Goal: Task Accomplishment & Management: Use online tool/utility

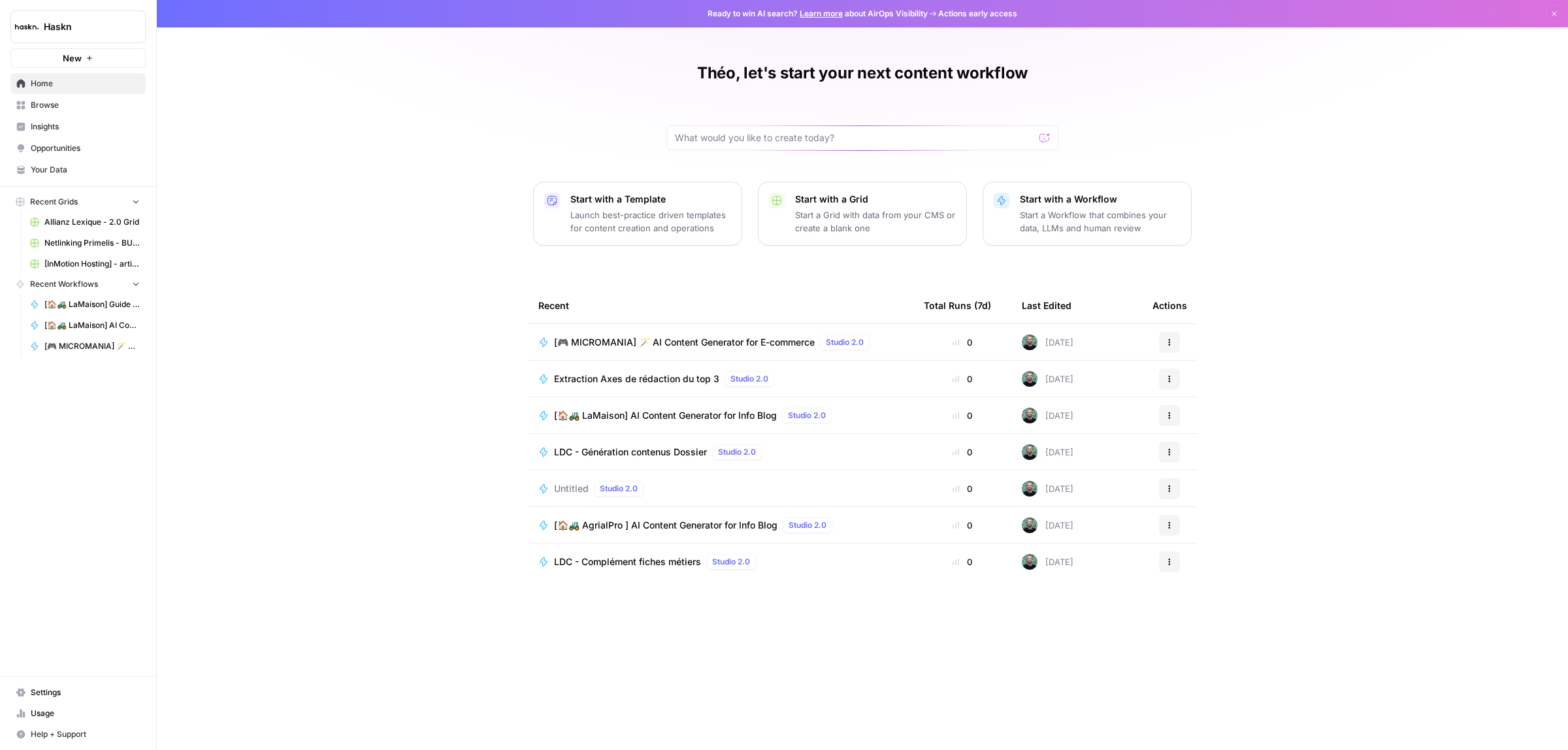
click at [719, 332] on td "[🎮 MICROMANIA] 🪄 AI Content Generator for E-commerce Studio 2.0" at bounding box center [721, 342] width 386 height 36
click at [696, 346] on span "[🎮 MICROMANIA] 🪄 AI Content Generator for E-commerce" at bounding box center [684, 342] width 261 height 13
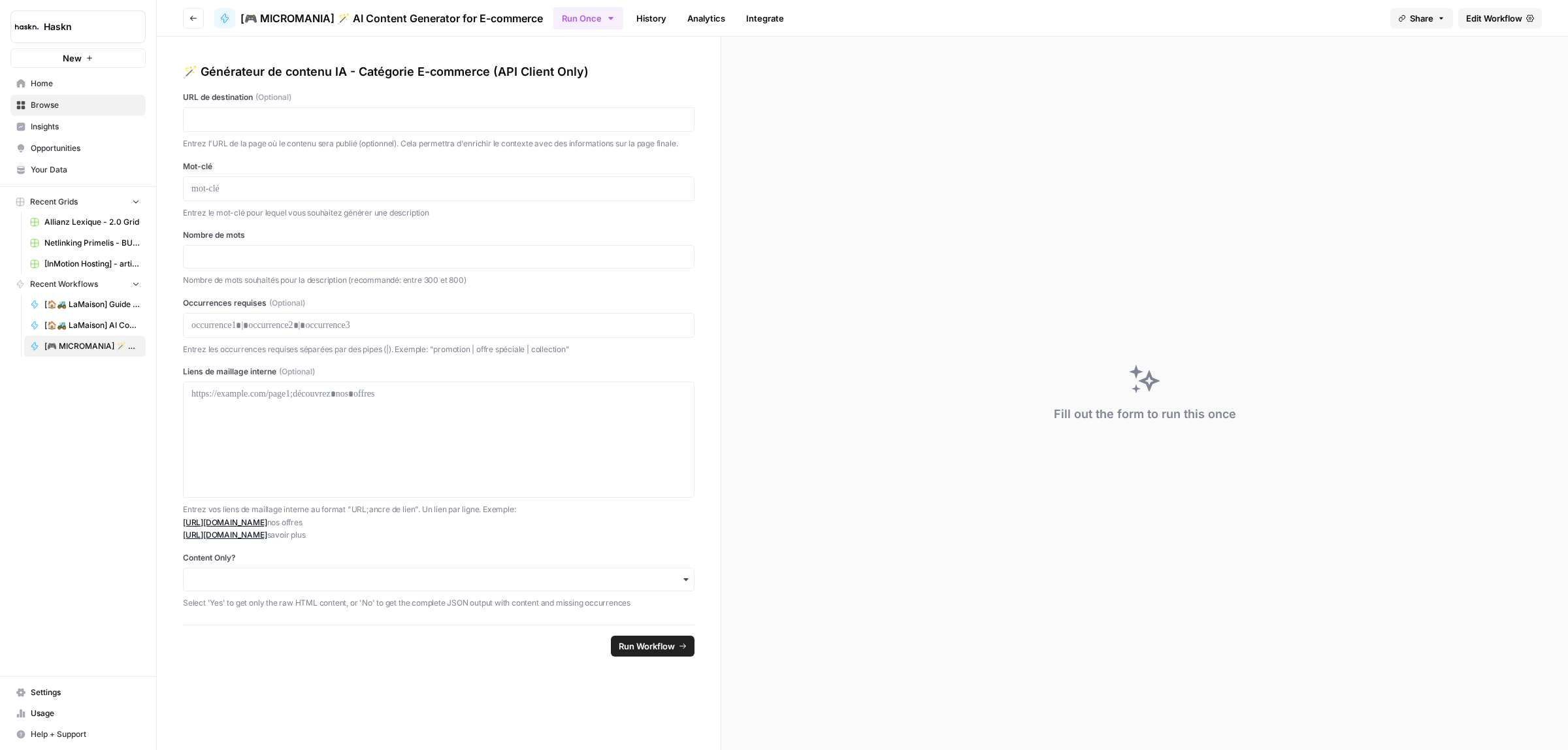
click at [197, 22] on button "Go back" at bounding box center [194, 18] width 21 height 21
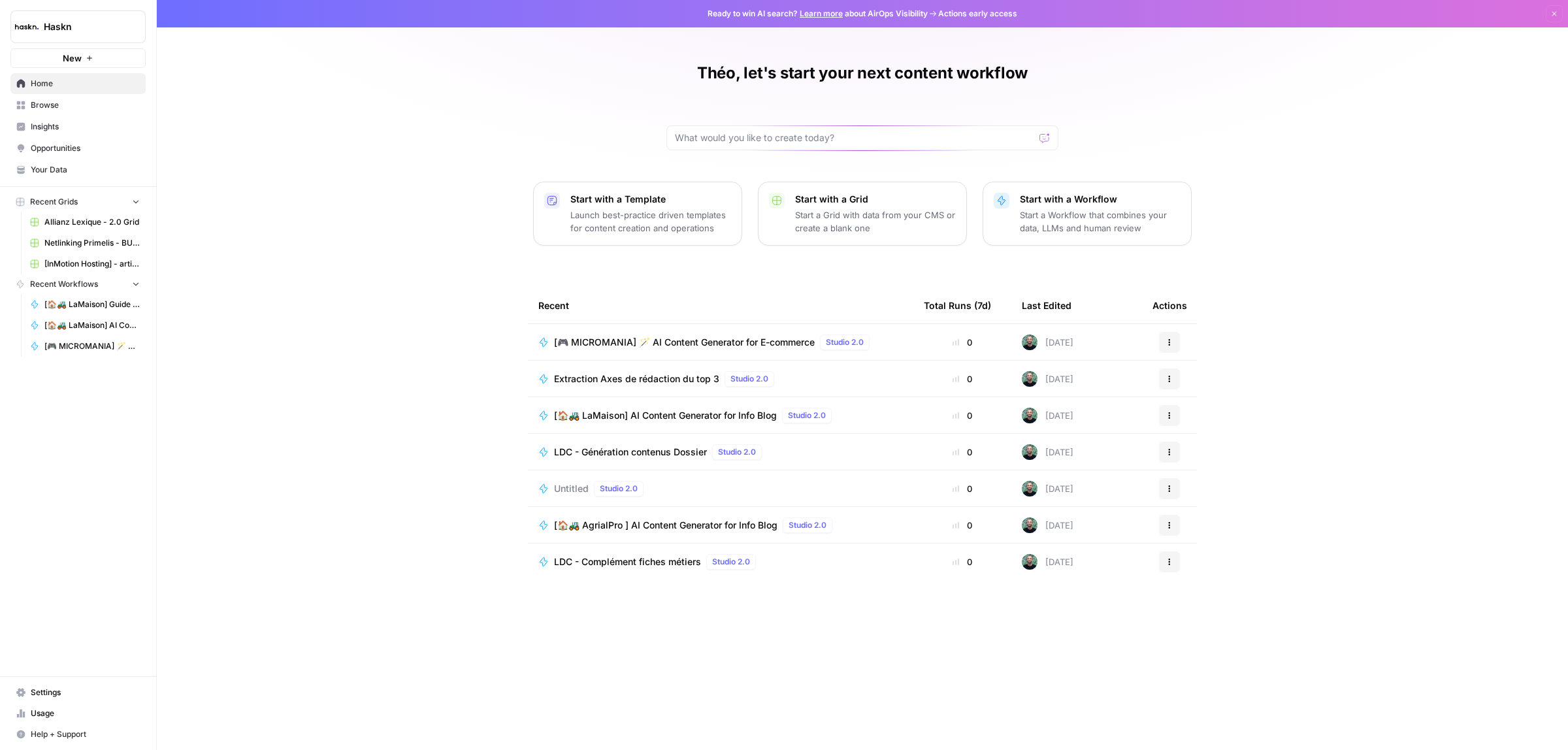
click at [54, 103] on span "Browse" at bounding box center [85, 105] width 109 height 12
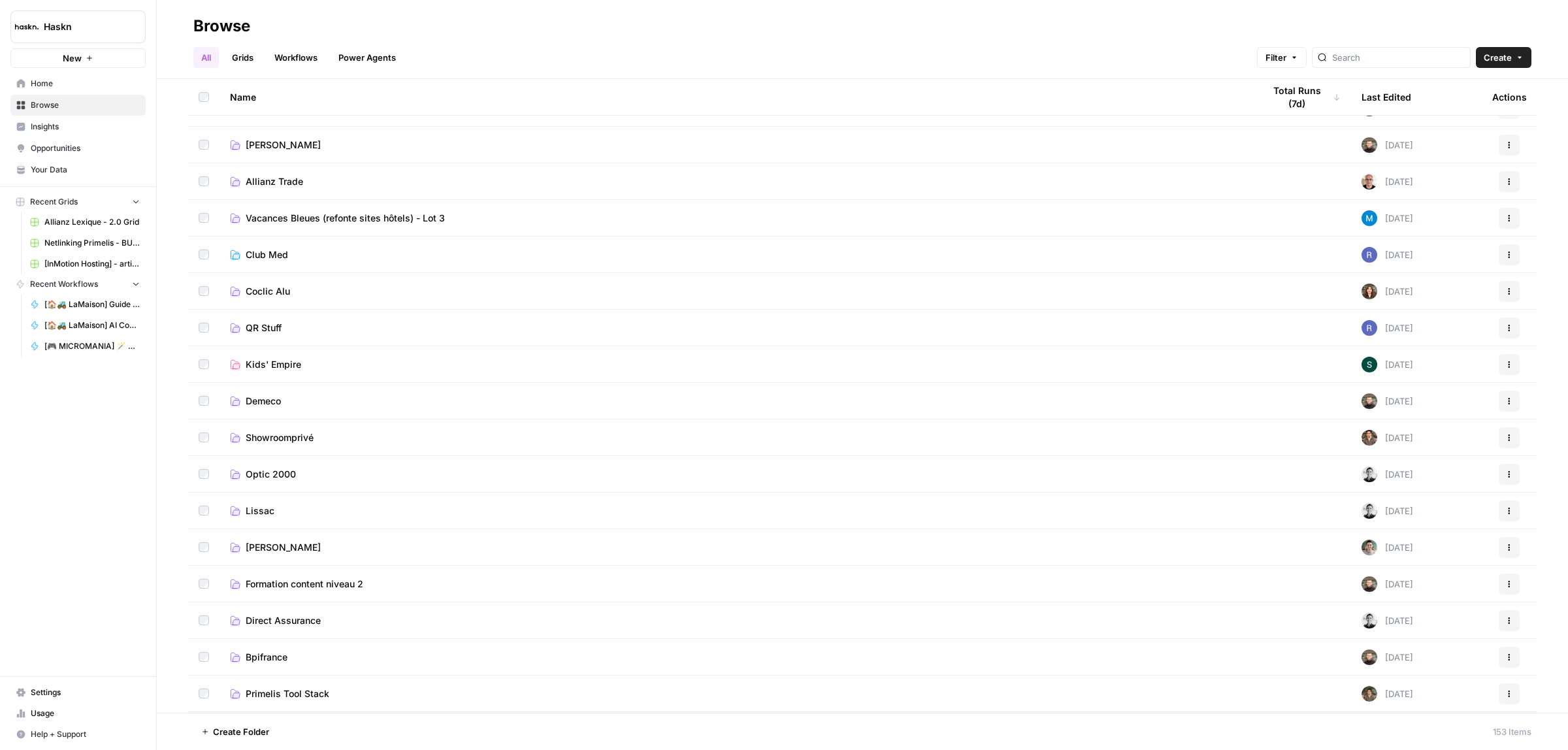
scroll to position [572, 0]
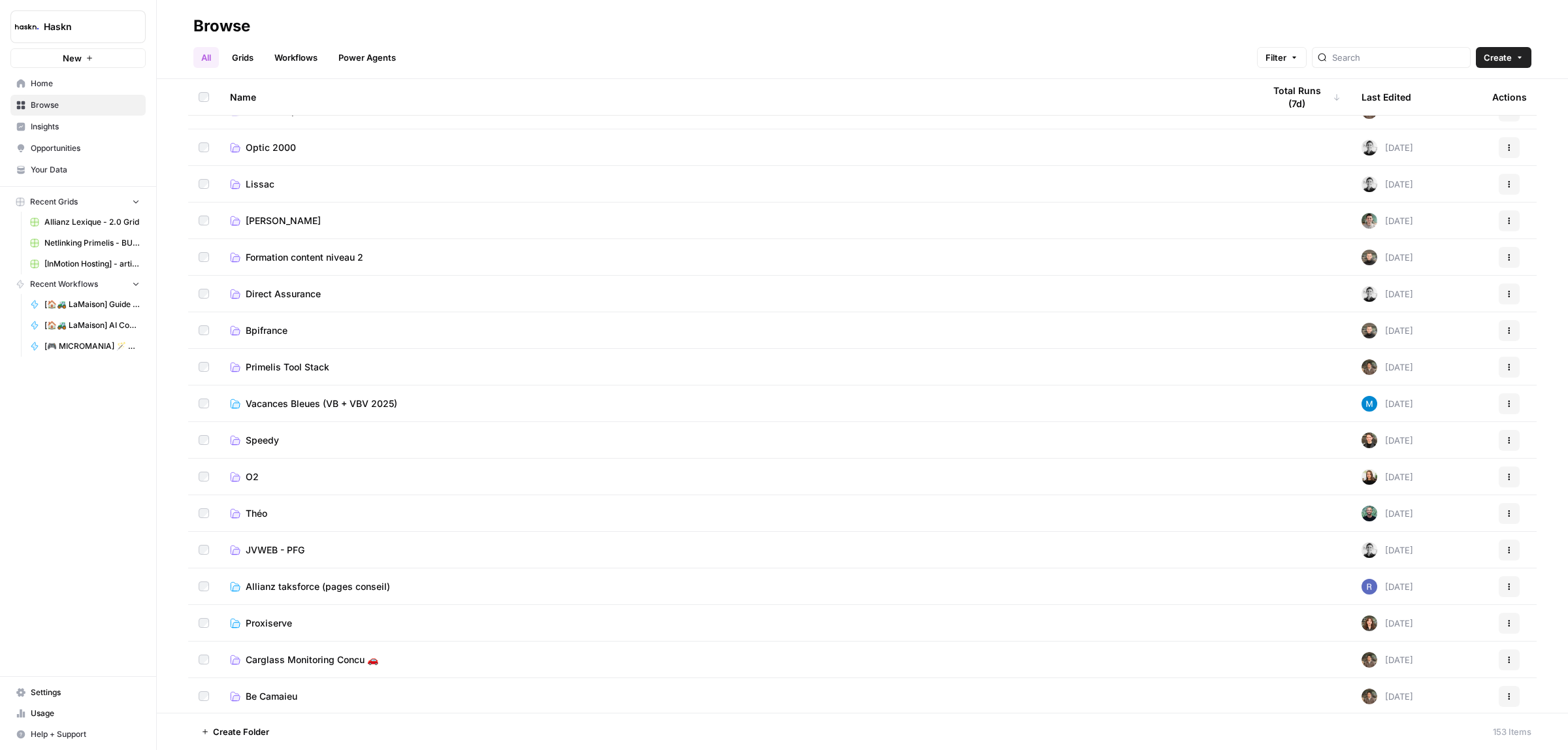
click at [241, 515] on link "Théo" at bounding box center [736, 513] width 1013 height 13
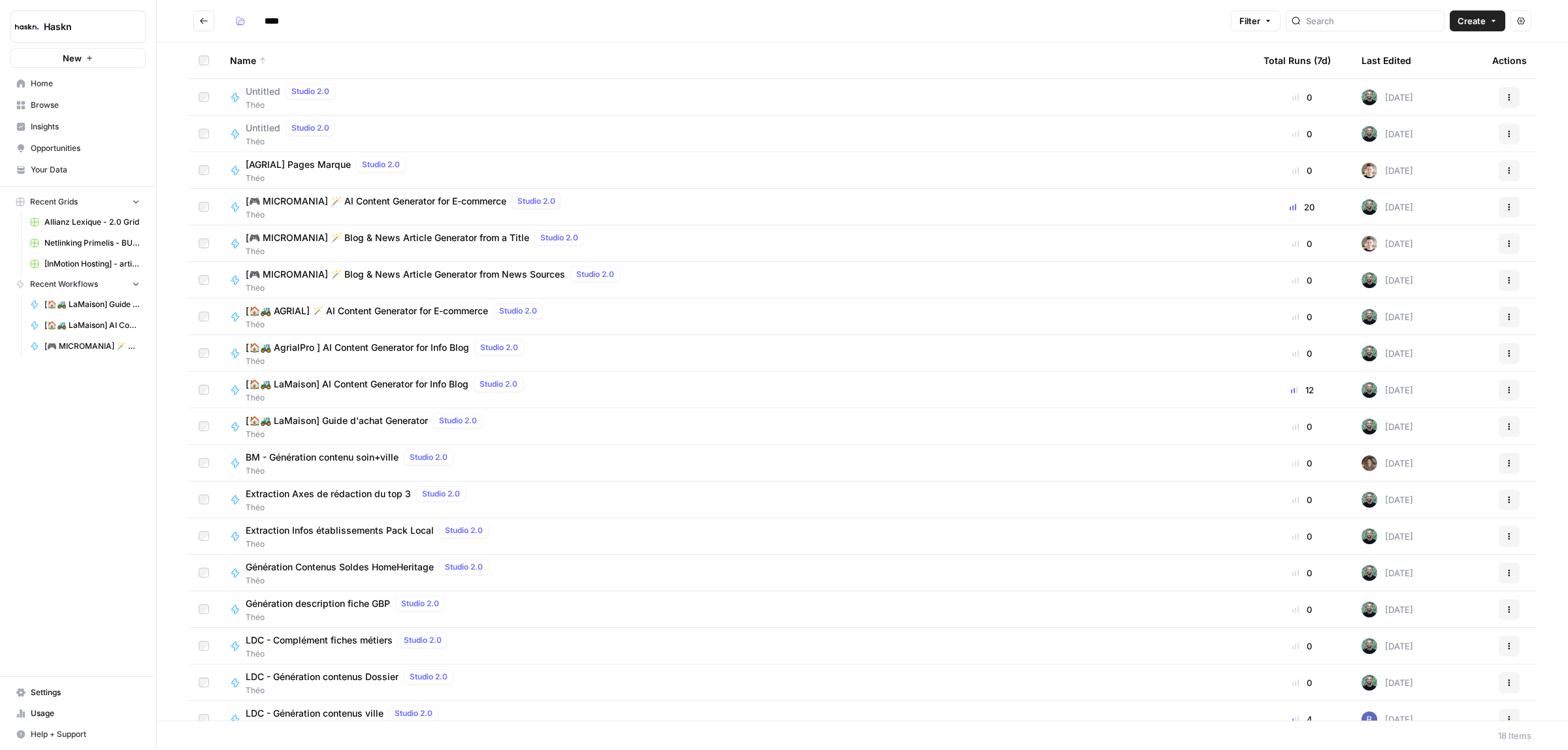
click at [1459, 5] on header "**** Filter Create Actions" at bounding box center [862, 21] width 1411 height 42
click at [1459, 21] on span "Create" at bounding box center [1472, 21] width 28 height 13
click at [1426, 77] on button "Workflow" at bounding box center [1448, 70] width 103 height 18
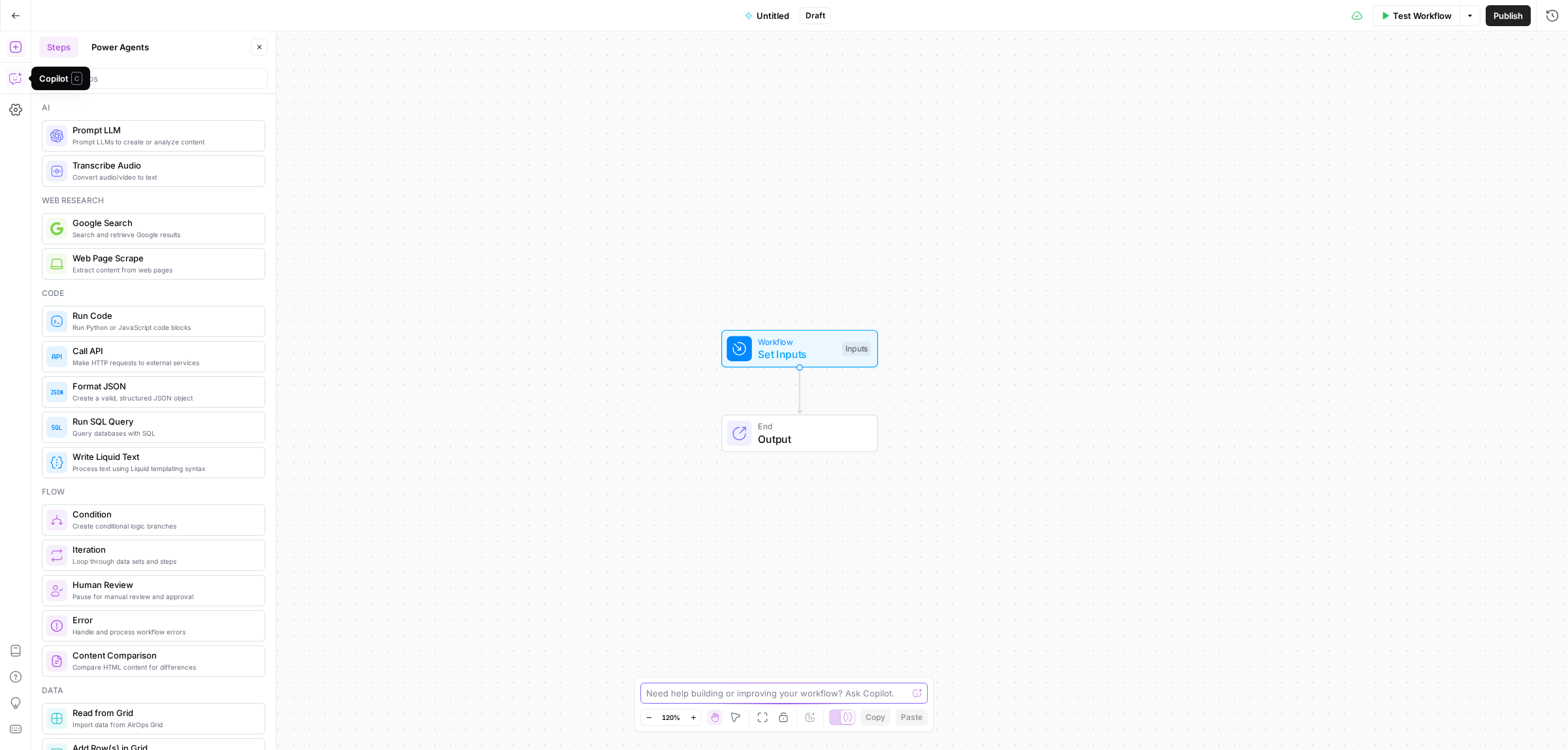
click at [775, 693] on textarea at bounding box center [777, 693] width 261 height 13
click at [743, 699] on textarea at bounding box center [777, 693] width 261 height 13
paste textarea "Lore ip dolor si a'consectetura eli seddo eiusmodtem in utla etdolorema.al, en …"
type textarea "Lore ip dolor si a'consectetura eli seddo eiusmodtem in utla etdolorema.al, en …"
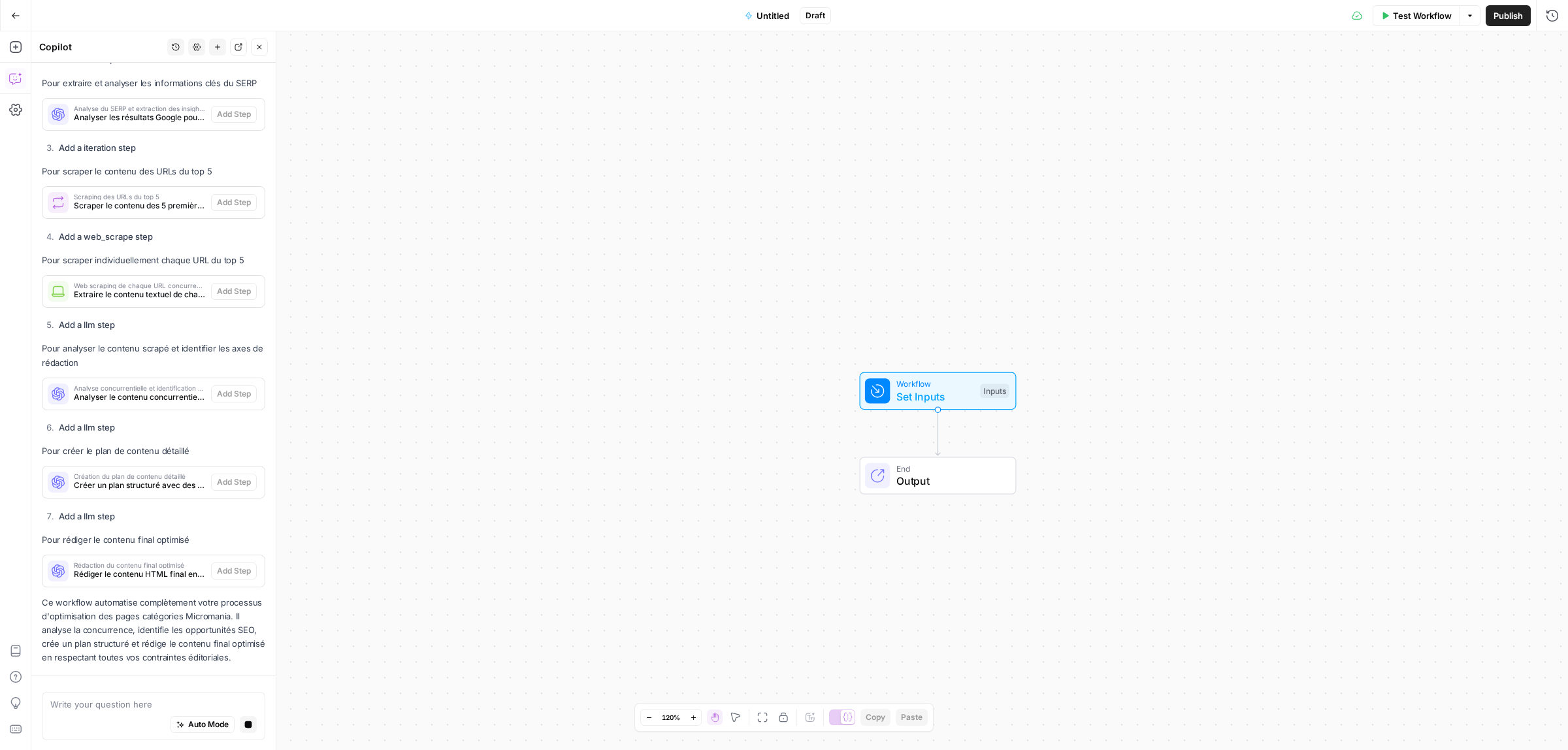
scroll to position [1586, 0]
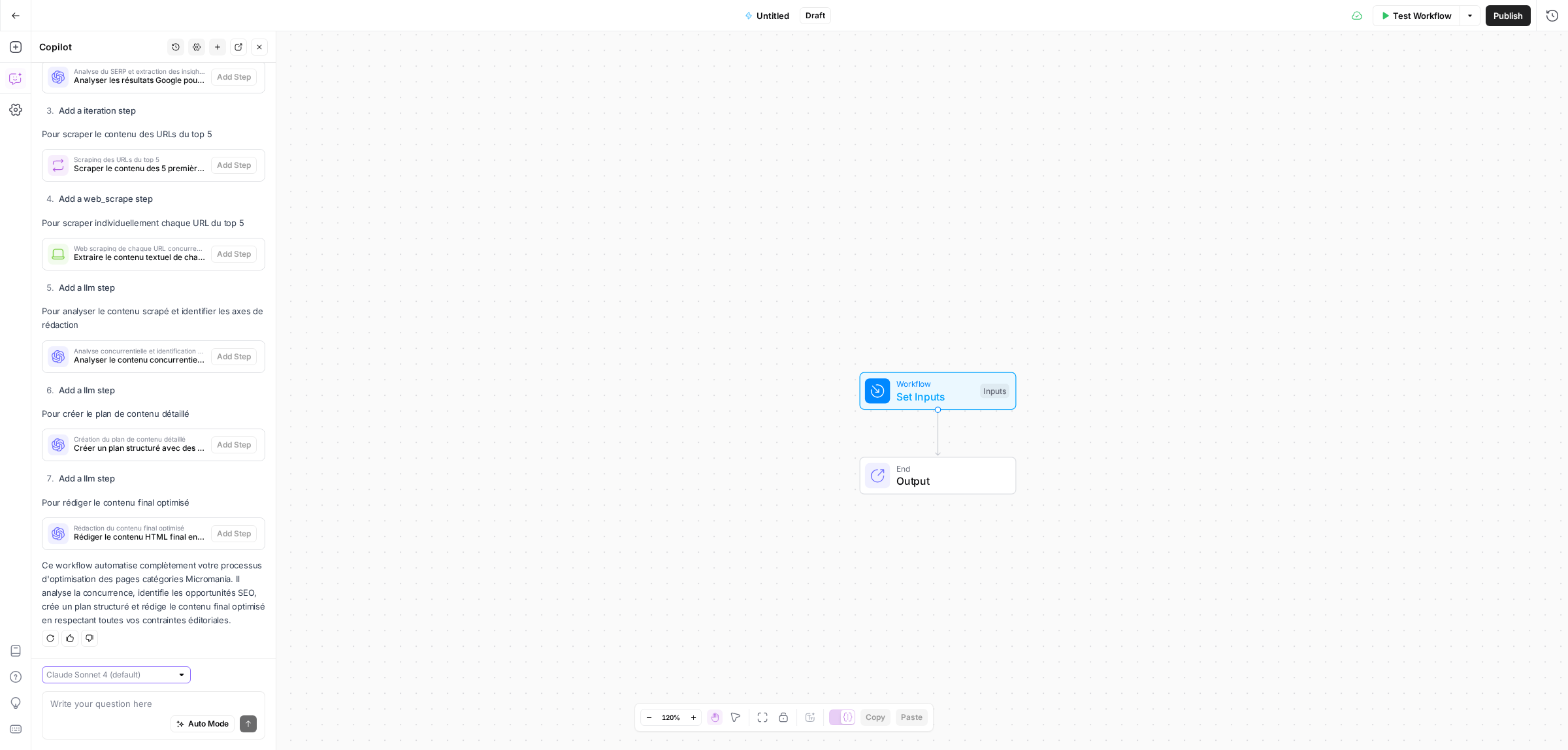
click at [121, 669] on input "text" at bounding box center [109, 675] width 125 height 13
click at [107, 706] on span "[PERSON_NAME] 4 (default)" at bounding box center [96, 703] width 88 height 13
type input "[PERSON_NAME] 4 (default)"
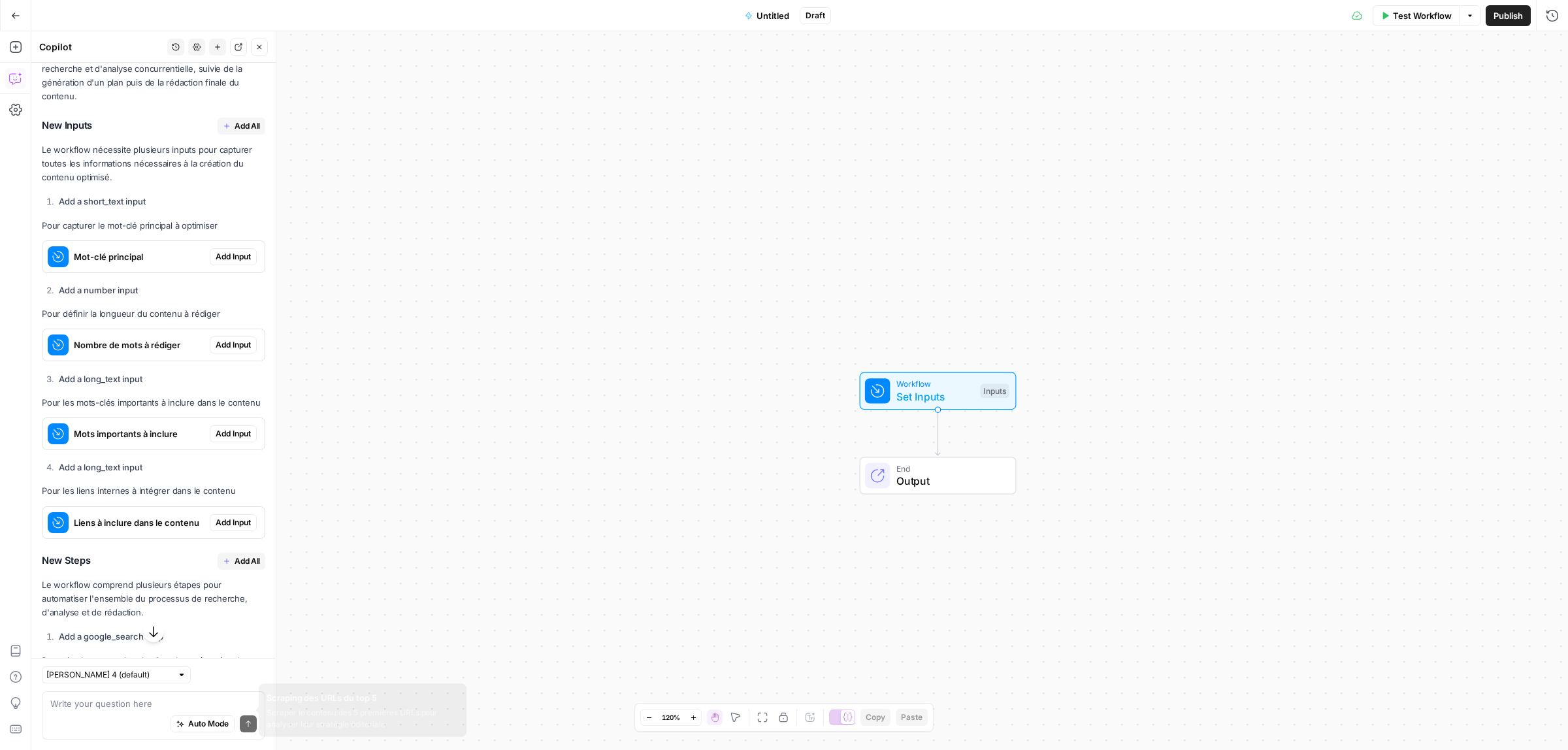
scroll to position [606, 0]
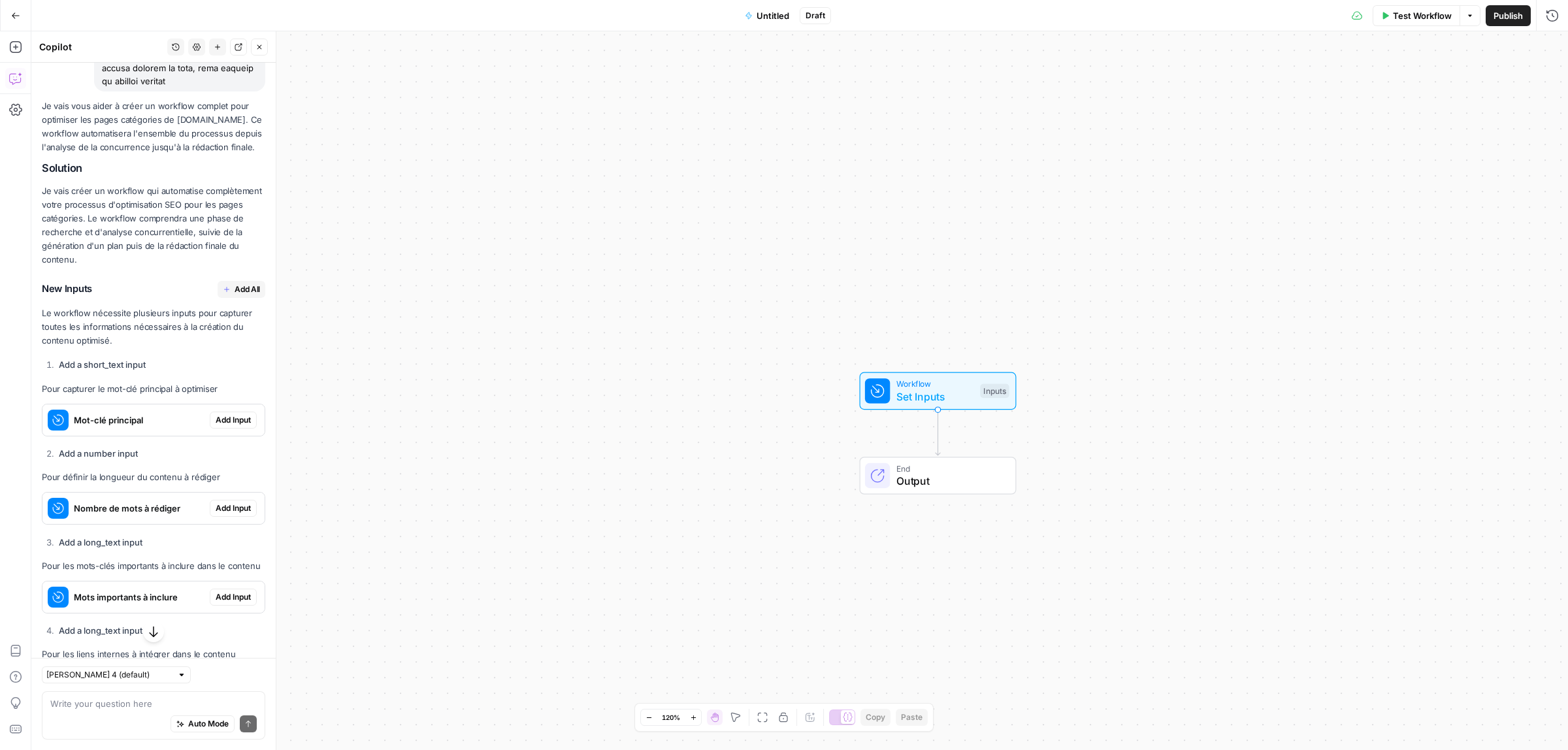
click at [237, 295] on span "Add All" at bounding box center [247, 289] width 25 height 12
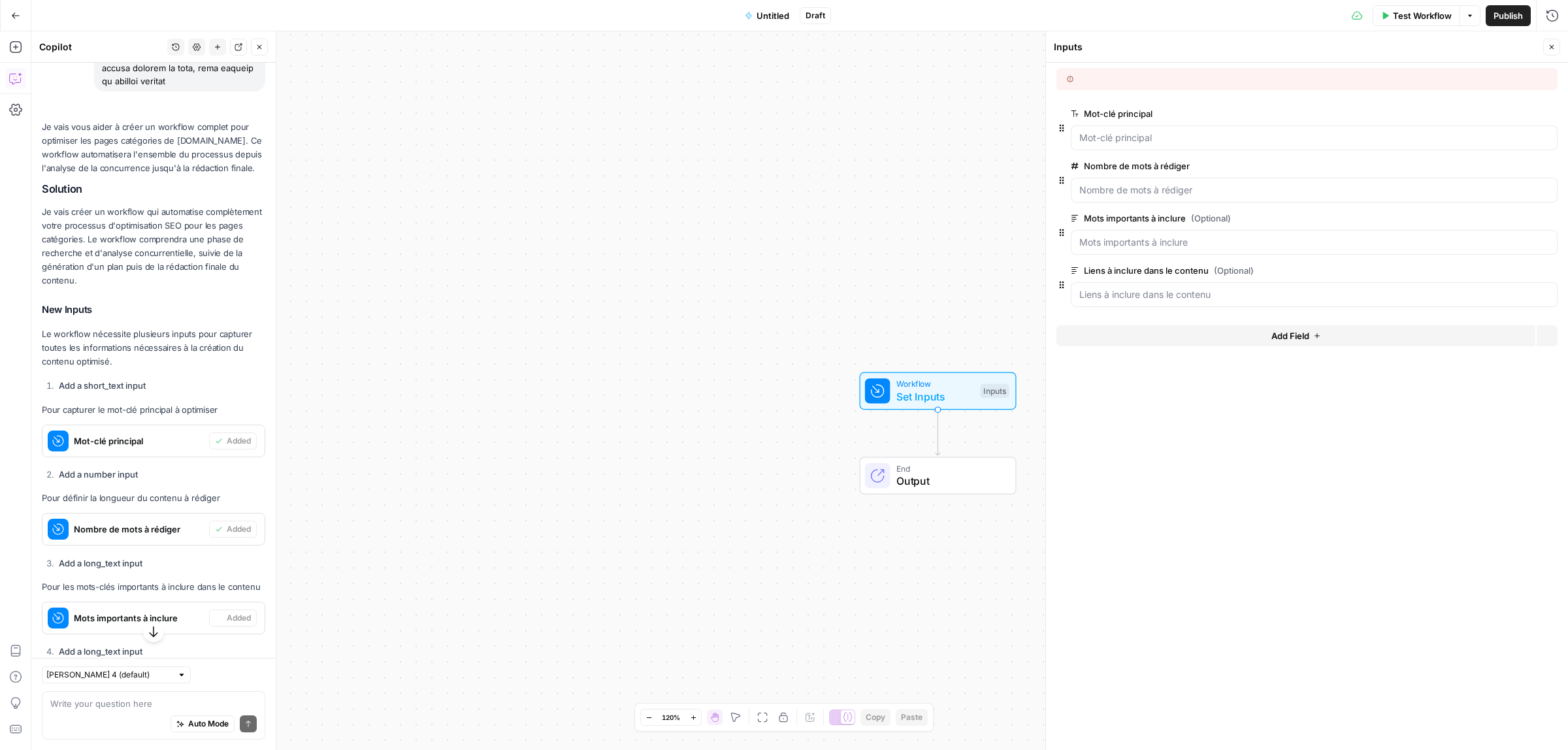
scroll to position [524, 0]
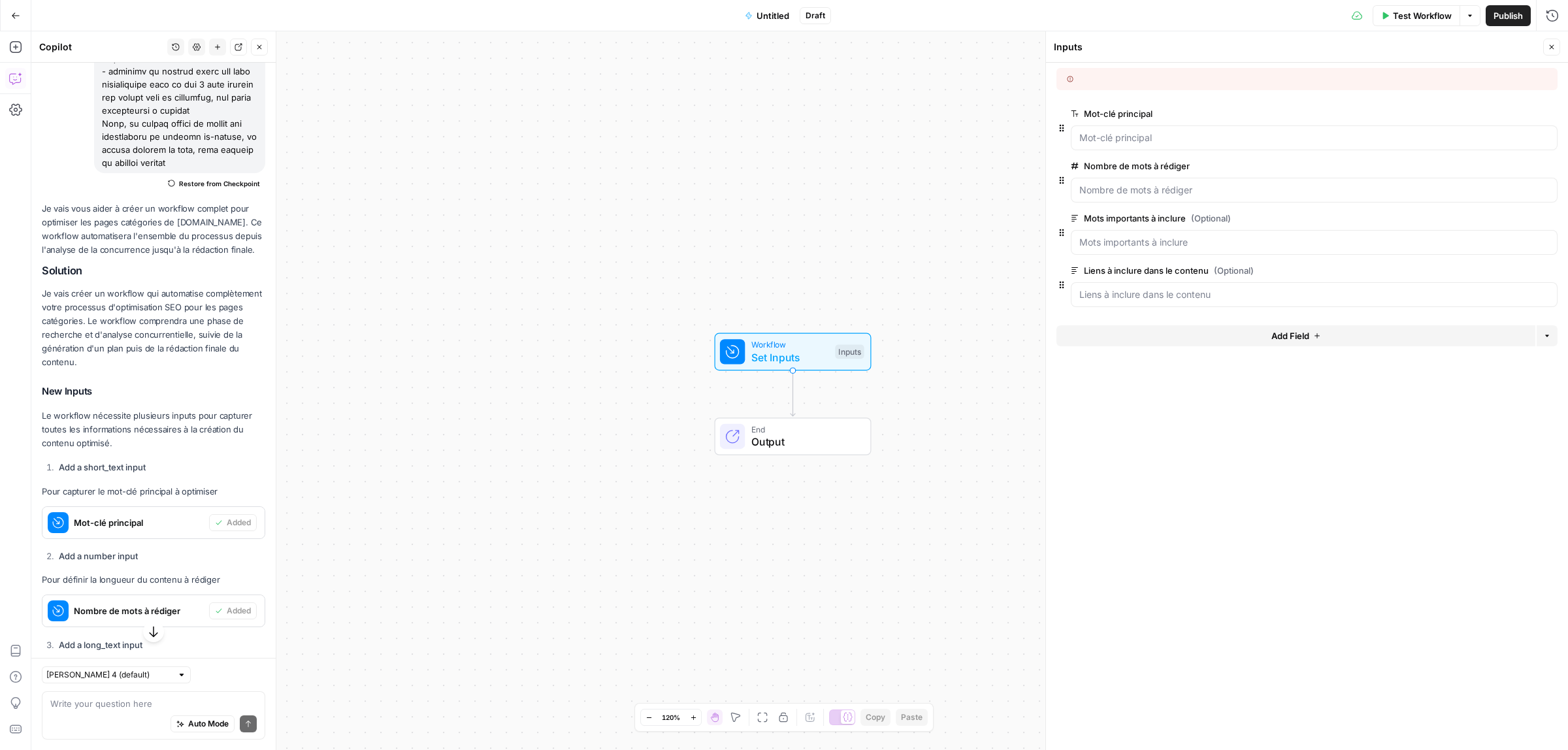
drag, startPoint x: 695, startPoint y: 334, endPoint x: 656, endPoint y: 325, distance: 40.0
click at [656, 325] on div "Workflow Set Inputs Inputs End Output" at bounding box center [800, 390] width 1537 height 719
click at [1072, 79] on icon at bounding box center [1070, 79] width 7 height 7
click at [1132, 139] on principal "Mot-clé principal" at bounding box center [1314, 137] width 470 height 13
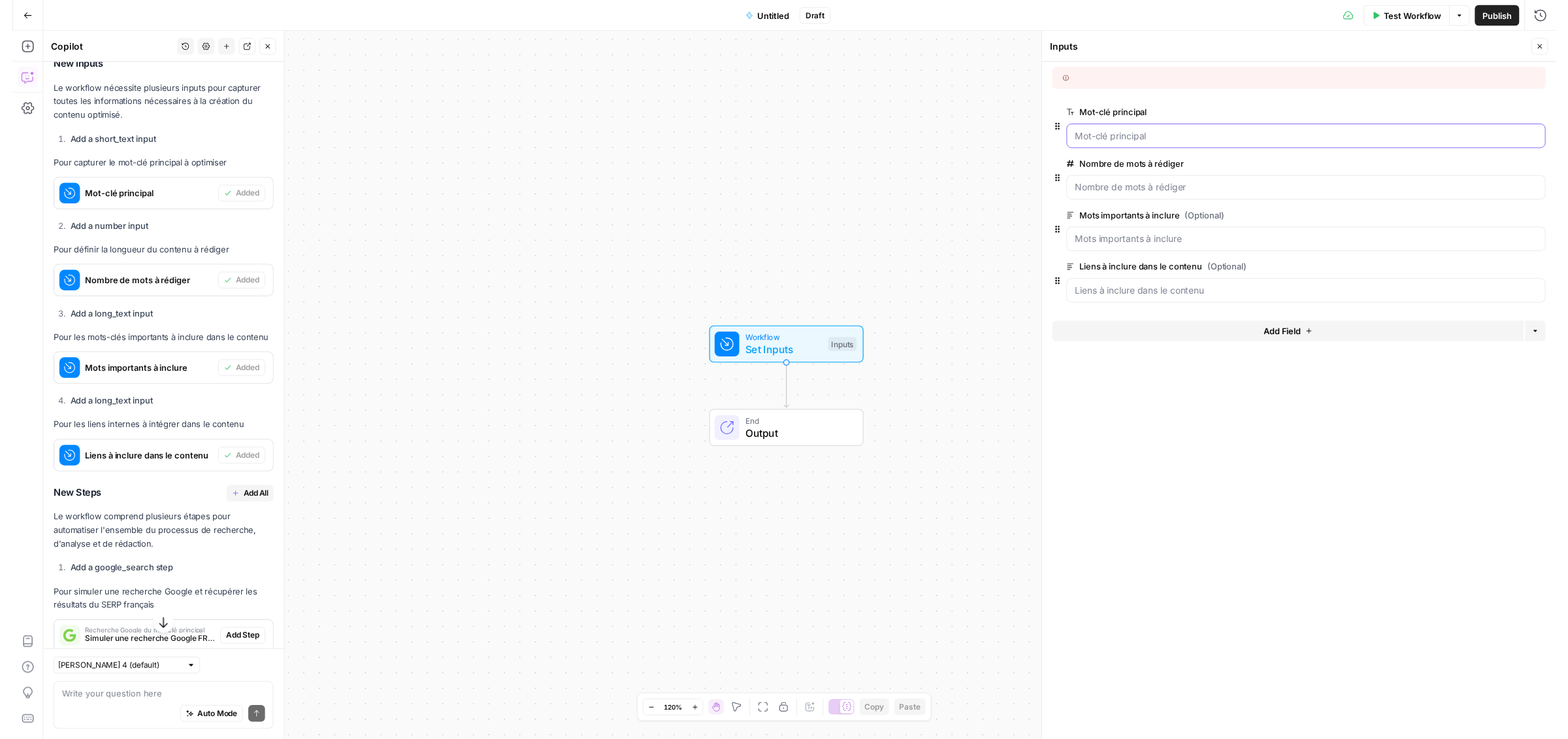
scroll to position [1179, 0]
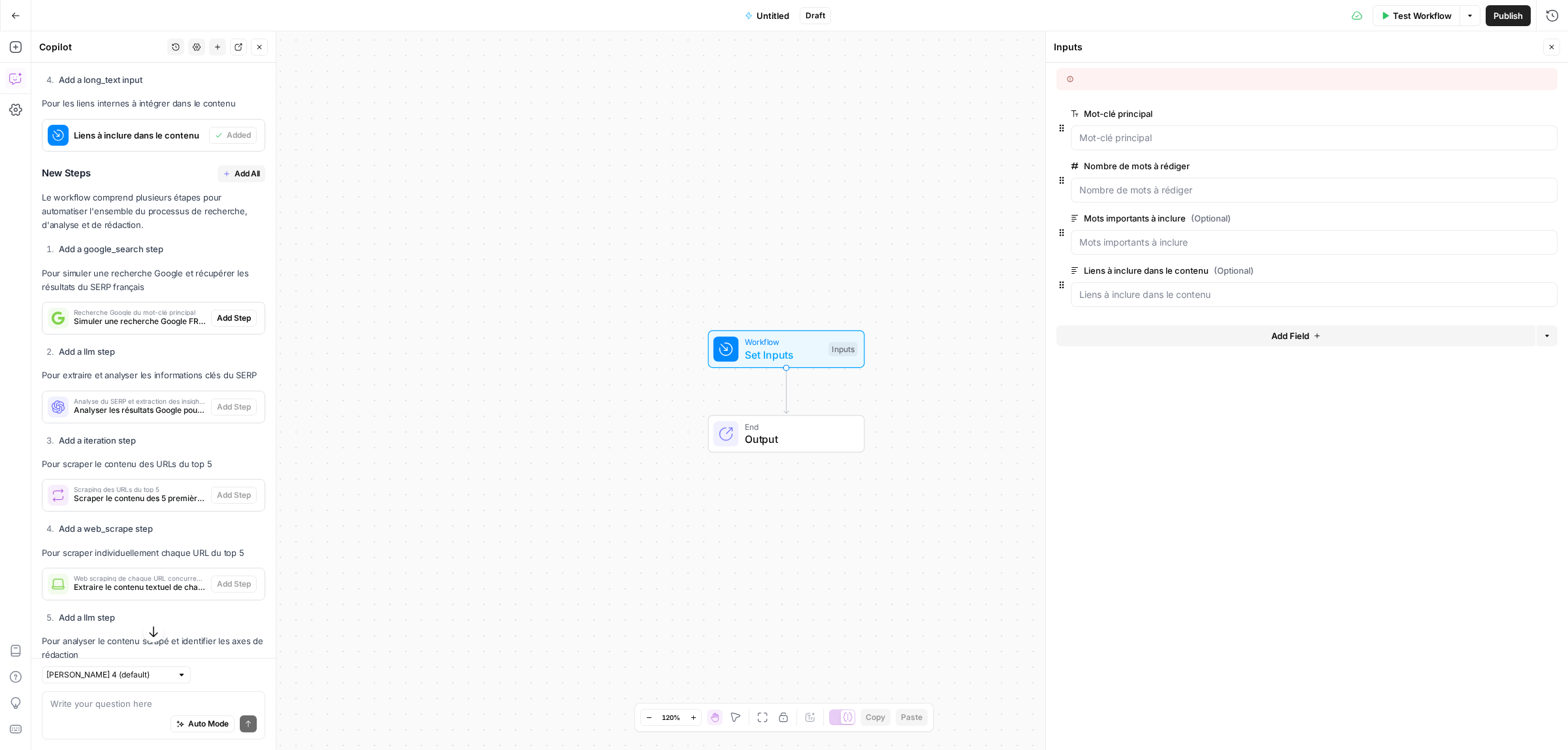
drag, startPoint x: 232, startPoint y: 245, endPoint x: 131, endPoint y: 433, distance: 213.4
click at [235, 180] on span "Add All" at bounding box center [247, 174] width 25 height 12
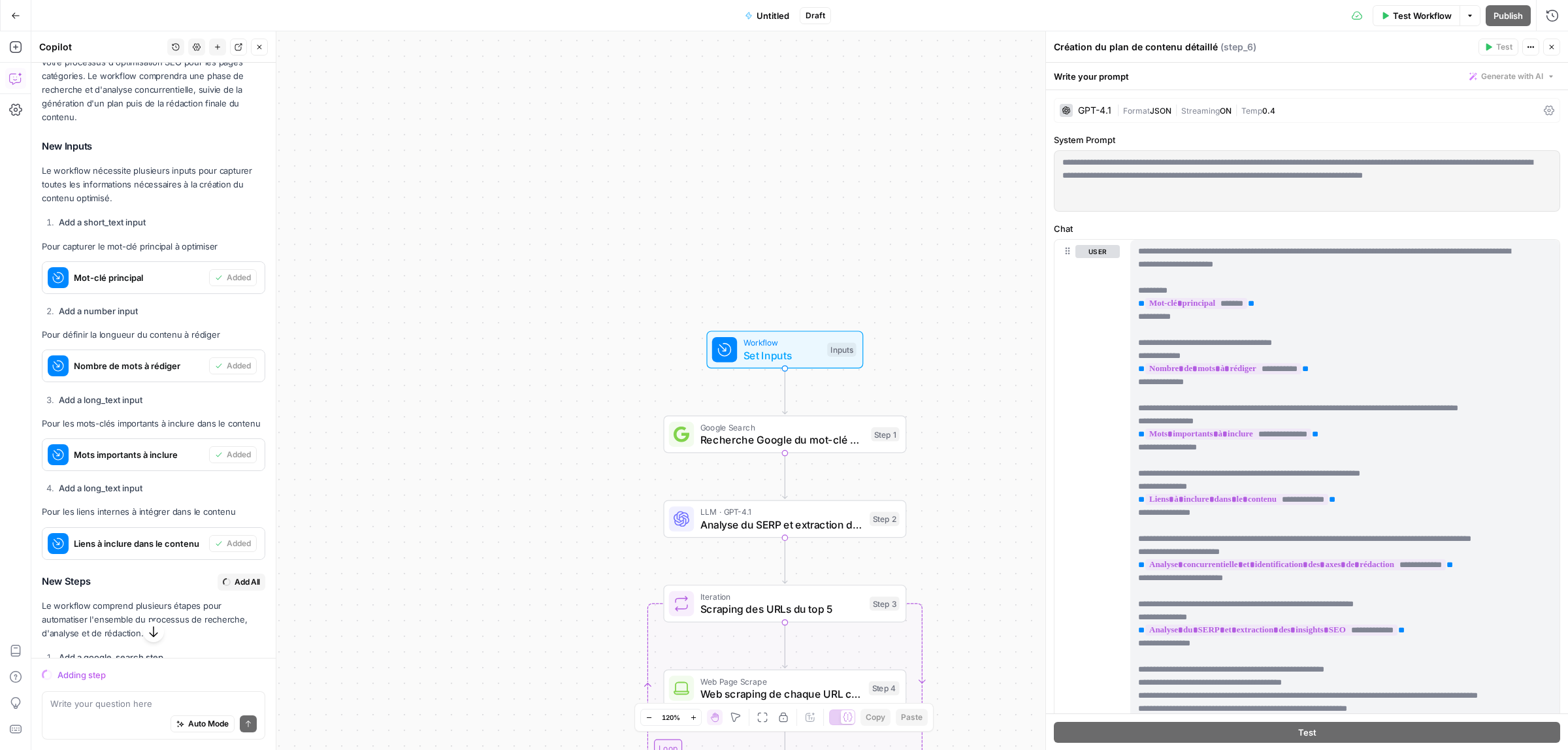
scroll to position [1075, 0]
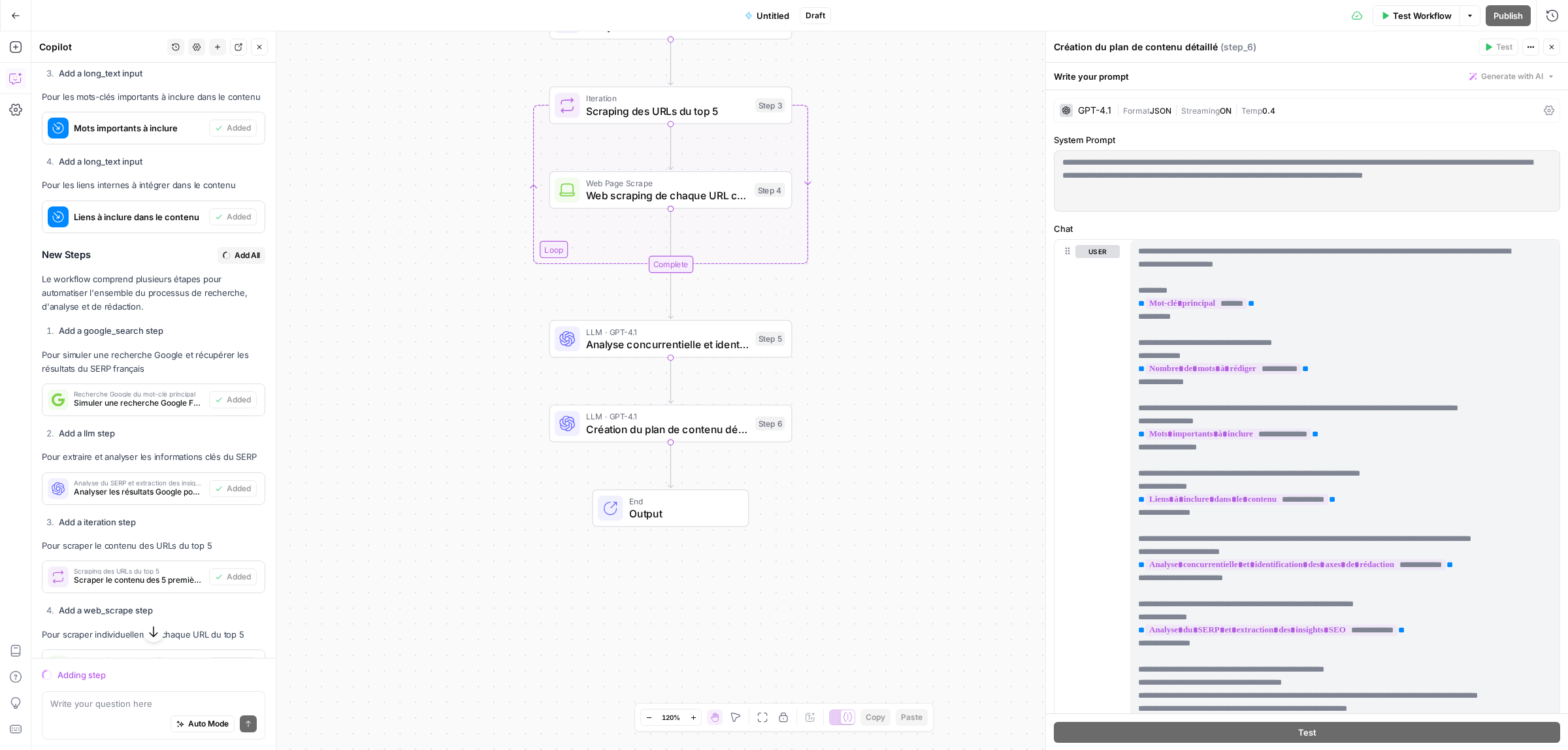
drag, startPoint x: 488, startPoint y: 357, endPoint x: 475, endPoint y: 216, distance: 141.6
click at [475, 216] on div "Workflow Set Inputs Inputs Google Search Recherche Google du mot-clé principal …" at bounding box center [800, 390] width 1537 height 719
click at [672, 438] on div "LLM · GPT-4.1 Création du plan de contenu détaillé Step 6" at bounding box center [671, 423] width 243 height 38
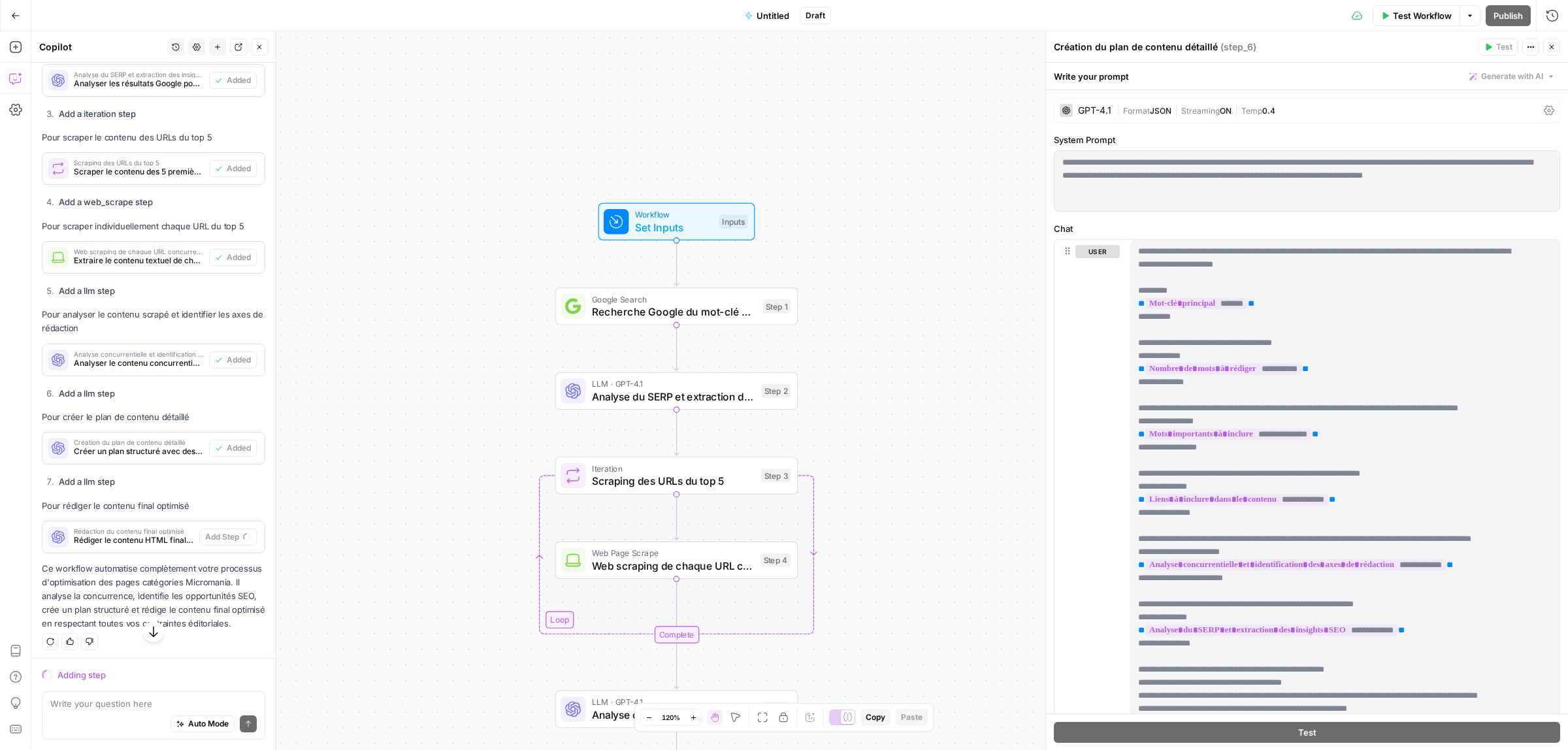
scroll to position [1585, 0]
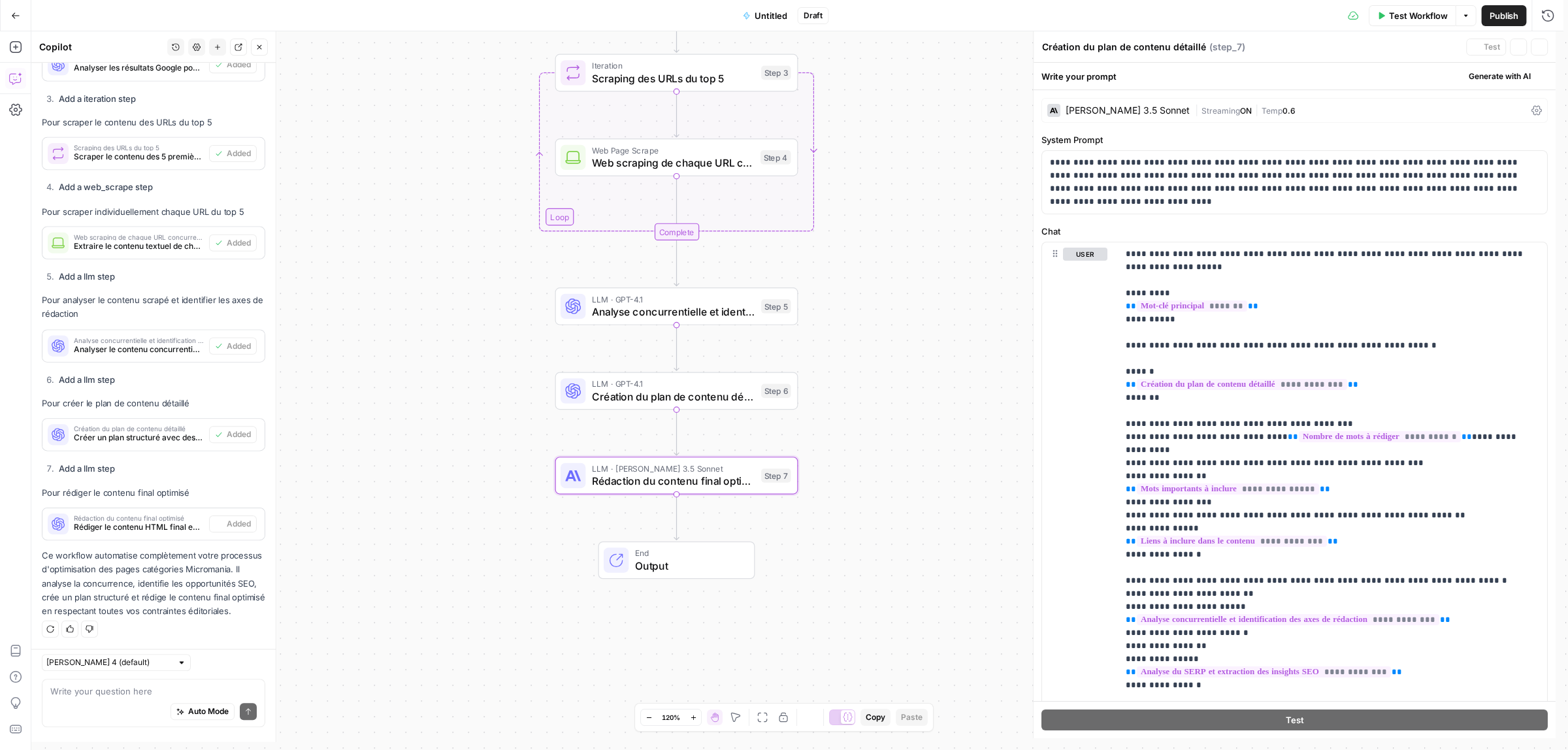
type textarea "Rédaction du contenu final optimisé"
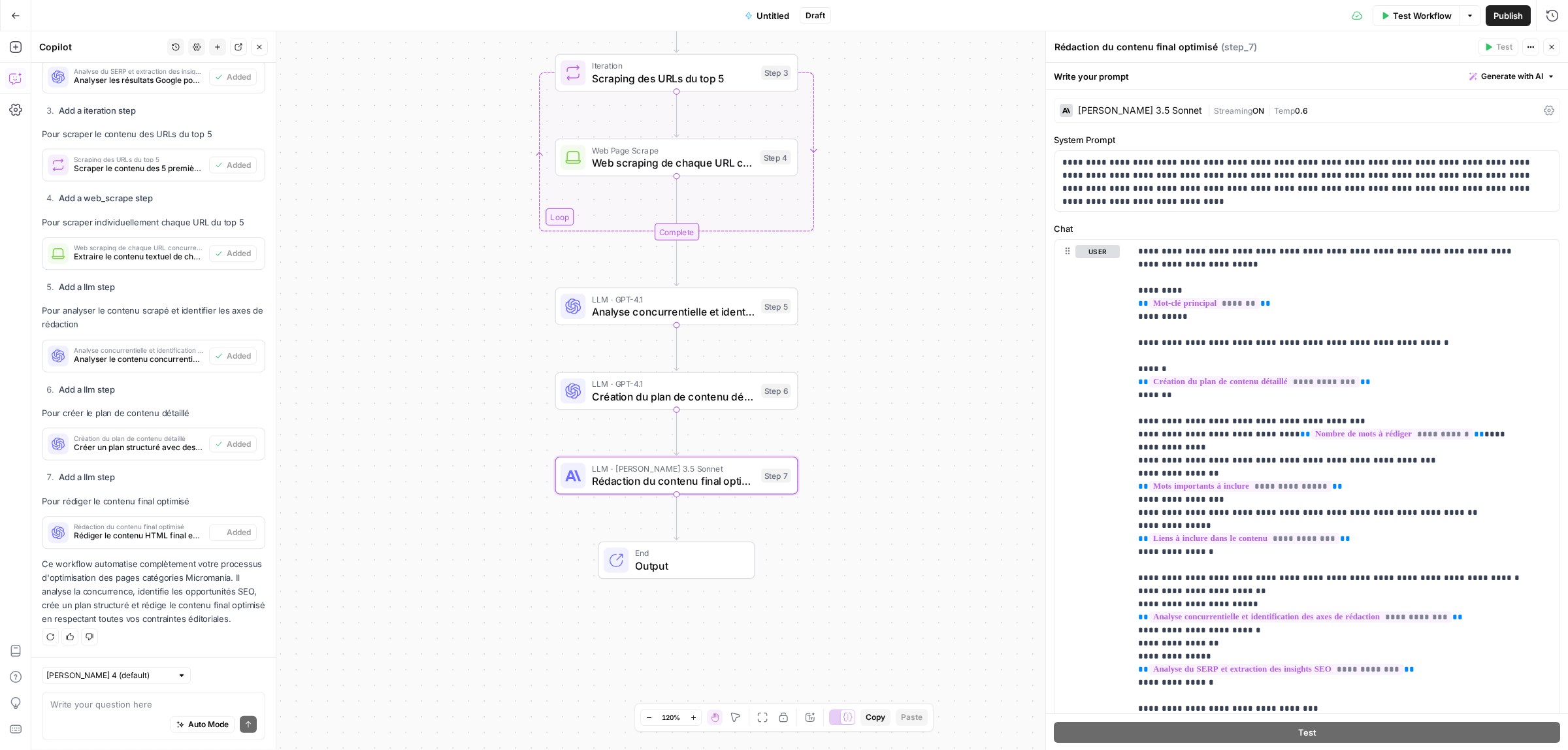
scroll to position [1607, 0]
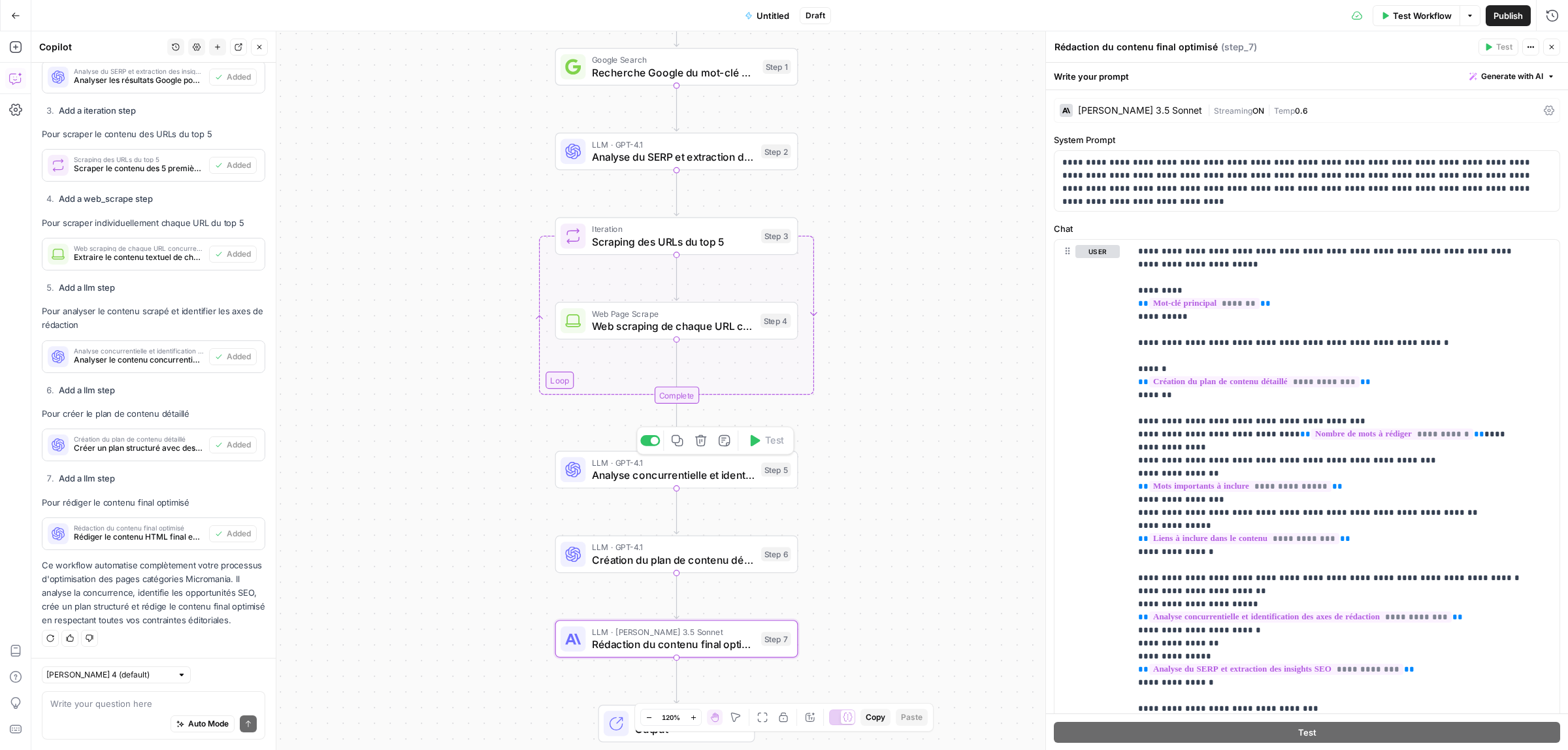
click at [661, 485] on div "LLM · GPT-4.1 Analyse concurrentielle et identification des axes de rédaction S…" at bounding box center [676, 469] width 243 height 38
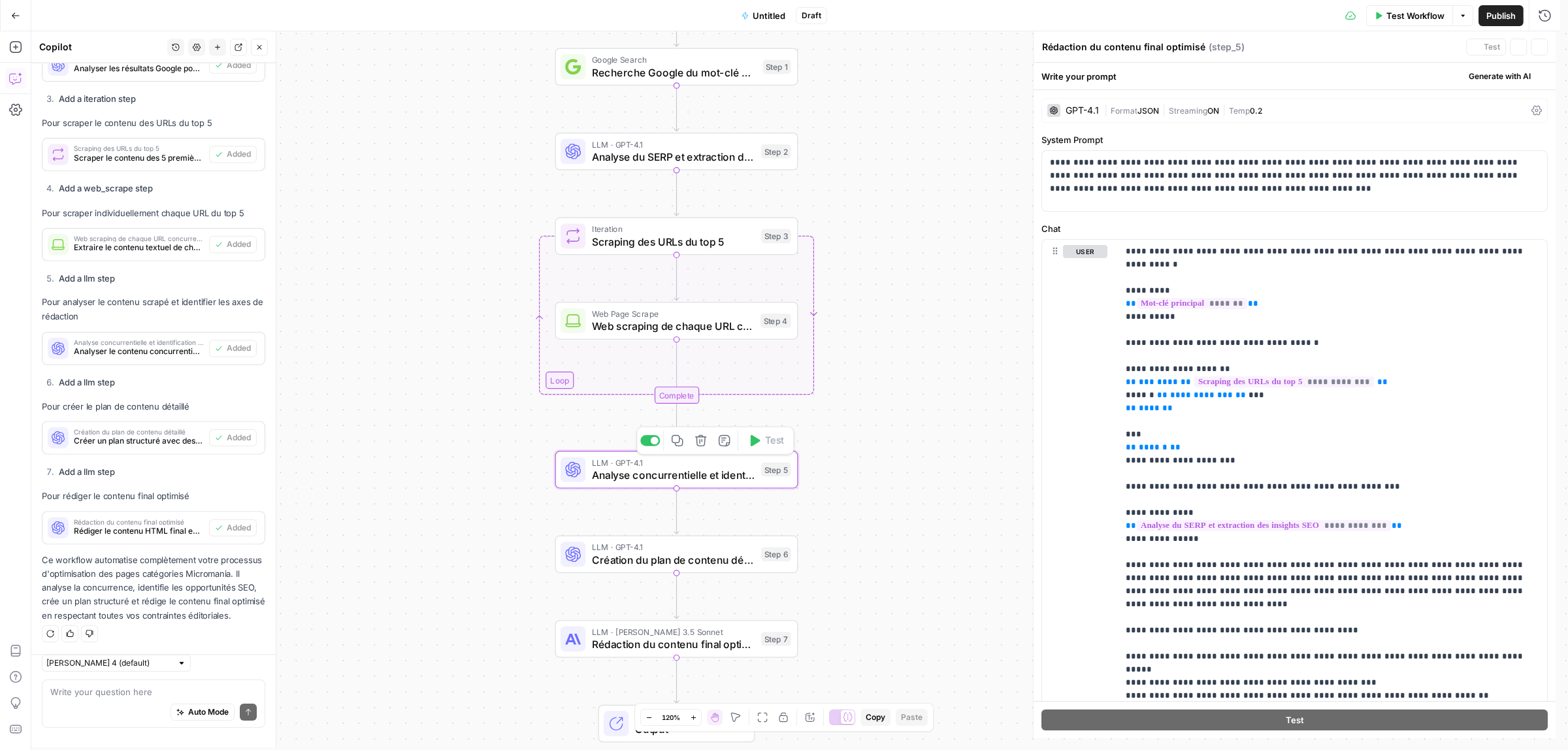
type textarea "Analyse concurrentielle et identification des axes de rédaction"
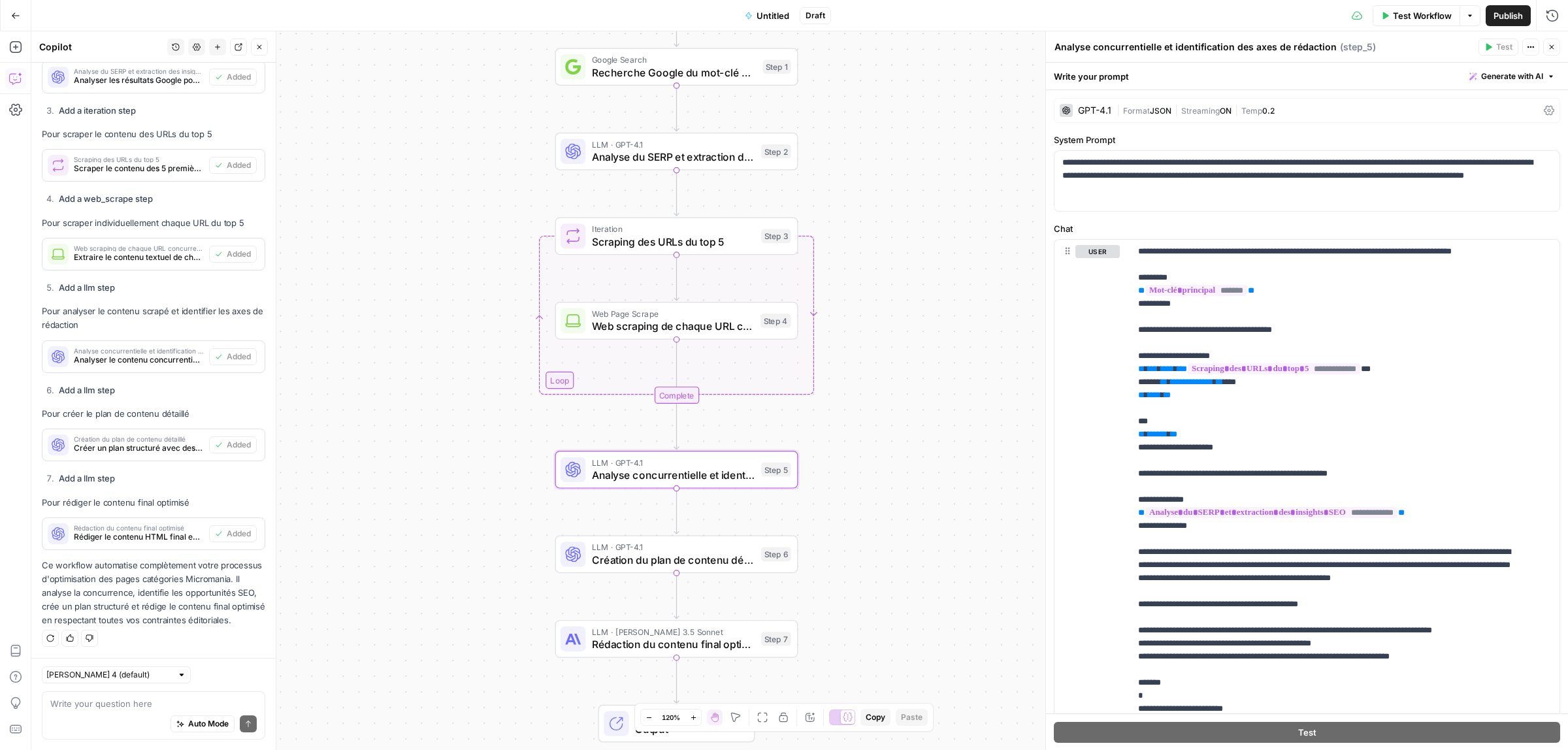
click at [1119, 108] on span "|" at bounding box center [1120, 109] width 7 height 13
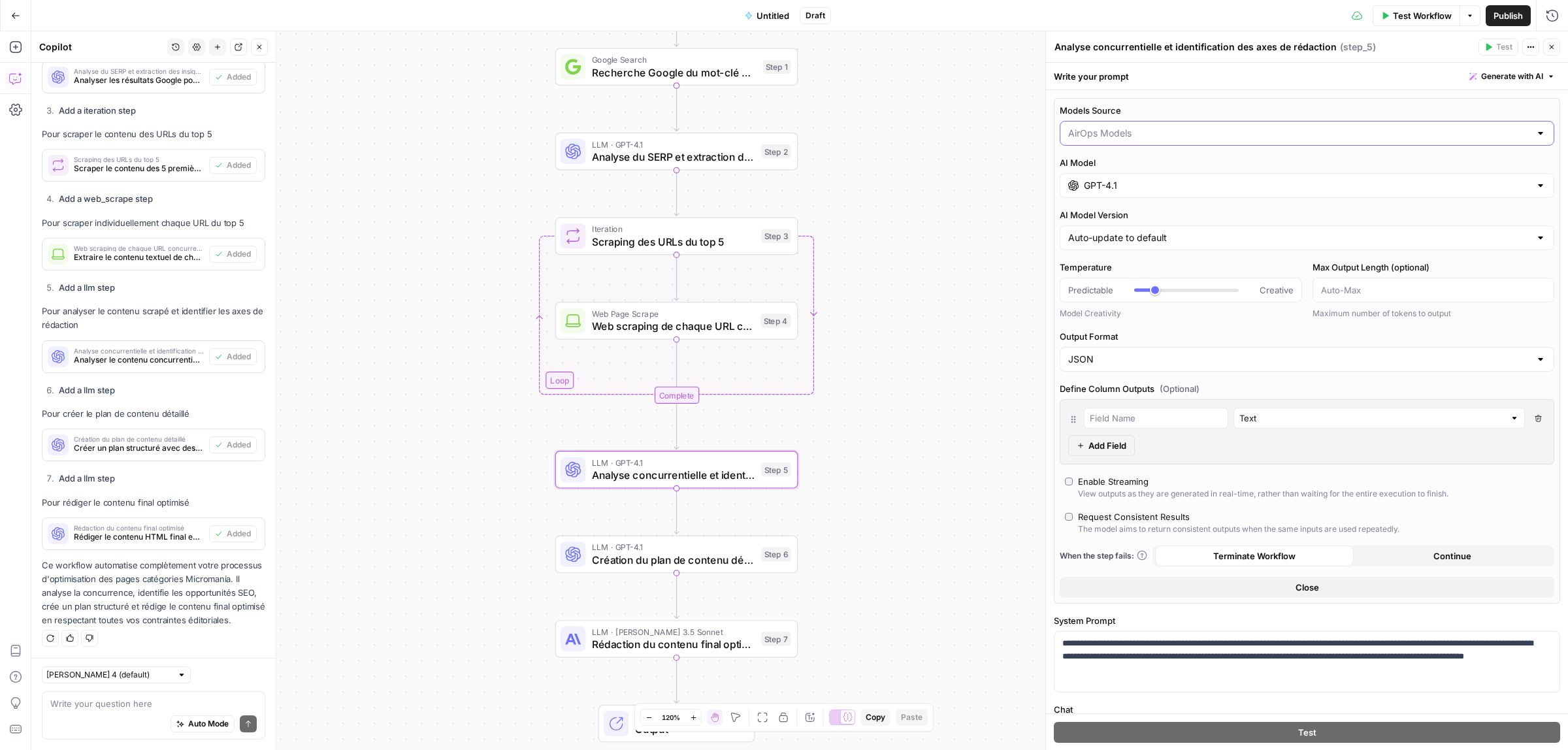
click at [1129, 131] on input "Models Source" at bounding box center [1299, 133] width 462 height 13
click at [1121, 182] on span "My Models" at bounding box center [1299, 184] width 455 height 13
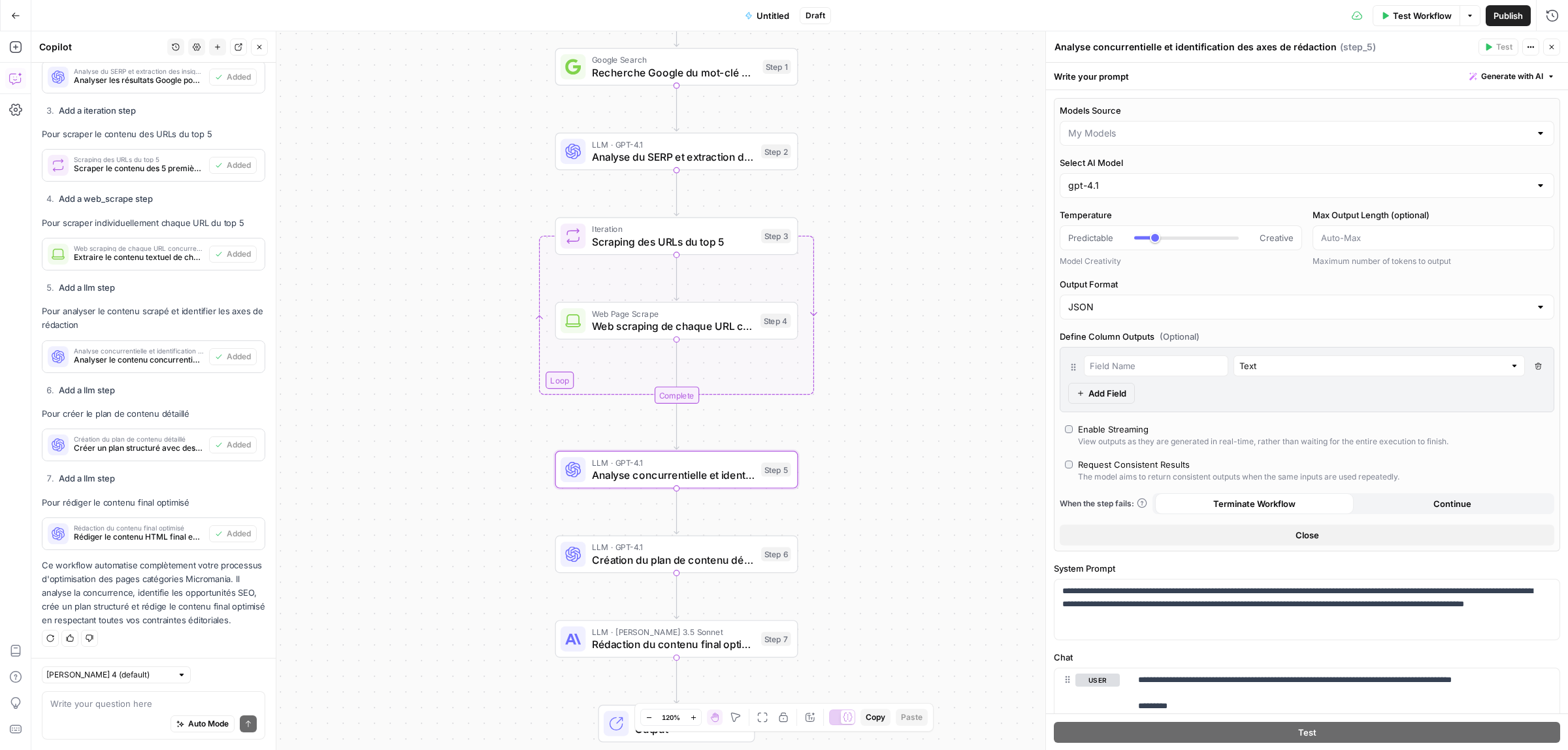
type input "My Models"
click at [693, 562] on span "Création du plan de contenu détaillé" at bounding box center [674, 559] width 163 height 16
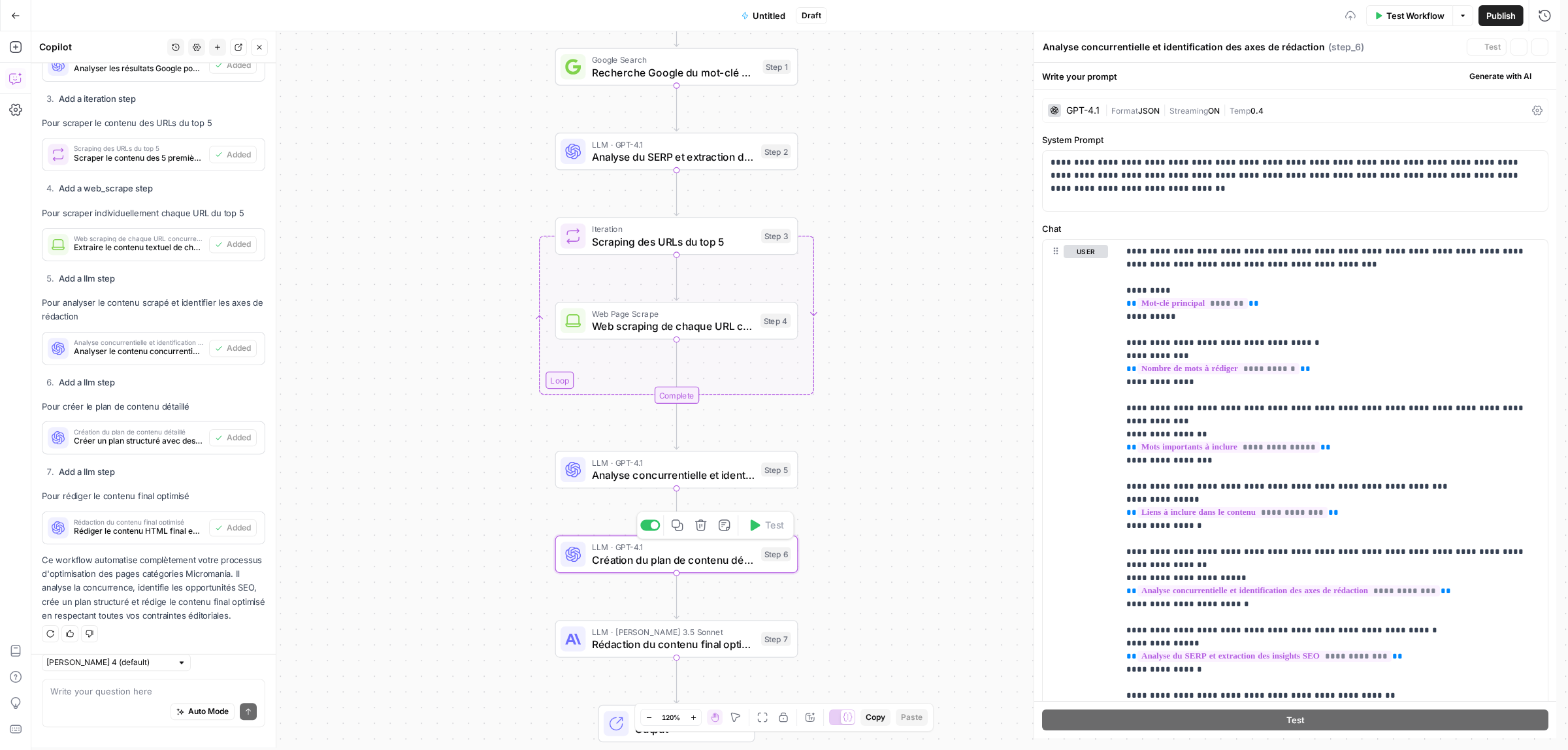
type textarea "Création du plan de contenu détaillé"
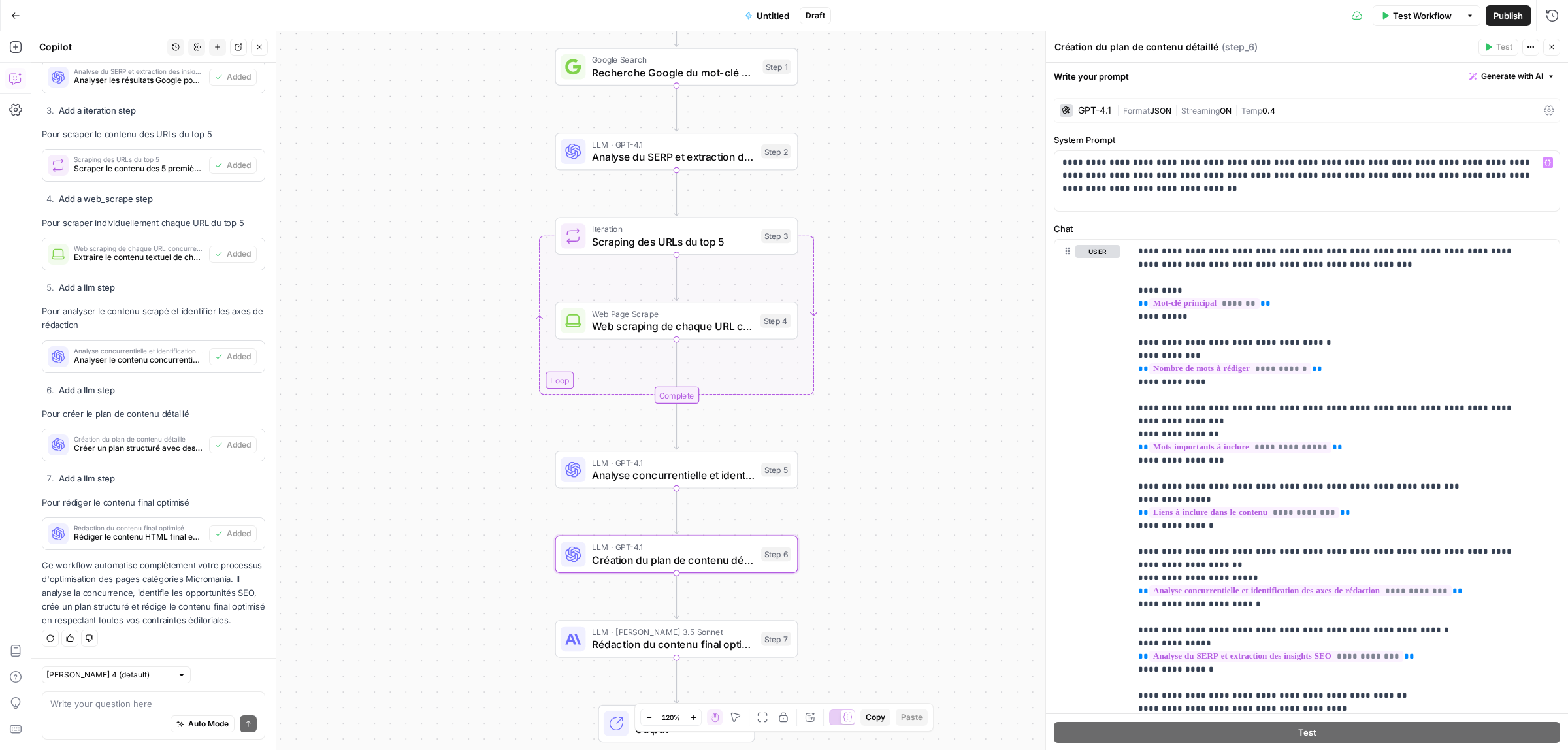
click at [1096, 106] on div "GPT-4.1" at bounding box center [1095, 110] width 34 height 9
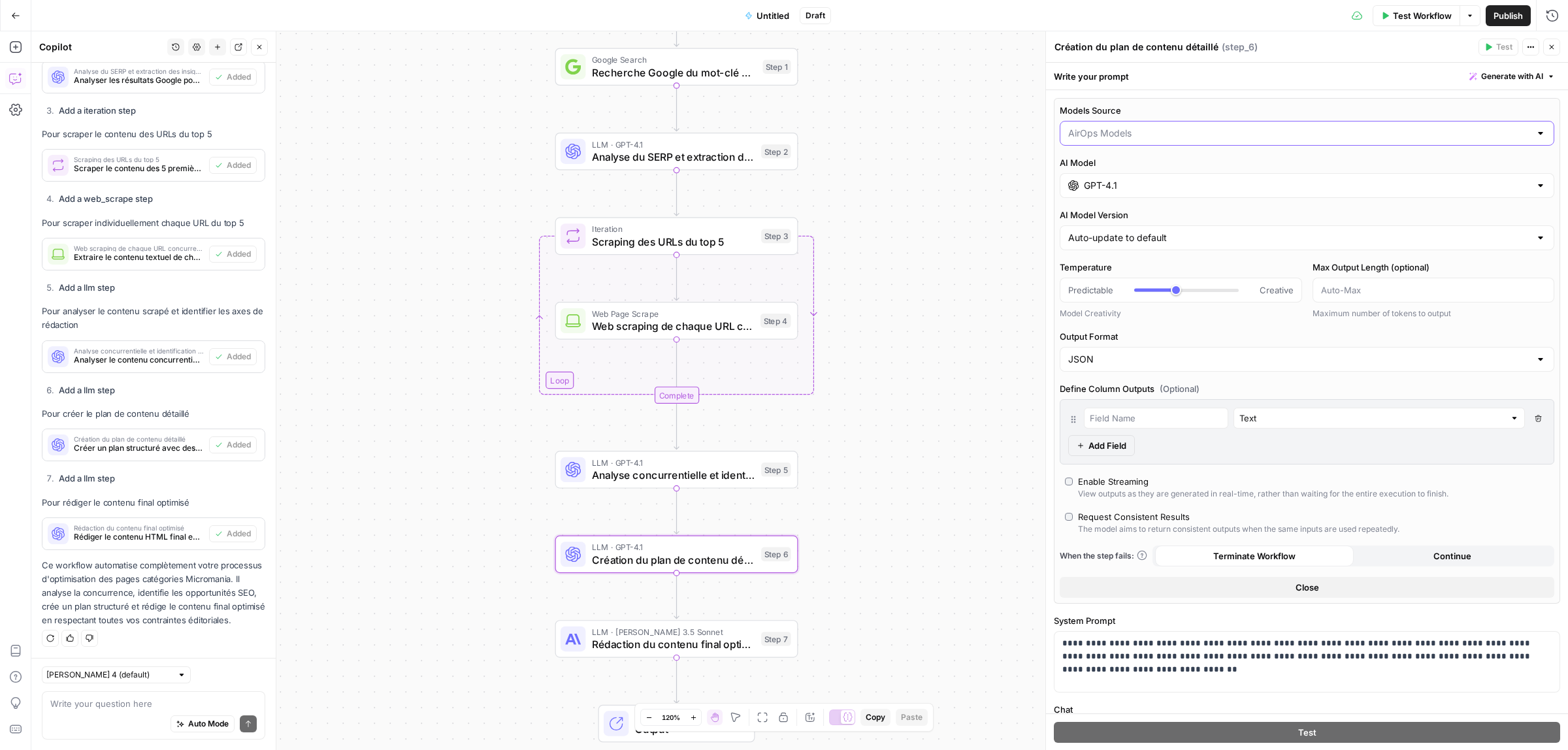
click at [1119, 129] on input "Models Source" at bounding box center [1299, 133] width 462 height 13
click at [1115, 187] on span "My Models" at bounding box center [1299, 184] width 455 height 13
type input "My Models"
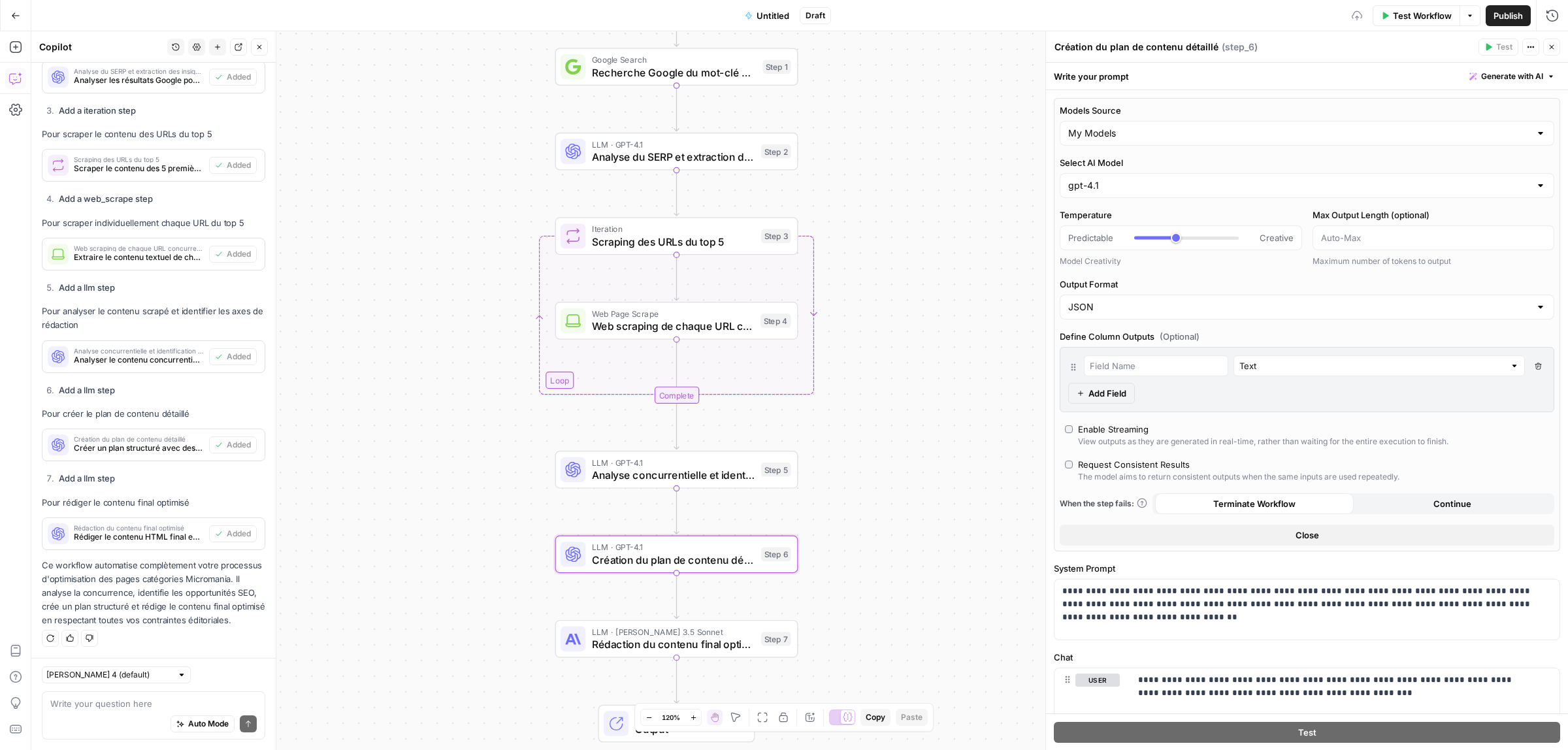
click at [706, 643] on span "Rédaction du contenu final optimisé" at bounding box center [674, 644] width 163 height 16
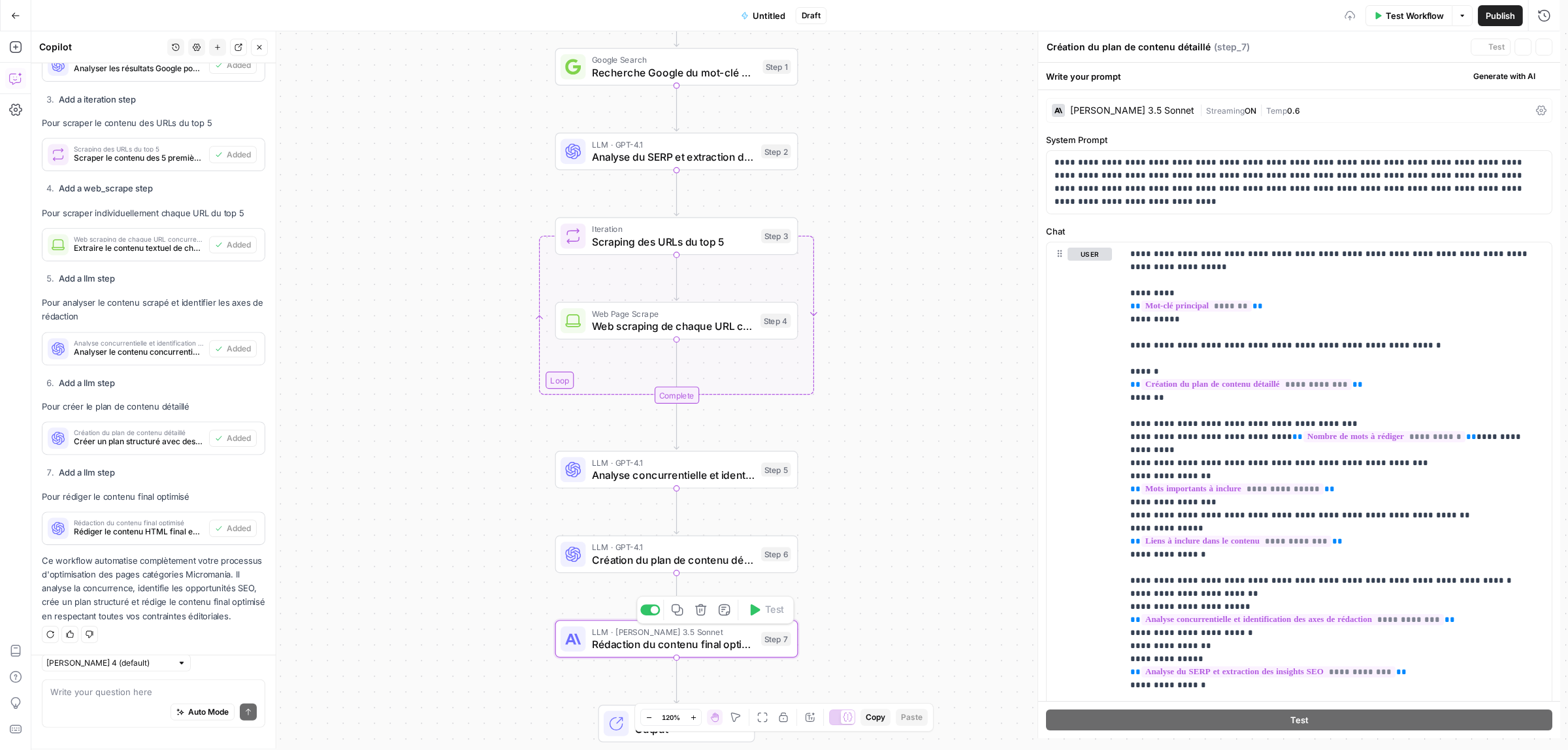
type textarea "Rédaction du contenu final optimisé"
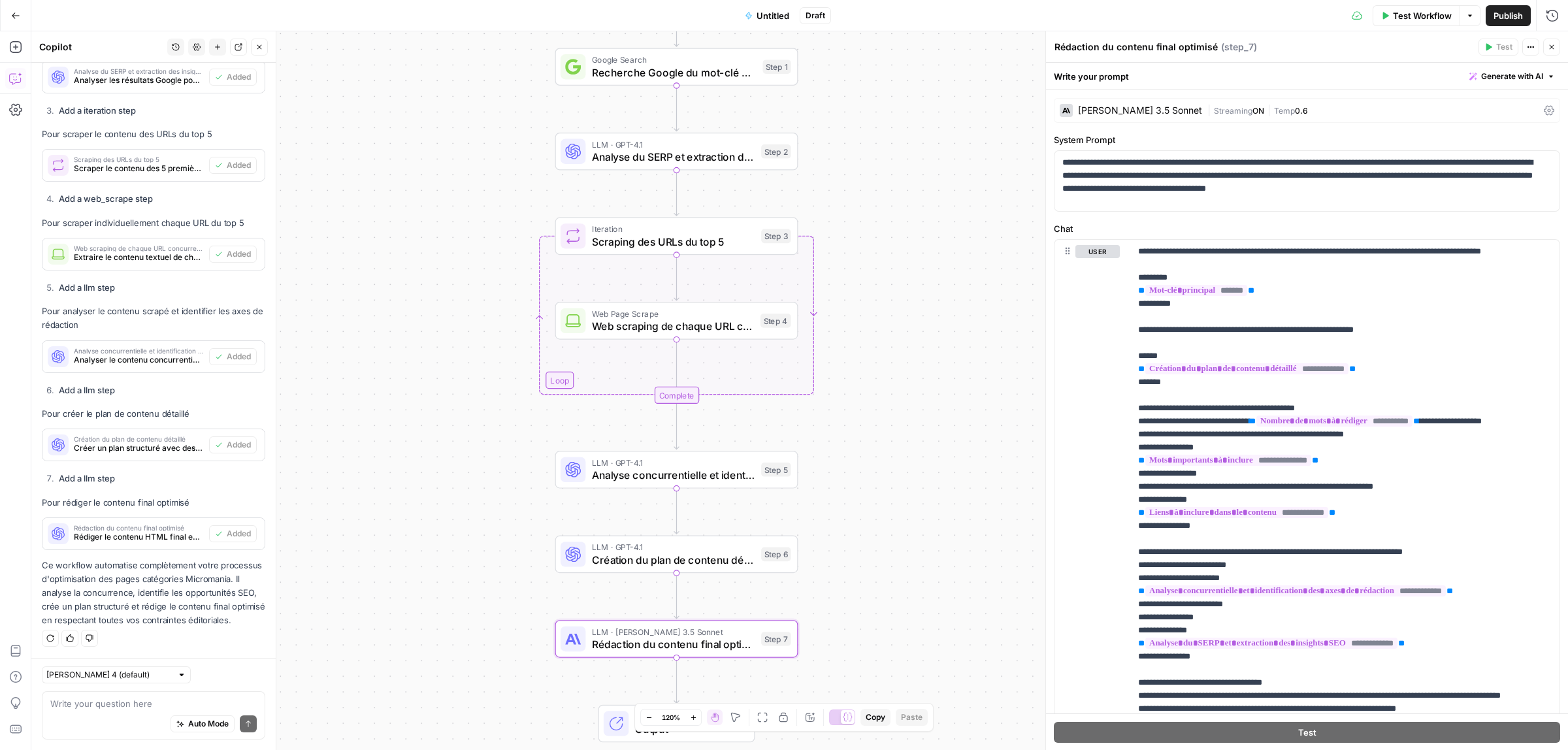
click at [1091, 109] on div "[PERSON_NAME] 3.5 Sonnet" at bounding box center [1141, 110] width 124 height 9
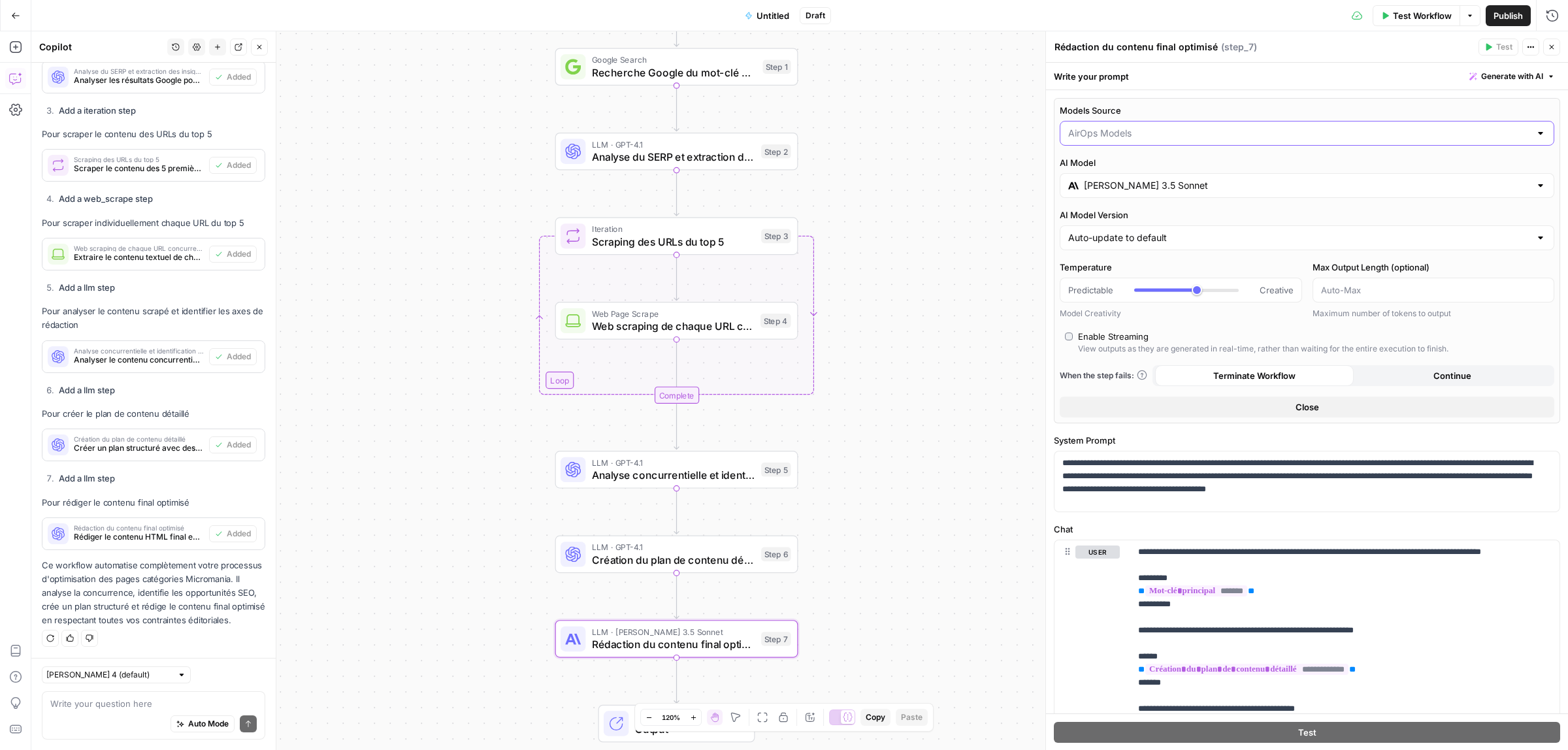
click at [1119, 134] on input "Models Source" at bounding box center [1299, 133] width 462 height 13
click at [1110, 188] on span "My Models" at bounding box center [1299, 184] width 455 height 13
type input "My Models"
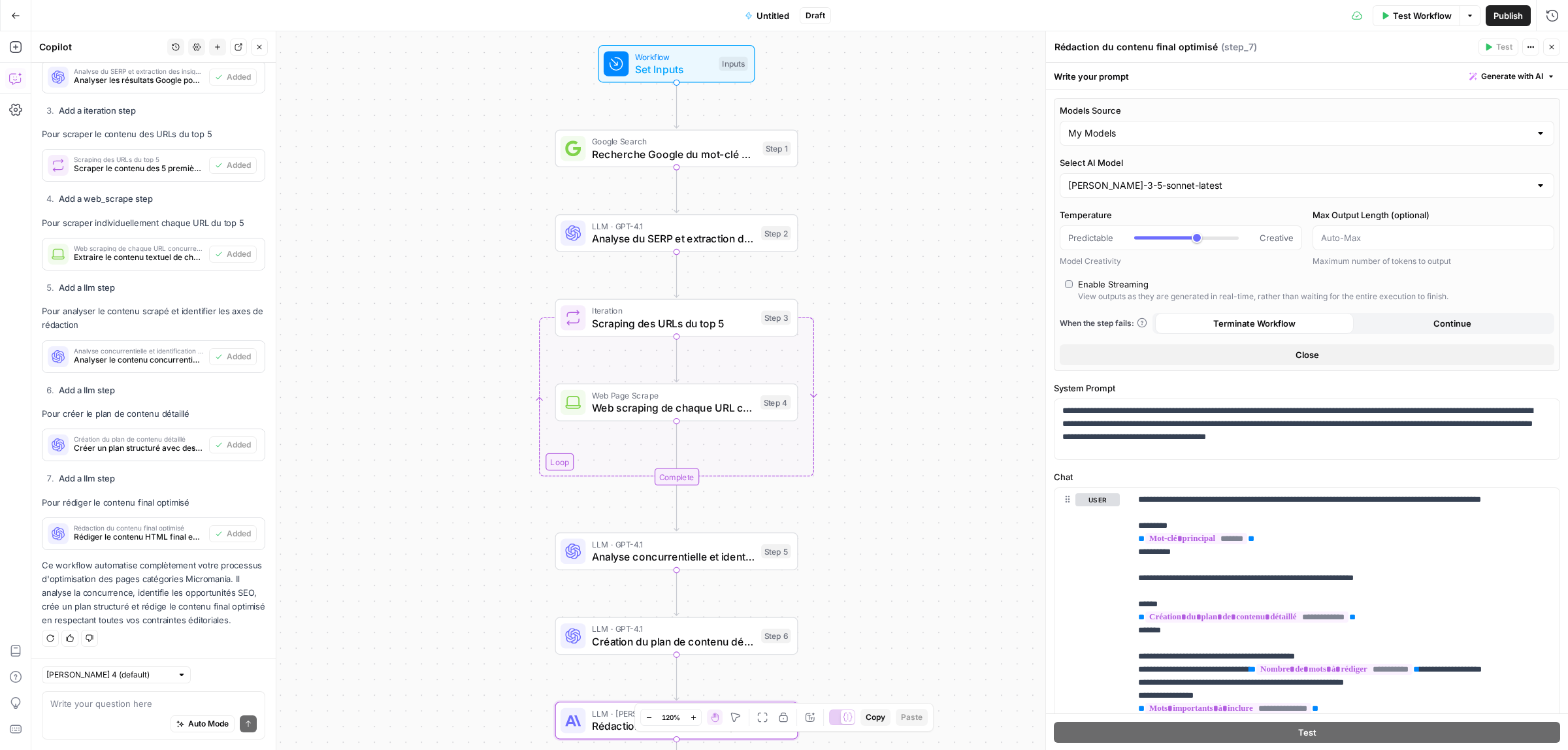
click at [642, 247] on div "LLM · GPT-4.1 Analyse du SERP et extraction des insights SEO Step 2 Copy step D…" at bounding box center [676, 232] width 243 height 38
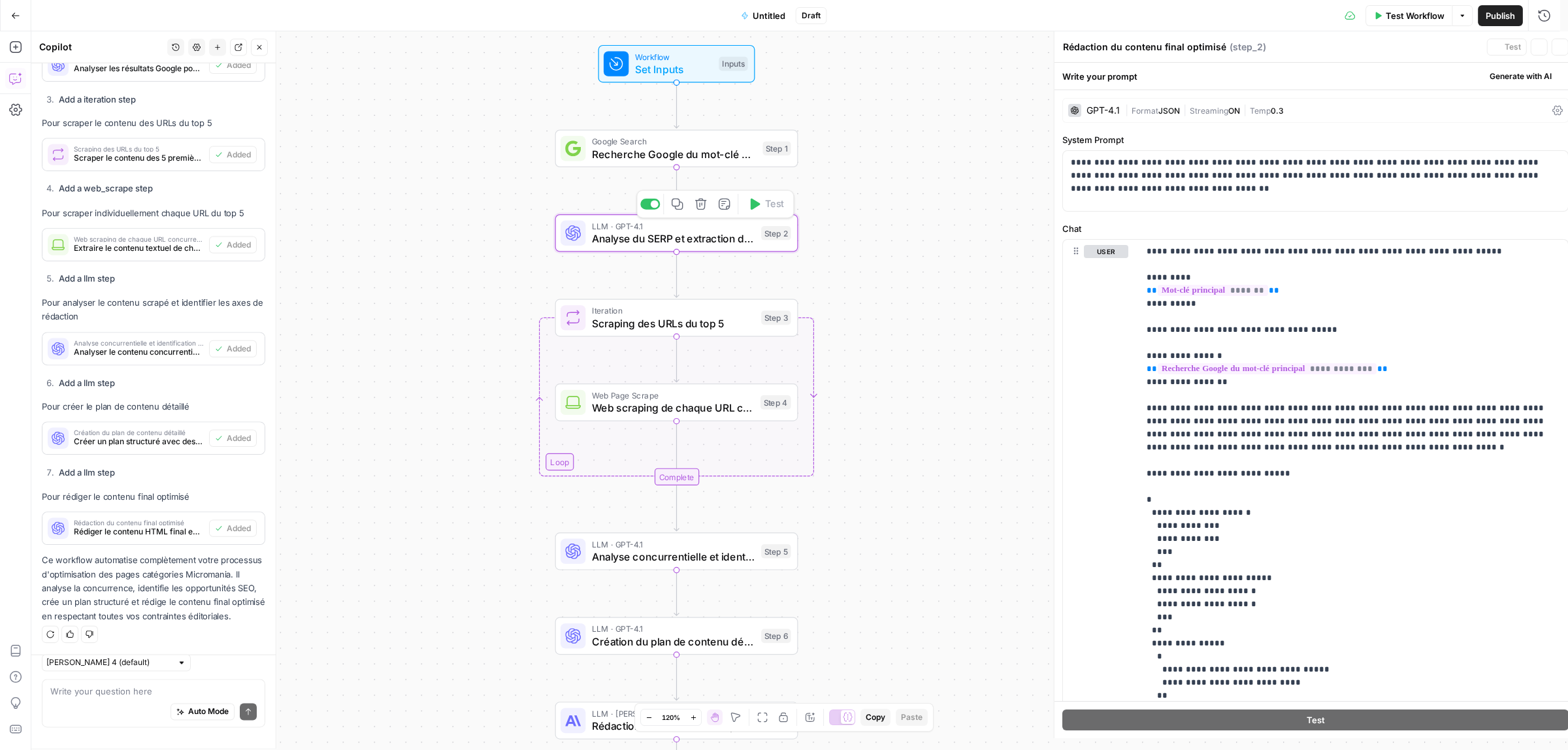
type textarea "Analyse du SERP et extraction des insights SEO"
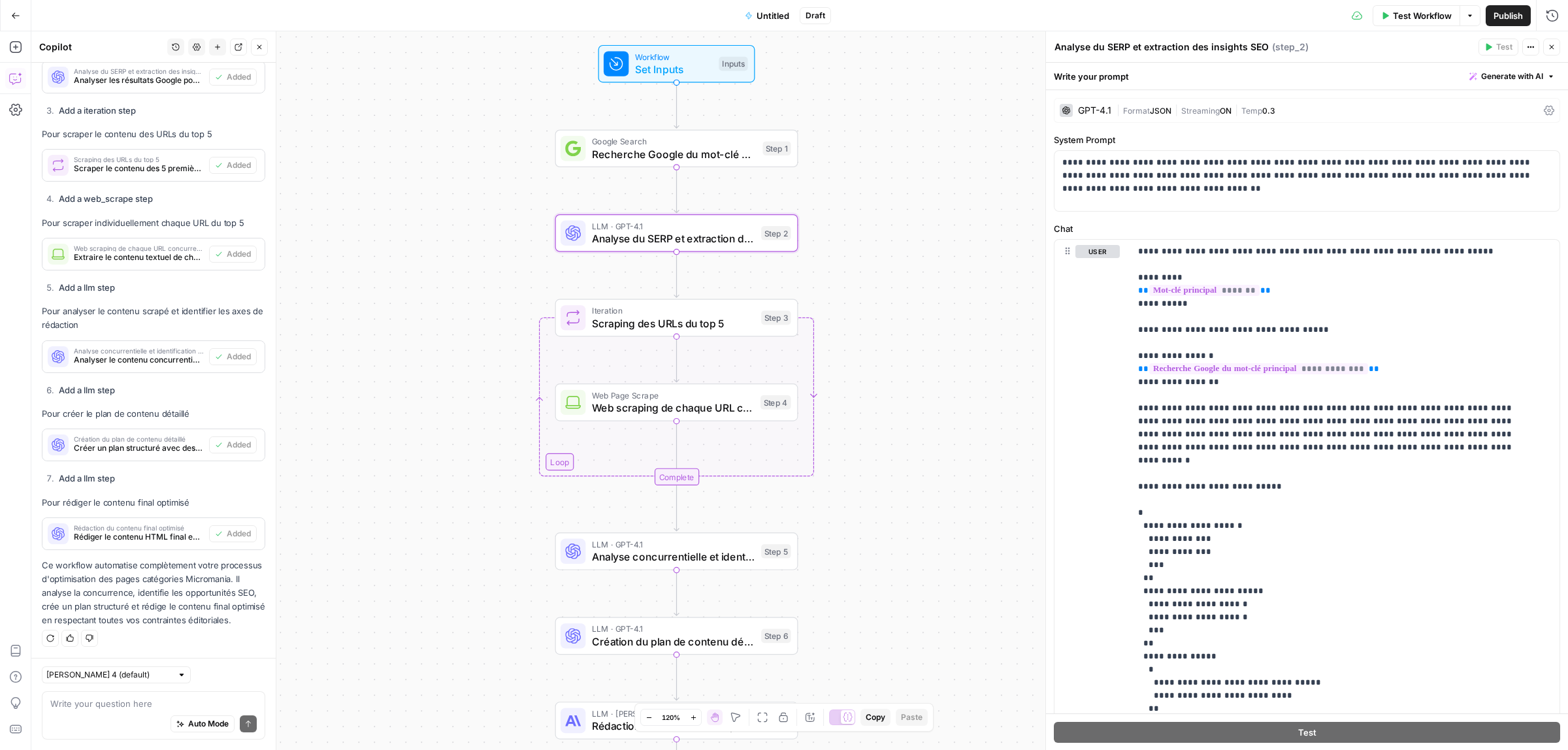
drag, startPoint x: 1070, startPoint y: 96, endPoint x: 1085, endPoint y: 111, distance: 21.2
click at [1072, 96] on div "**********" at bounding box center [1307, 466] width 522 height 752
click at [1085, 111] on div "GPT-4.1" at bounding box center [1095, 110] width 34 height 9
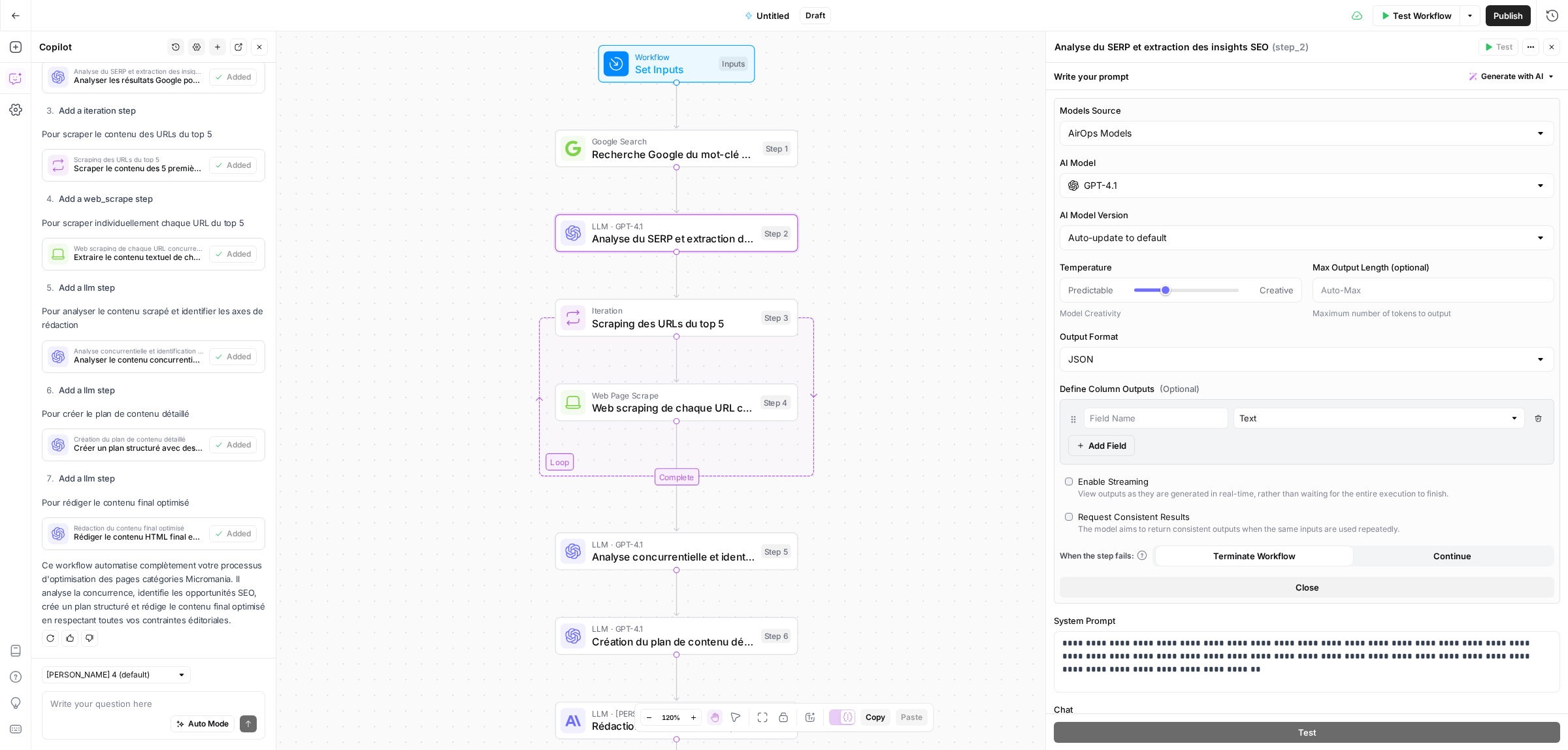
click at [1114, 180] on input "GPT-4.1" at bounding box center [1307, 185] width 447 height 13
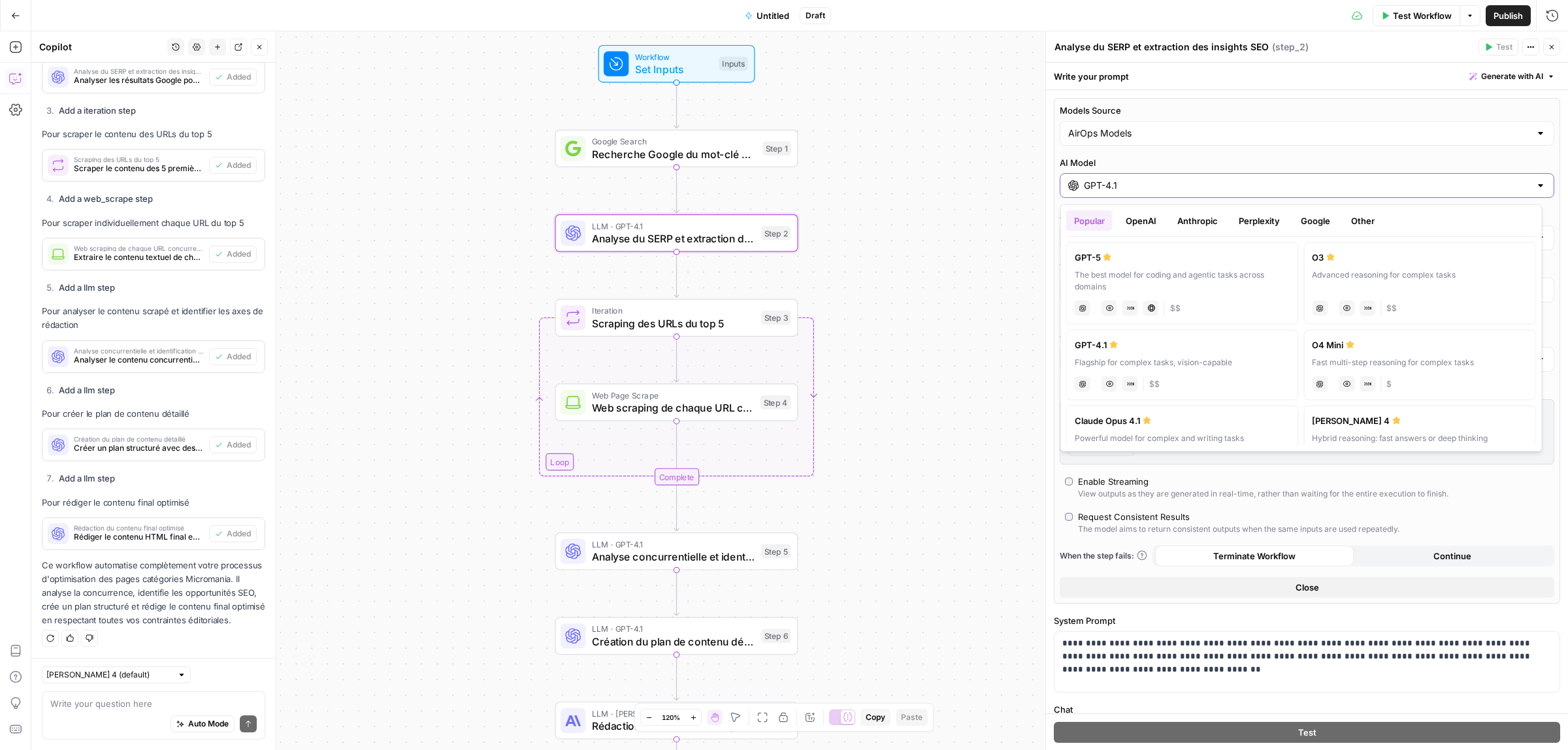
click at [1108, 180] on input "GPT-4.1" at bounding box center [1307, 185] width 447 height 13
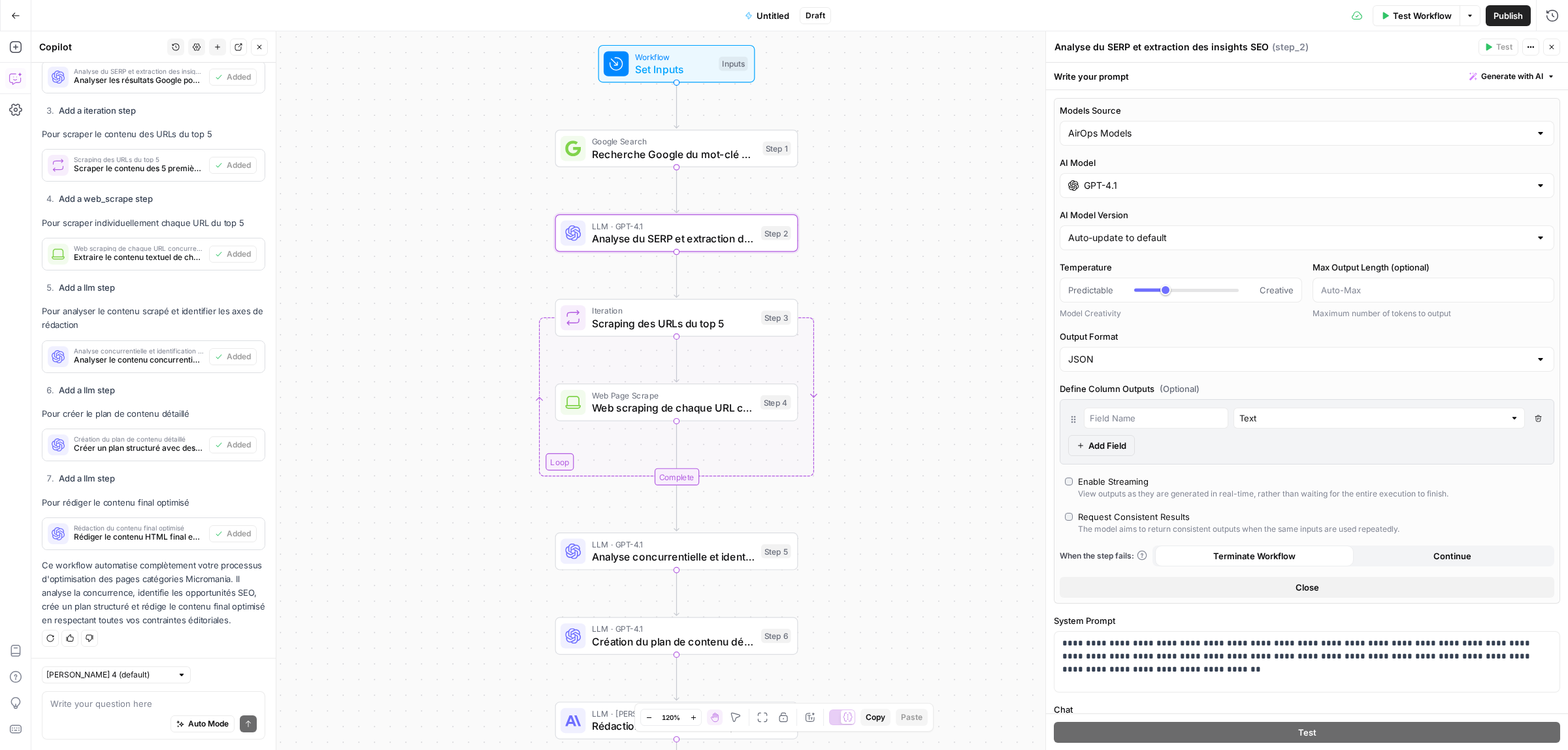
click at [1108, 123] on div "AirOps Models" at bounding box center [1307, 133] width 494 height 25
click at [1117, 178] on div "AirOps Models My Models" at bounding box center [1301, 175] width 482 height 49
click at [1117, 178] on span "My Models" at bounding box center [1299, 184] width 455 height 13
type input "My Models"
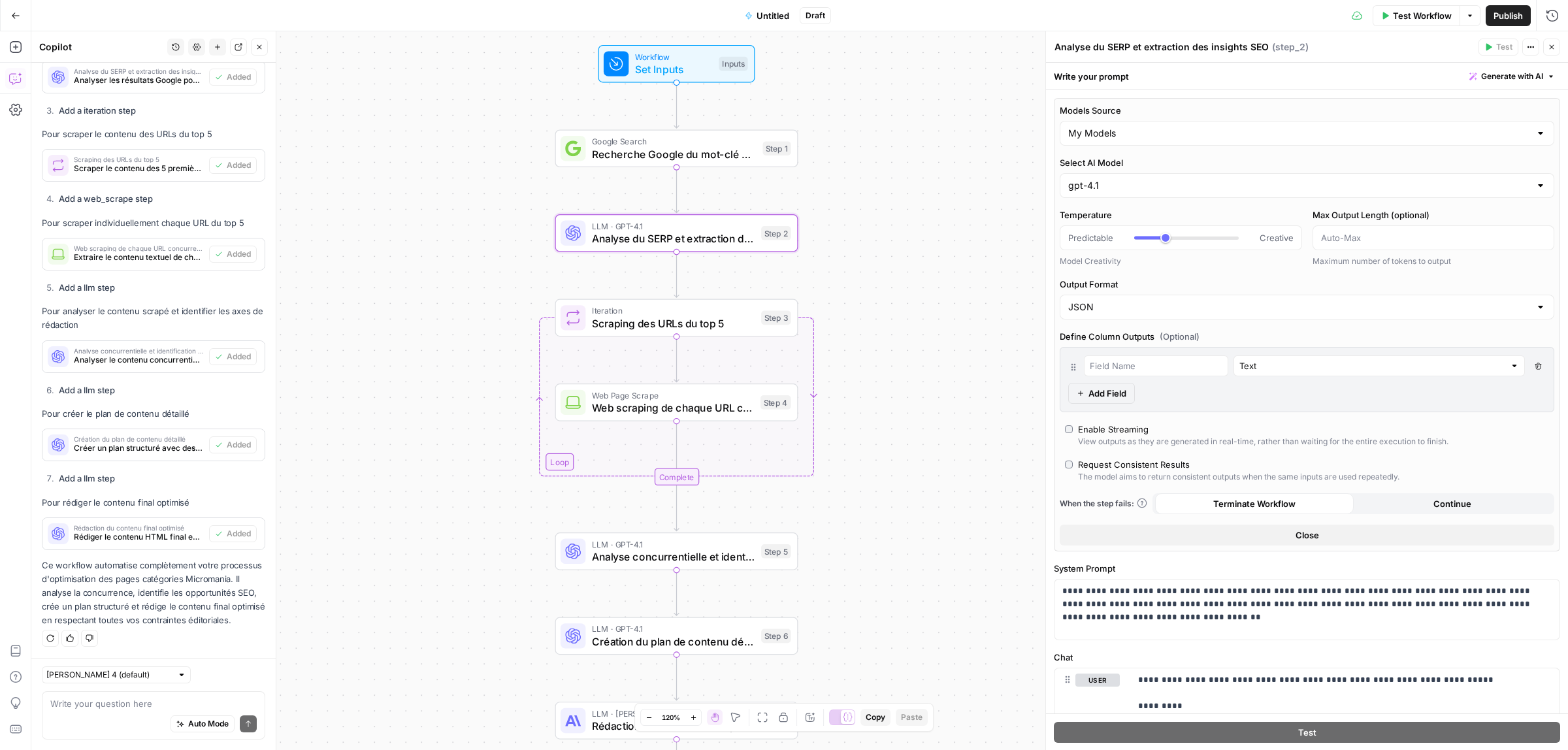
click at [868, 337] on div "Workflow Set Inputs Inputs Google Search Recherche Google du mot-clé principal …" at bounding box center [800, 390] width 1537 height 719
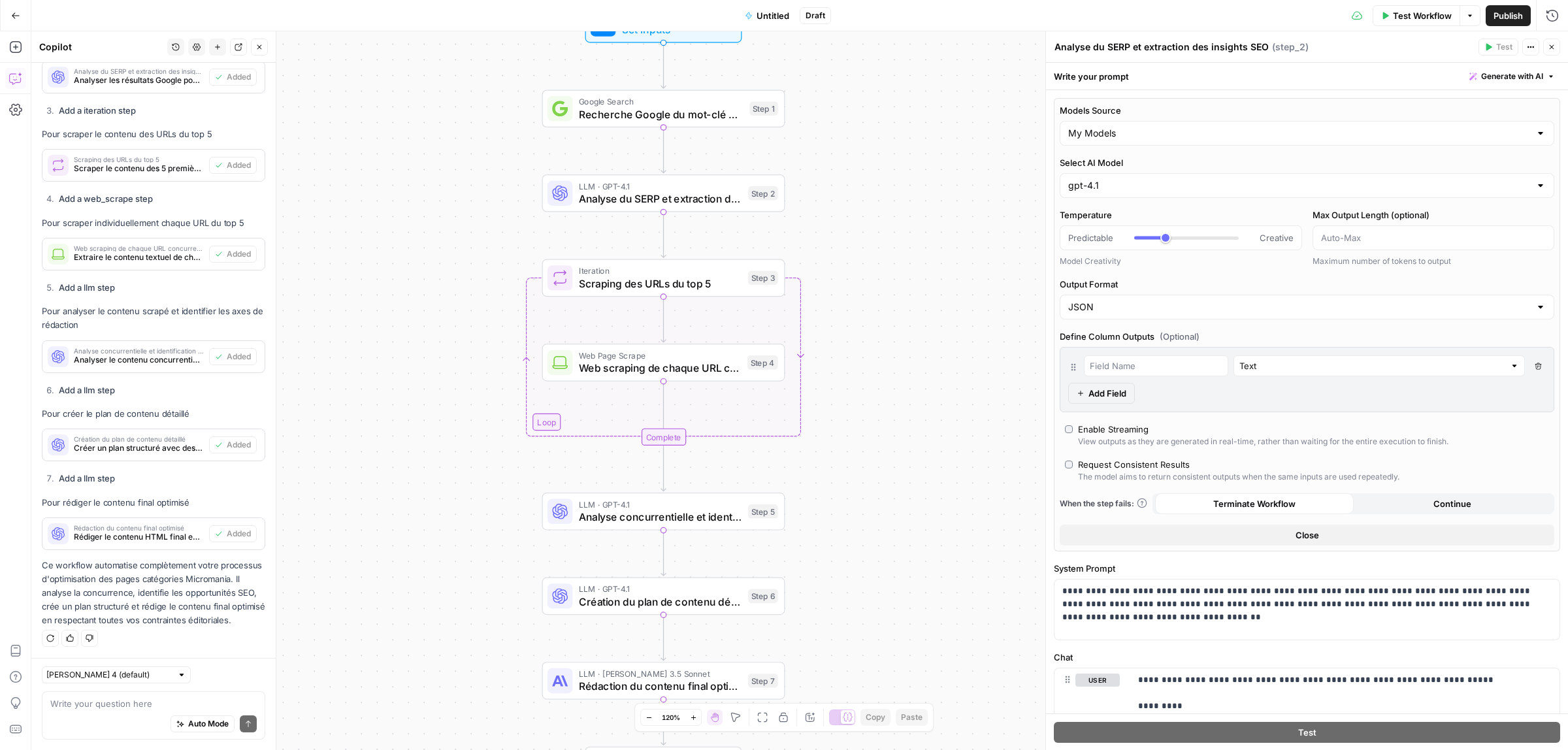
drag, startPoint x: 919, startPoint y: 461, endPoint x: 903, endPoint y: 423, distance: 41.2
click at [903, 423] on div "Workflow Set Inputs Inputs Google Search Recherche Google du mot-clé principal …" at bounding box center [800, 390] width 1537 height 719
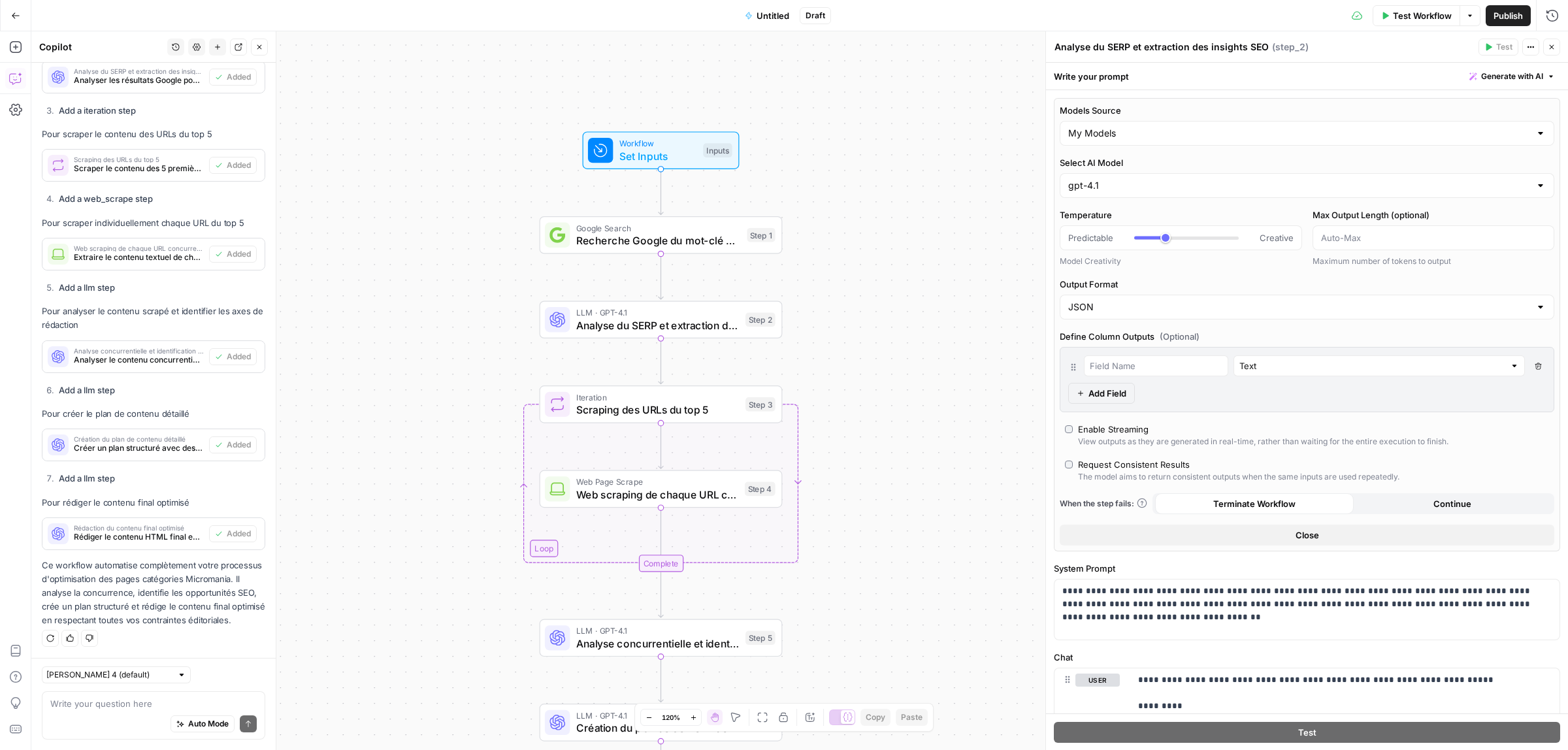
click at [1389, 13] on button "Test Workflow" at bounding box center [1417, 16] width 88 height 21
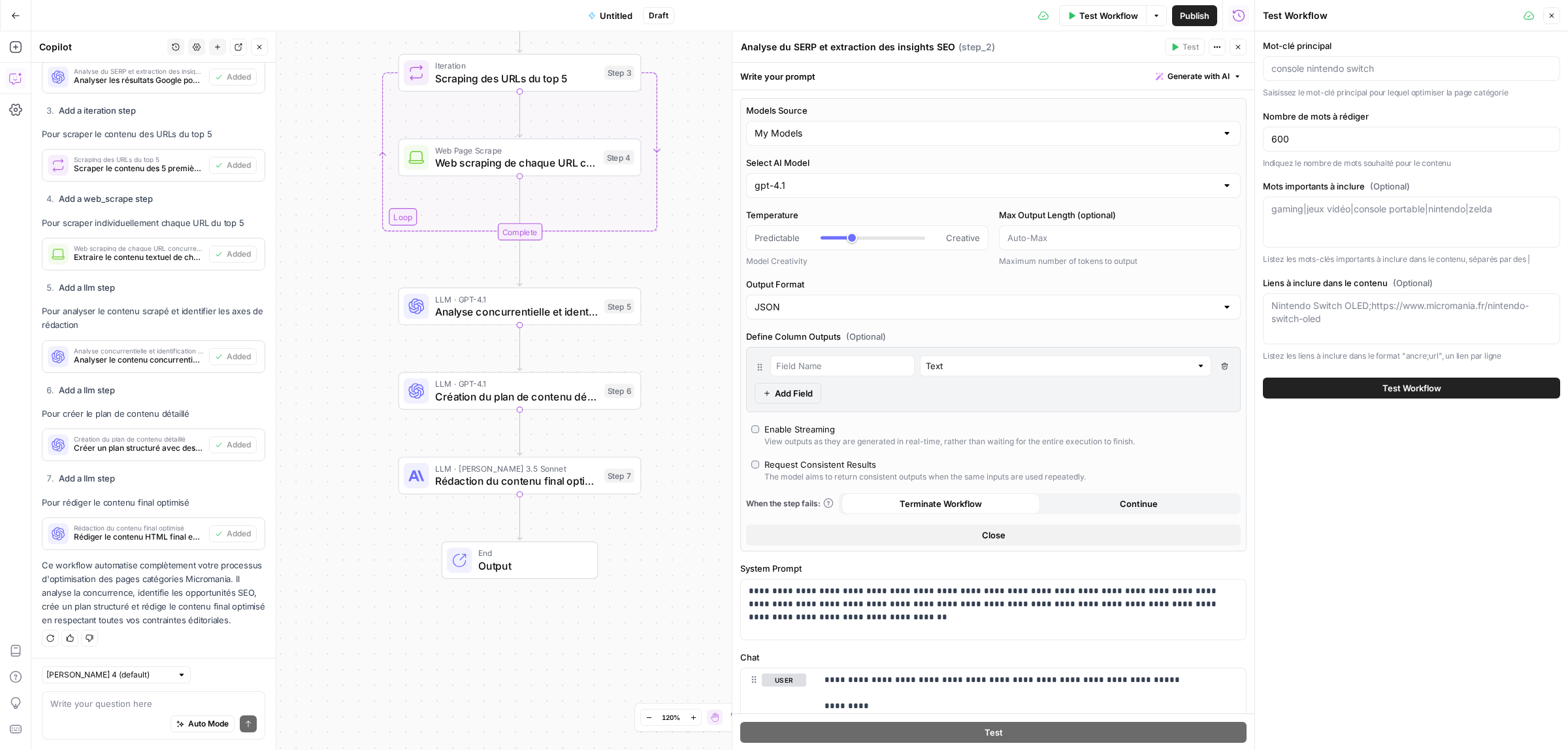
click at [1380, 81] on div "Mot-clé principal Saisissez le mot-clé principal pour lequel optimiser la page …" at bounding box center [1411, 69] width 297 height 60
click at [1373, 68] on input "Mot-clé principal" at bounding box center [1412, 68] width 280 height 13
paste input "one piece op 11"
type input "one piece op 11"
click at [1374, 128] on div "600" at bounding box center [1411, 139] width 297 height 25
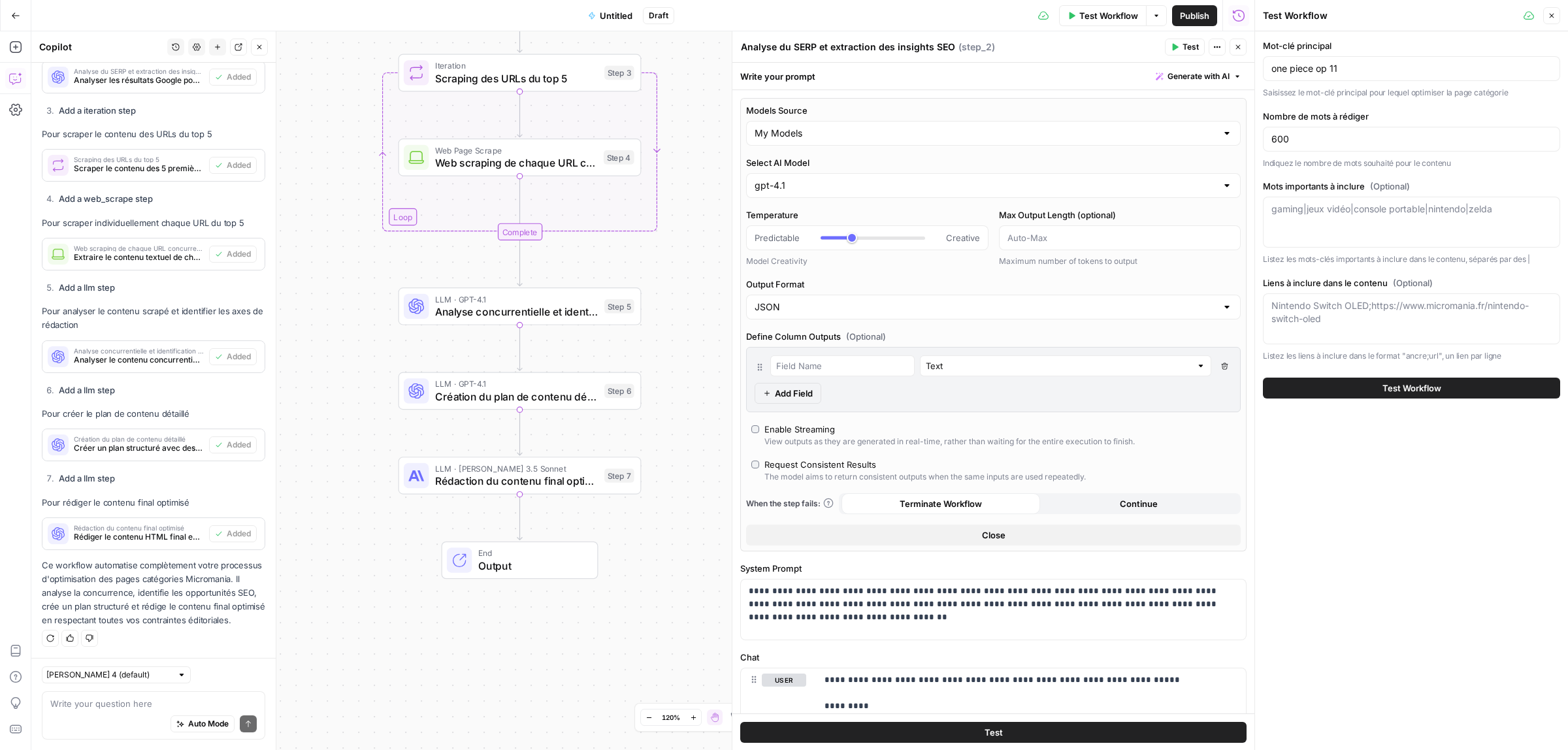
click at [1374, 226] on div "gaming|jeux vidéo|console portable|nintendo|zelda" at bounding box center [1411, 222] width 297 height 51
paste textarea "lor ipsum | dolorsit | ametc | adi | elitse | doe | temporincid | utl | etdo | …"
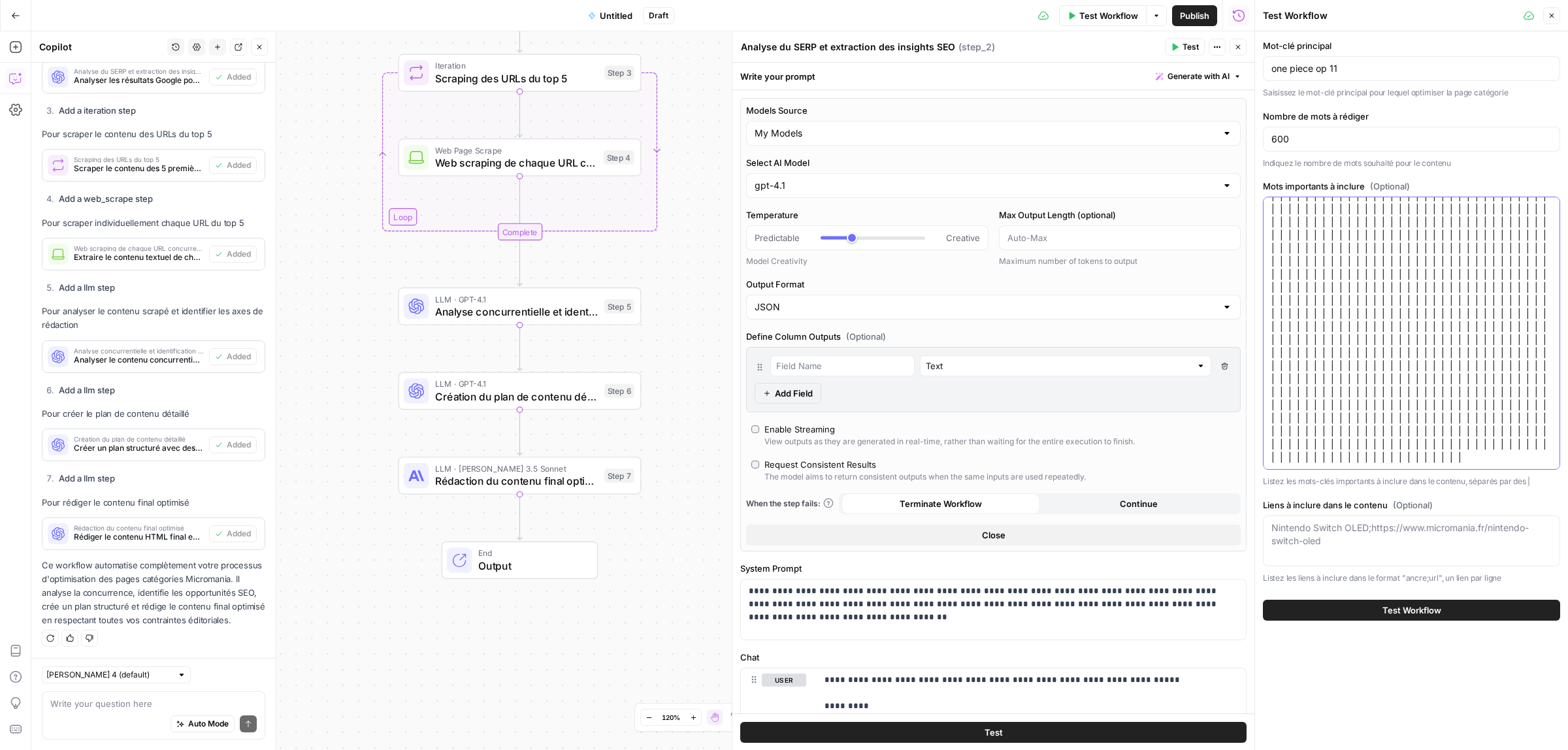
drag, startPoint x: 1297, startPoint y: 221, endPoint x: 1420, endPoint y: 500, distance: 304.9
click at [1420, 500] on div "Mot-clé principal one piece op 11 Saisissez le mot-clé principal pour lequel op…" at bounding box center [1411, 311] width 297 height 545
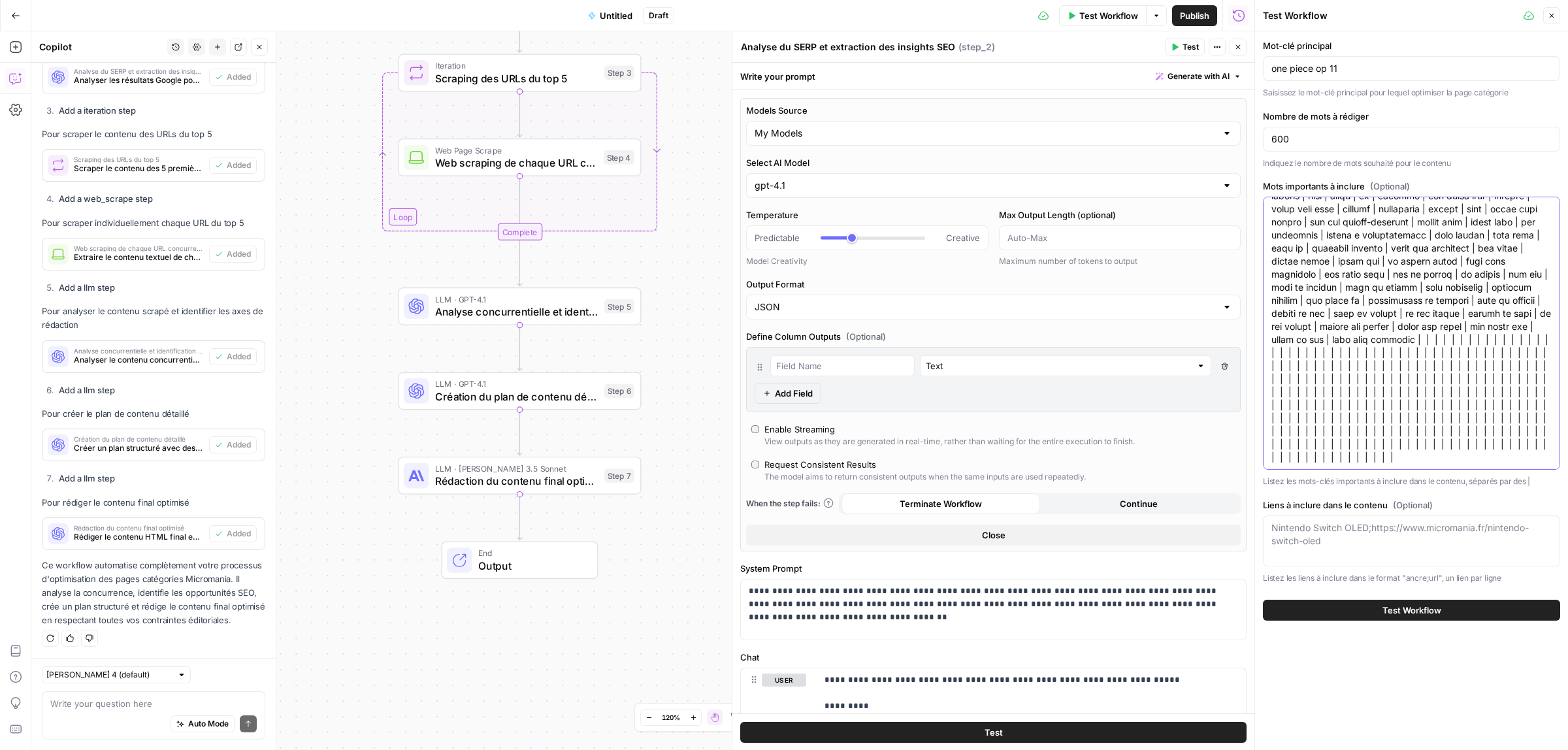
scroll to position [53, 0]
drag, startPoint x: 1317, startPoint y: 340, endPoint x: 1342, endPoint y: 482, distance: 144.2
click at [1342, 481] on div "Mots importants à inclure (Optional) Listez les mots-clés importants à inclure …" at bounding box center [1411, 334] width 297 height 308
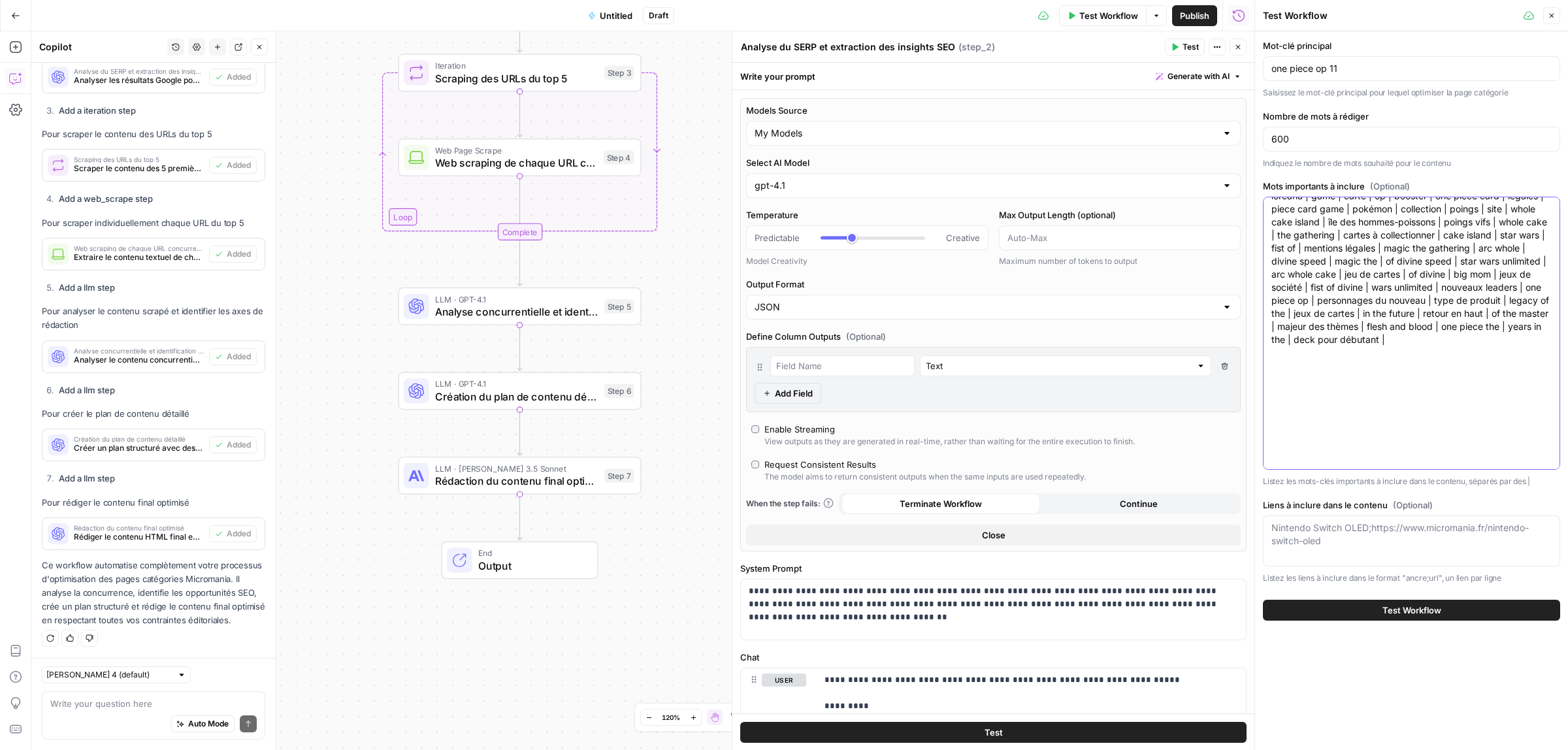
scroll to position [0, 0]
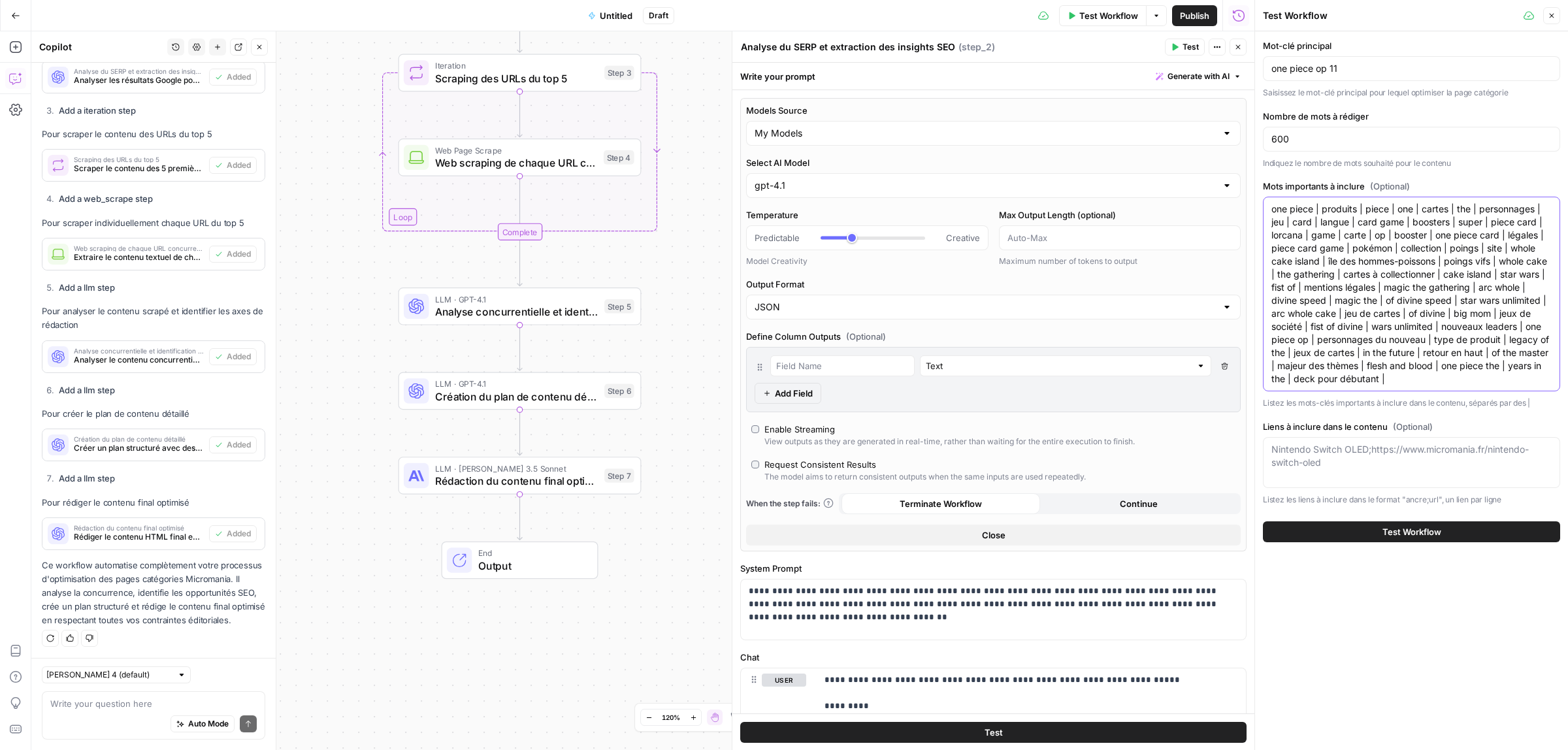
type textarea "one piece | produits | piece | one | cartes | the | personnages | jeu | card | …"
click at [1357, 469] on textarea "Liens à inclure dans le contenu (Optional)" at bounding box center [1412, 456] width 280 height 26
paste textarea "cartes One Piece;[URL][DOMAIN_NAME]"
type textarea "cartes One Piece;[URL][DOMAIN_NAME]"
click at [1392, 546] on div "Test Workflow" at bounding box center [1411, 532] width 297 height 37
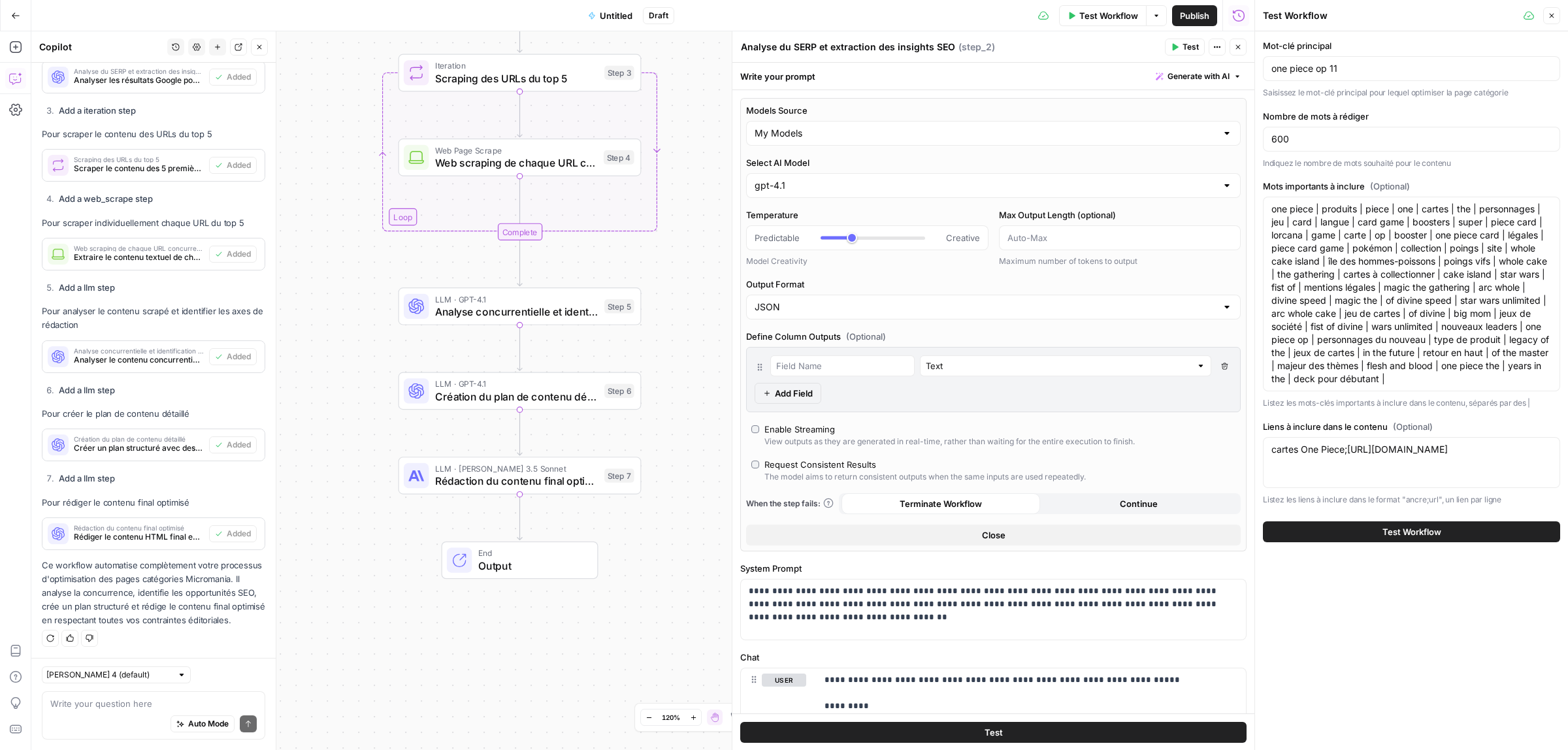
click at [1387, 534] on span "Test Workflow" at bounding box center [1412, 531] width 59 height 13
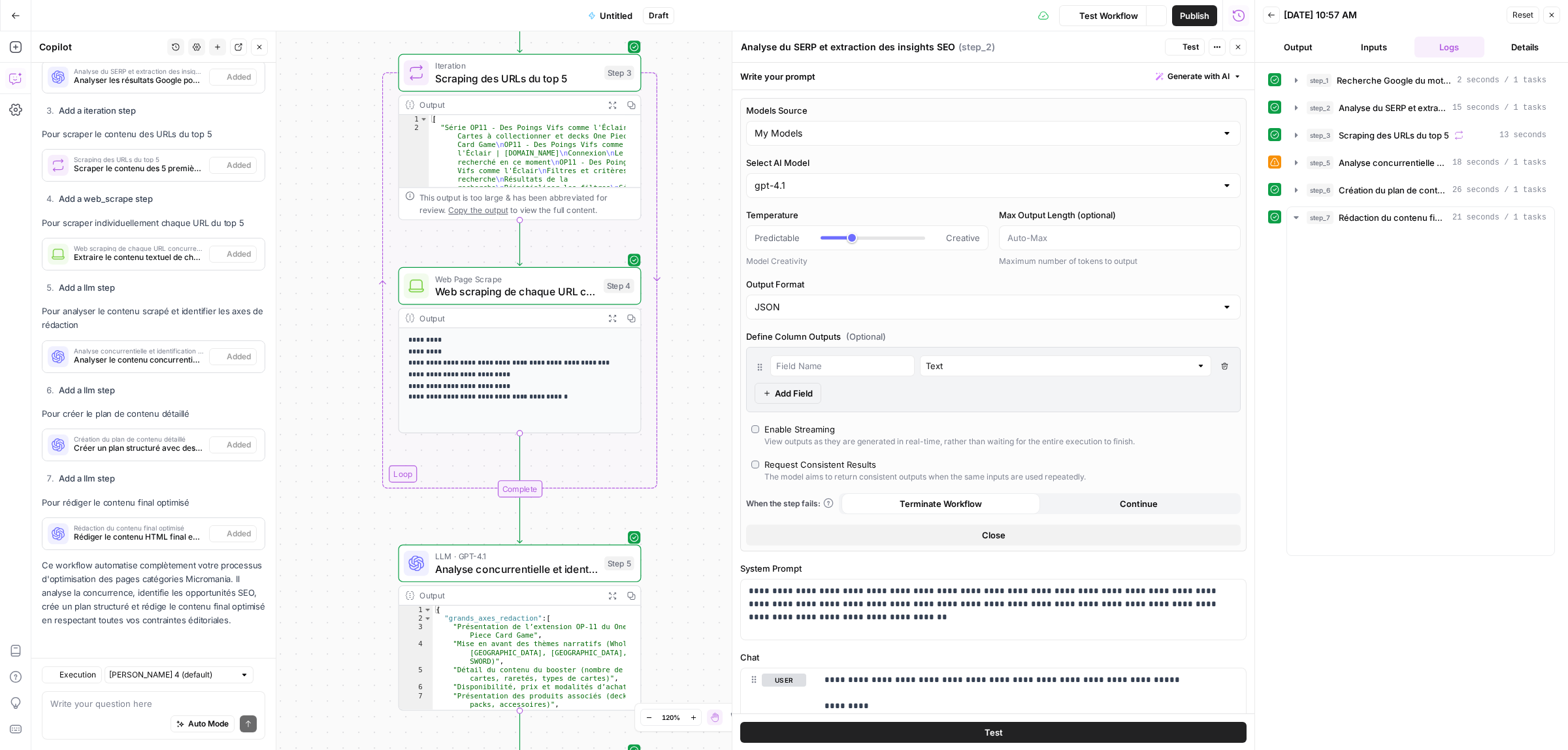
scroll to position [1607, 0]
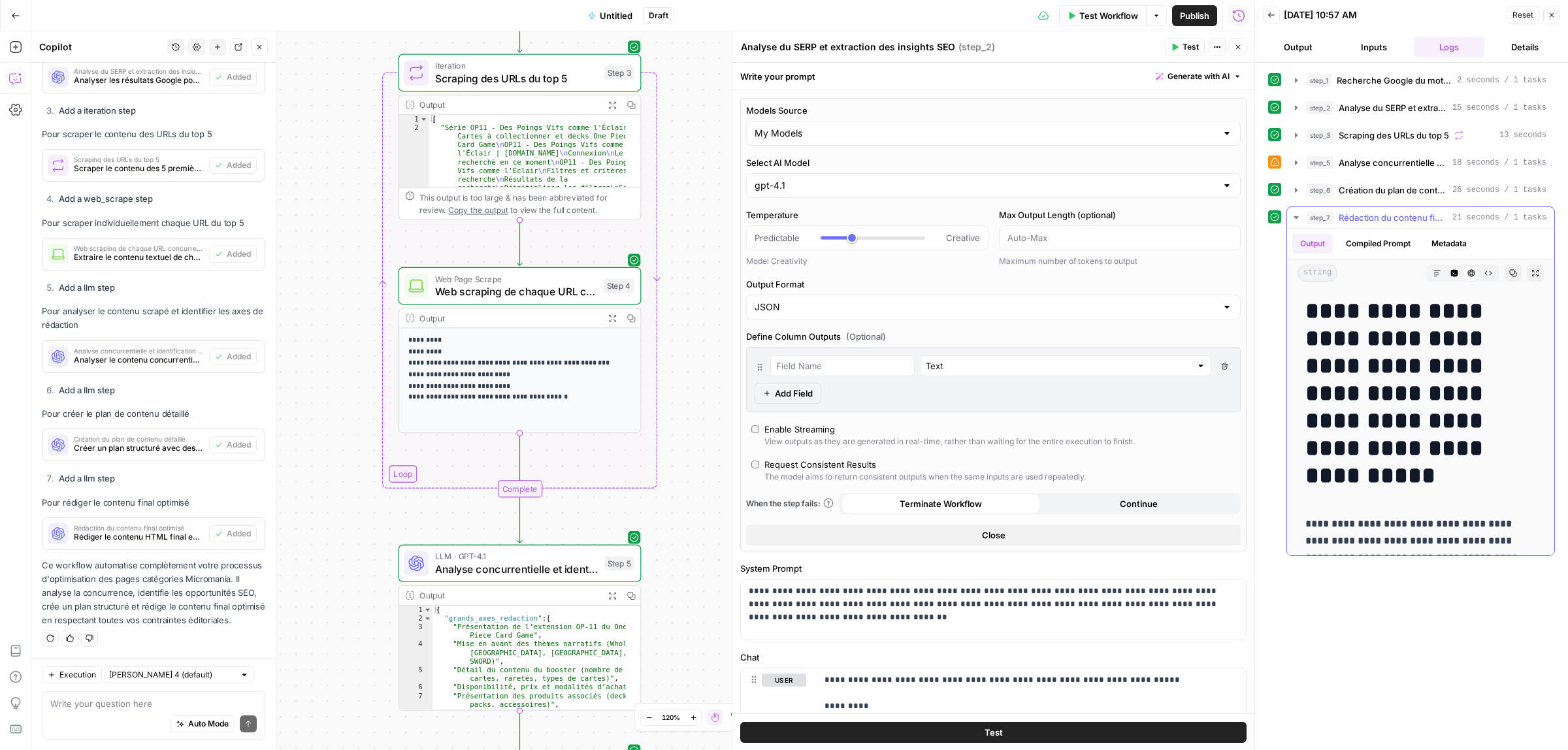
click at [1477, 315] on h1 "**********" at bounding box center [1414, 393] width 218 height 192
click at [1476, 316] on h1 "**********" at bounding box center [1414, 393] width 218 height 192
drag, startPoint x: 1476, startPoint y: 309, endPoint x: 1290, endPoint y: 297, distance: 186.4
copy h1 "**********"
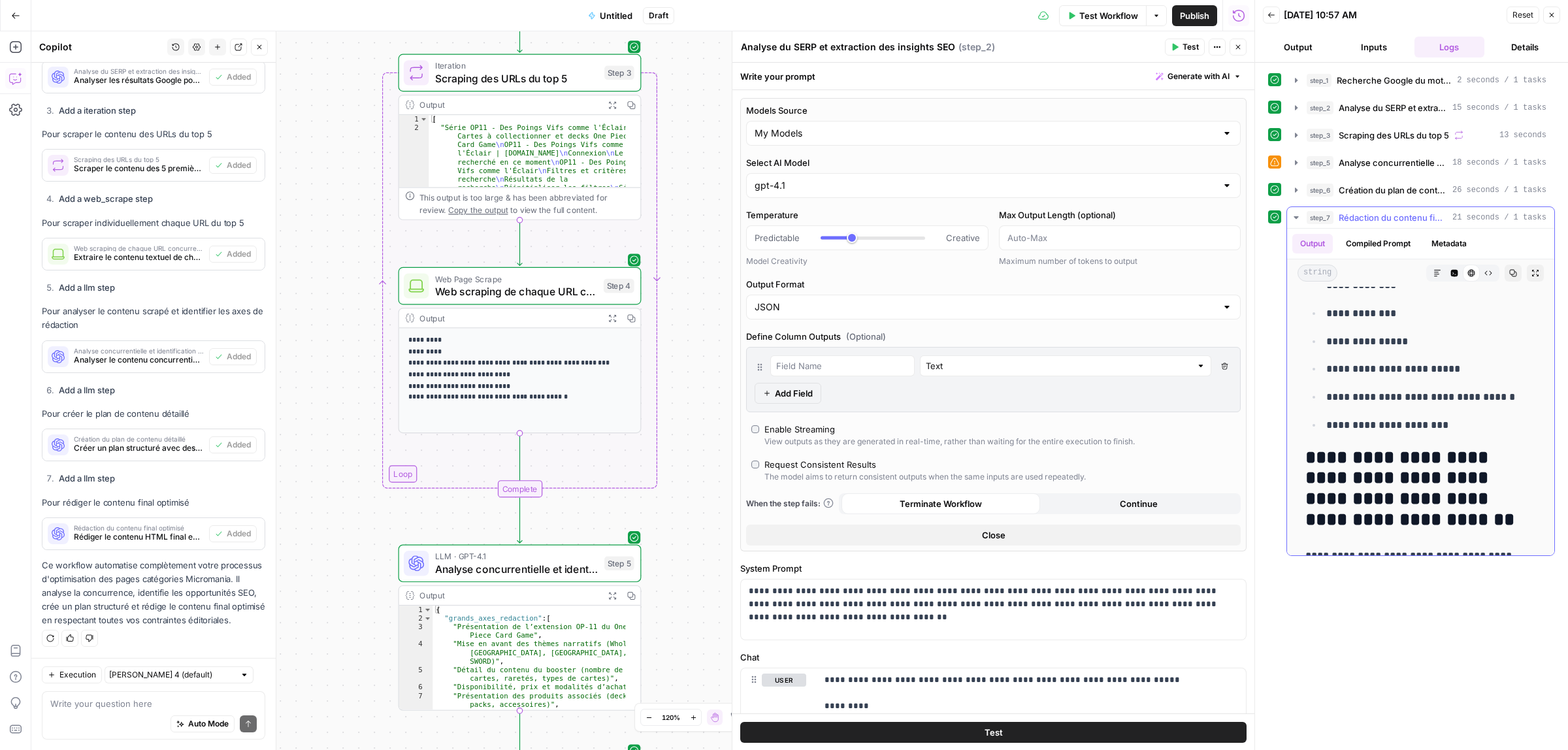
scroll to position [992, 0]
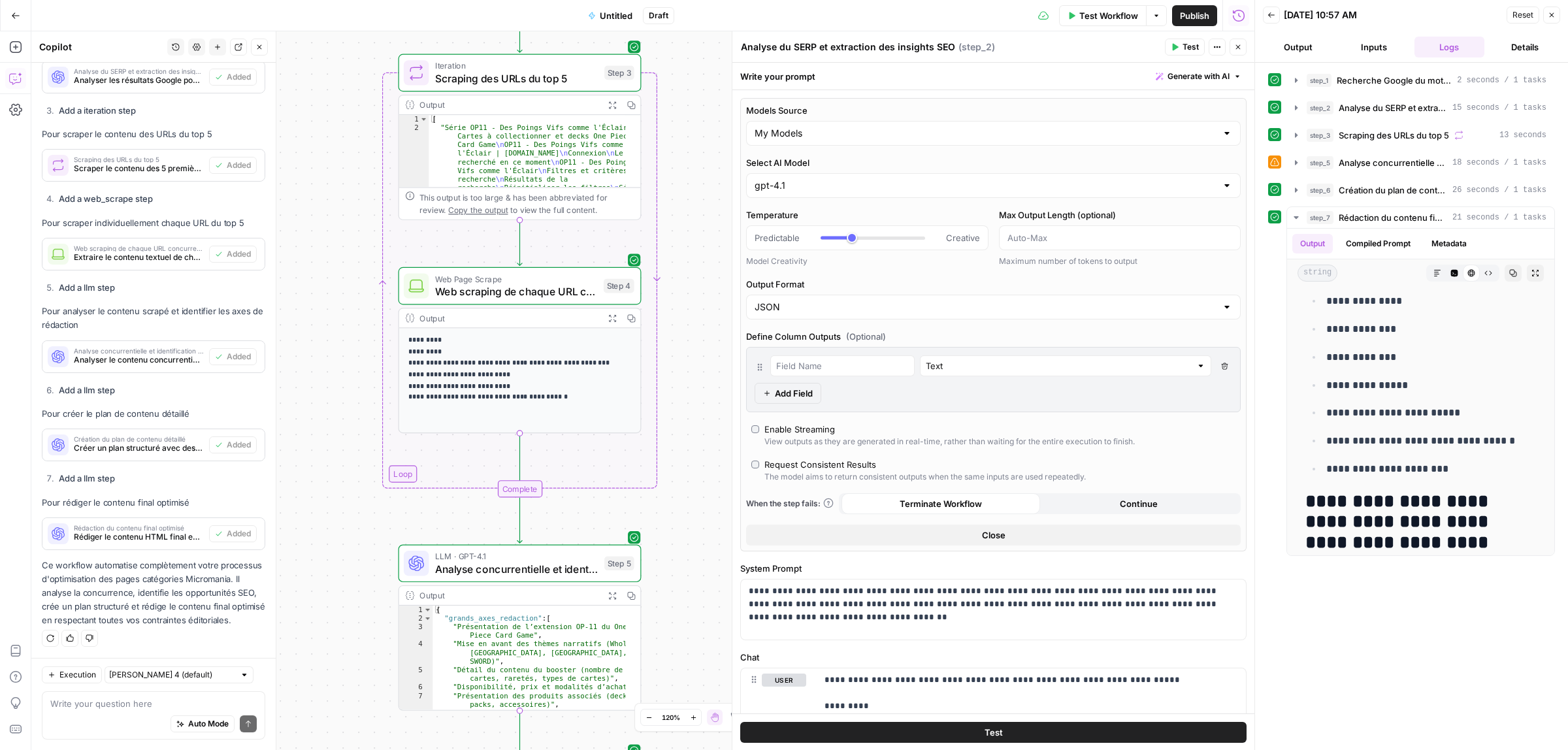
click at [627, 16] on span "Untitled" at bounding box center [616, 15] width 33 height 13
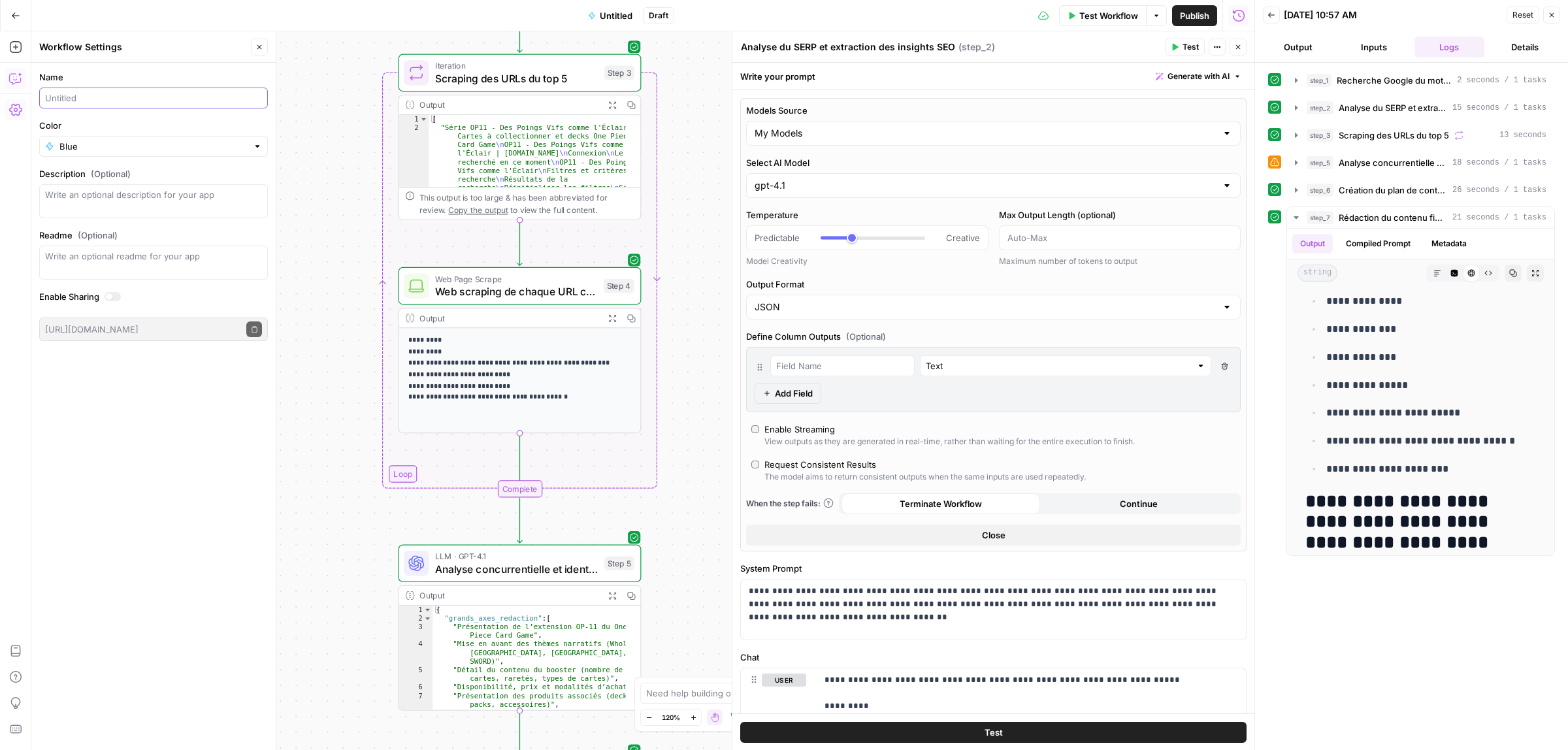
click at [83, 96] on input "Name" at bounding box center [153, 98] width 217 height 13
paste input "[🎮 MICROMANIA] 🪄 AI Content Generator for E-commerce"
click at [100, 96] on input "[🎮 MICROMANIA] 🪄 AI Content Generator for E-commerce" at bounding box center [153, 98] width 217 height 13
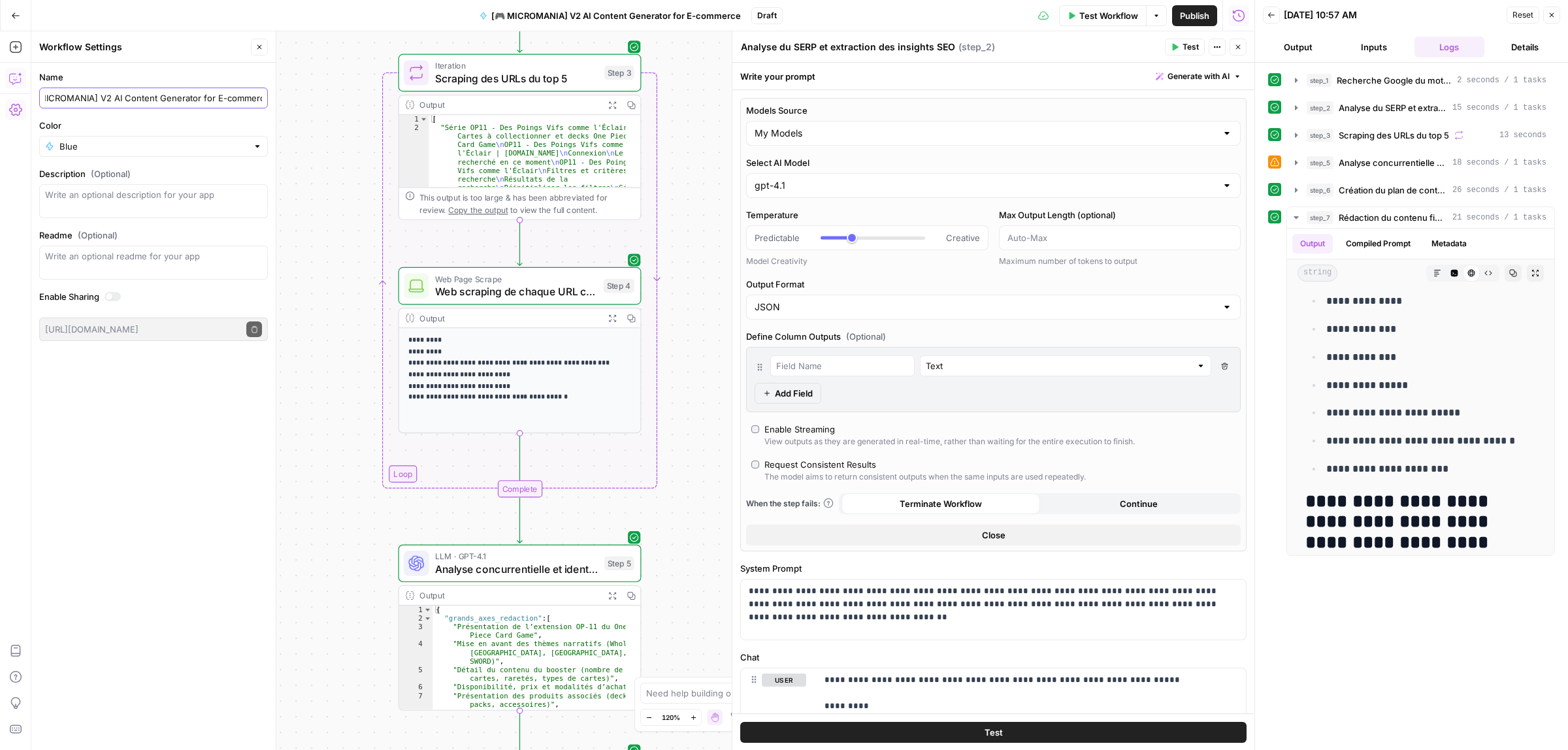
type input "[🎮 MICROMANIA] V2 AI Content Generator for E-commerce"
click at [113, 587] on div "Name [🎮 MICROMANIA] V2 AI Content Generator for E-commerce Color Blue Descripti…" at bounding box center [153, 407] width 244 height 688
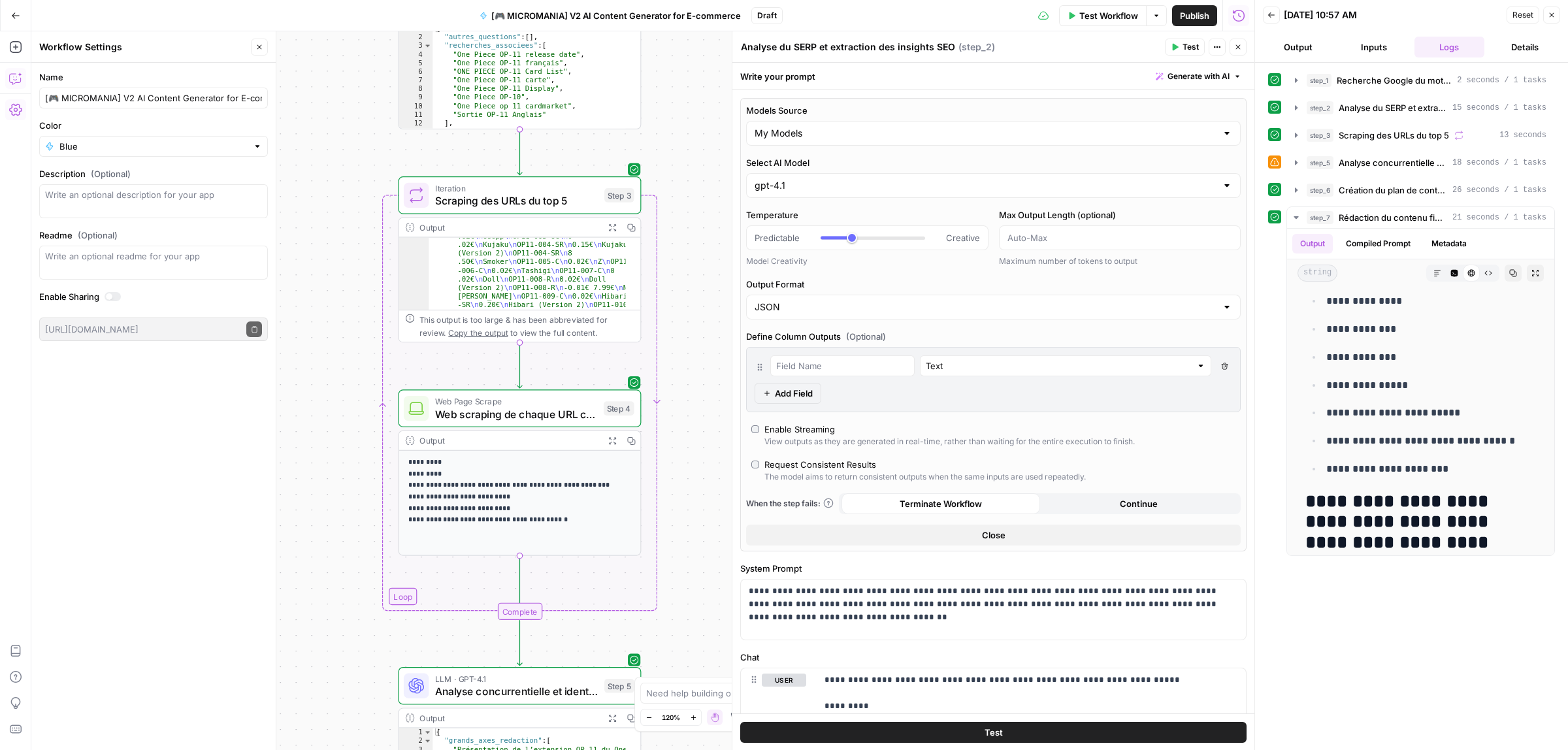
click at [1195, 8] on button "Publish" at bounding box center [1195, 16] width 45 height 21
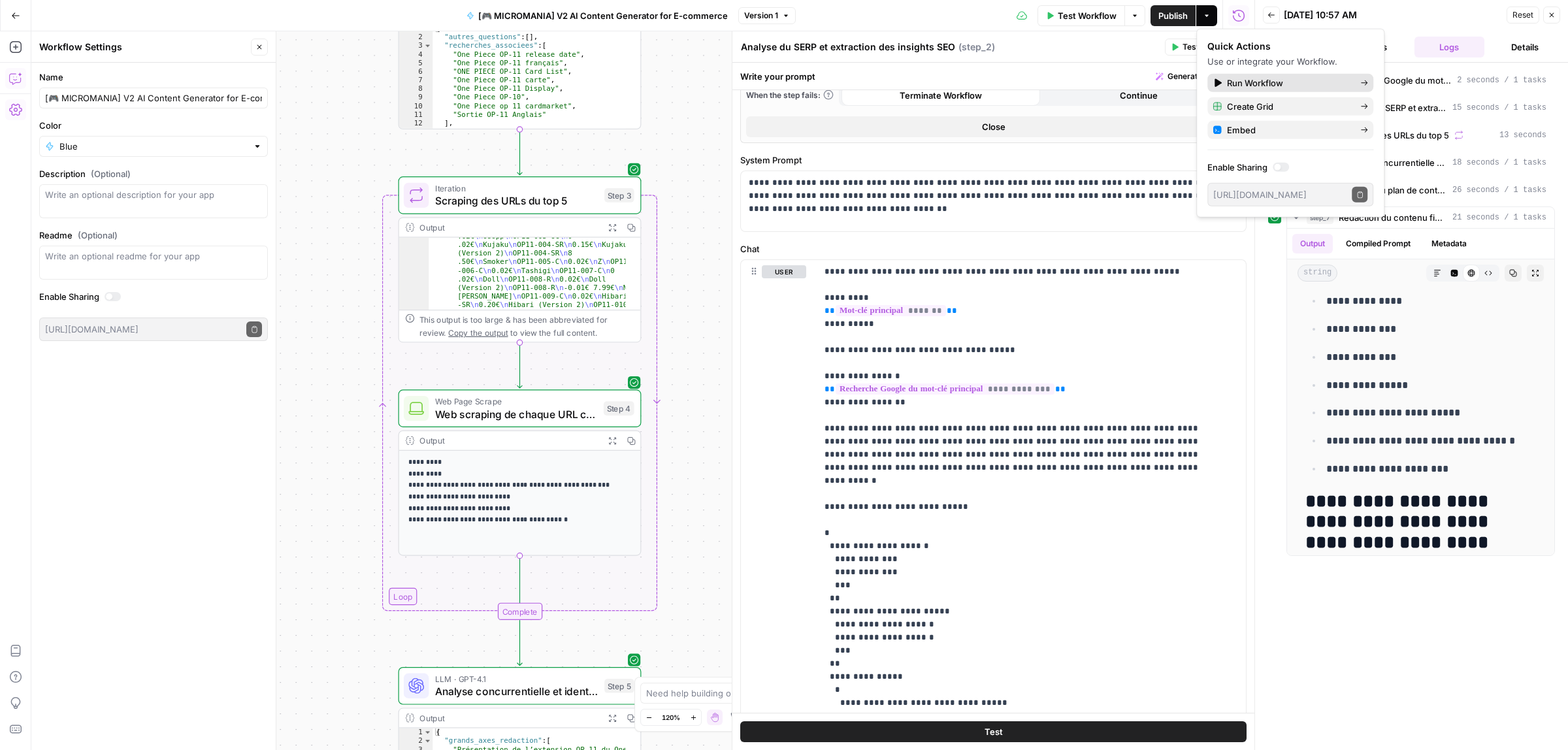
click at [1248, 79] on span "Run Workflow" at bounding box center [1289, 83] width 123 height 13
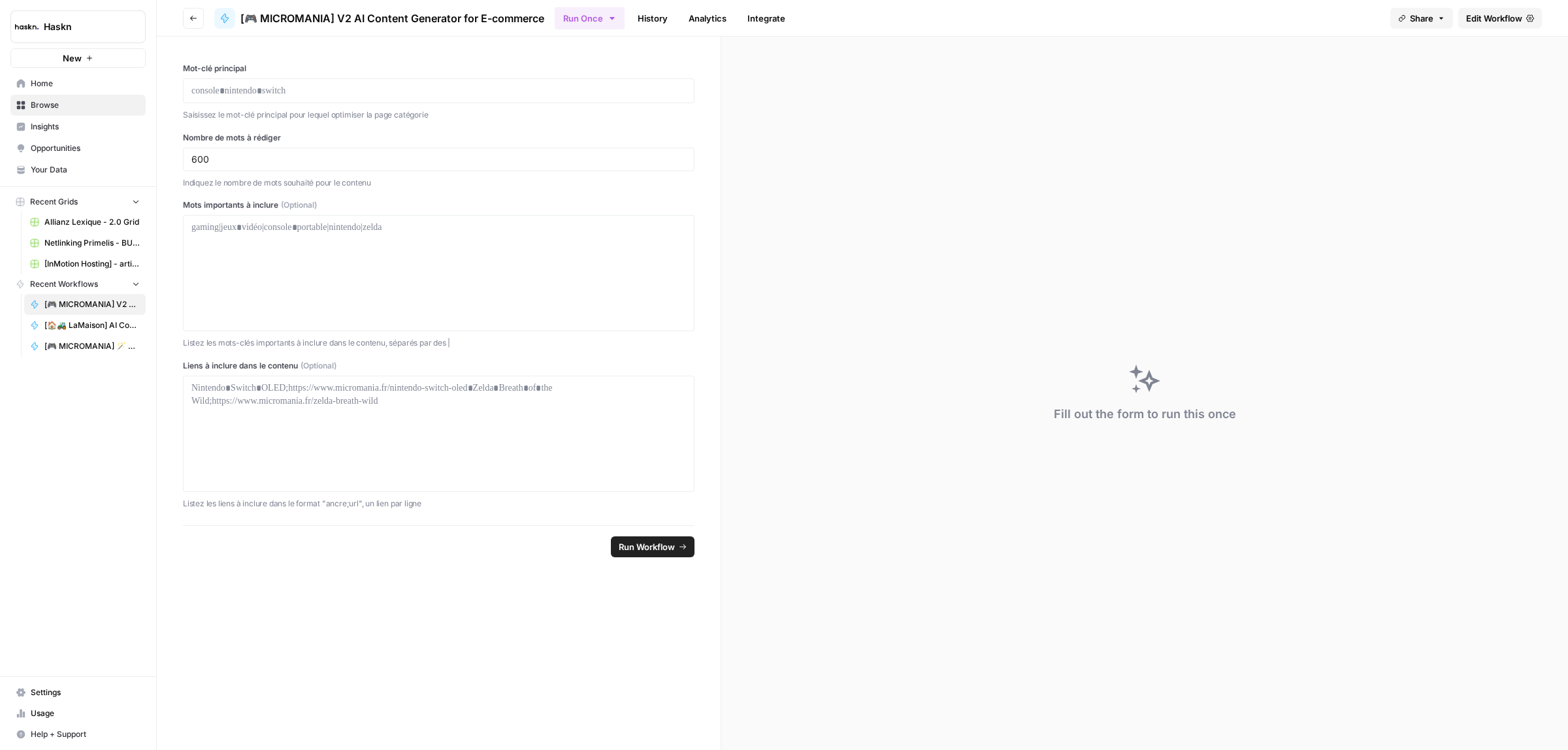
click at [317, 674] on form "Mot-clé principal Saisissez le mot-clé principal pour lequel optimiser la page …" at bounding box center [439, 393] width 565 height 713
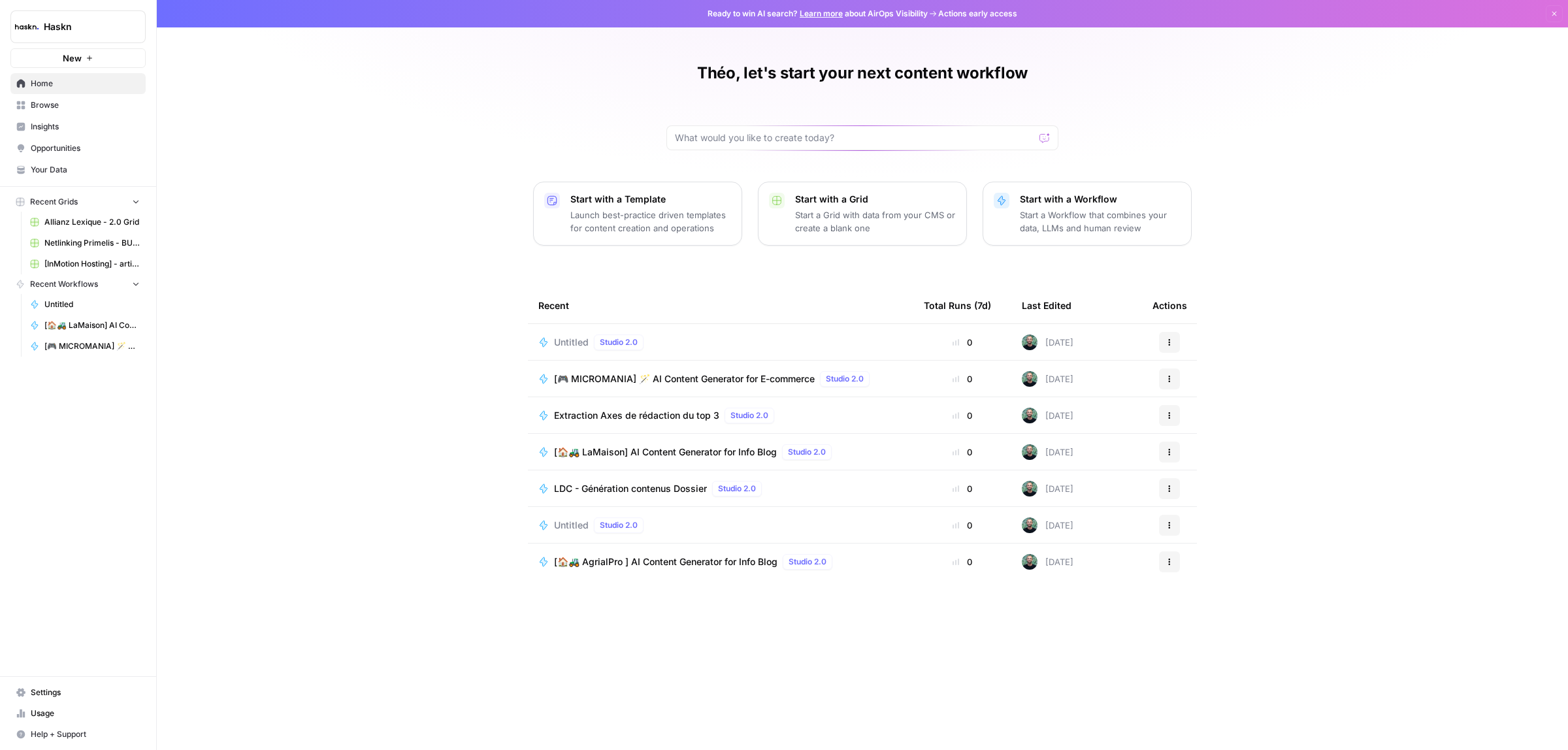
click at [702, 374] on span "[🎮 MICROMANIA] 🪄 AI Content Generator for E-commerce" at bounding box center [684, 379] width 261 height 13
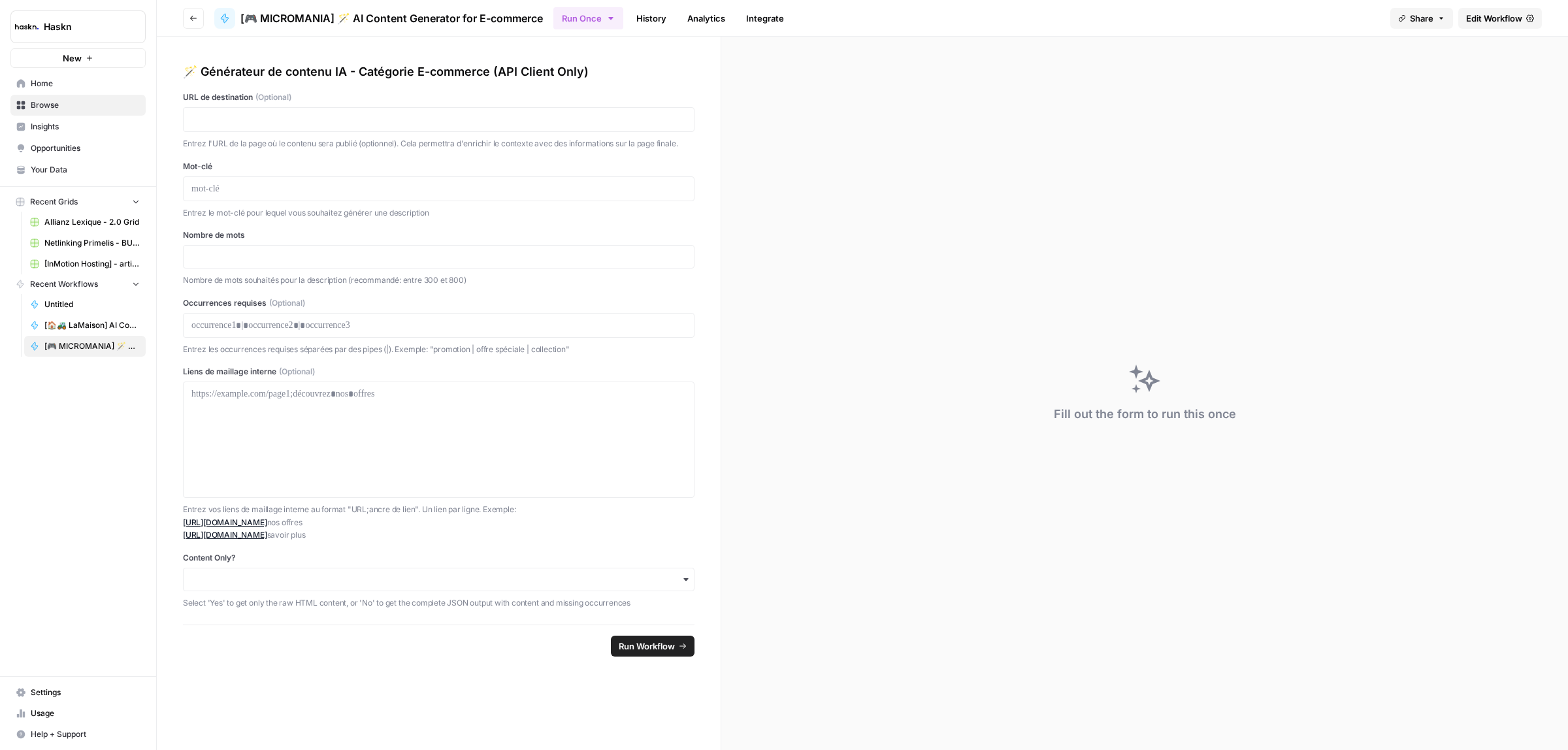
click at [1511, 21] on span "Edit Workflow" at bounding box center [1494, 18] width 56 height 13
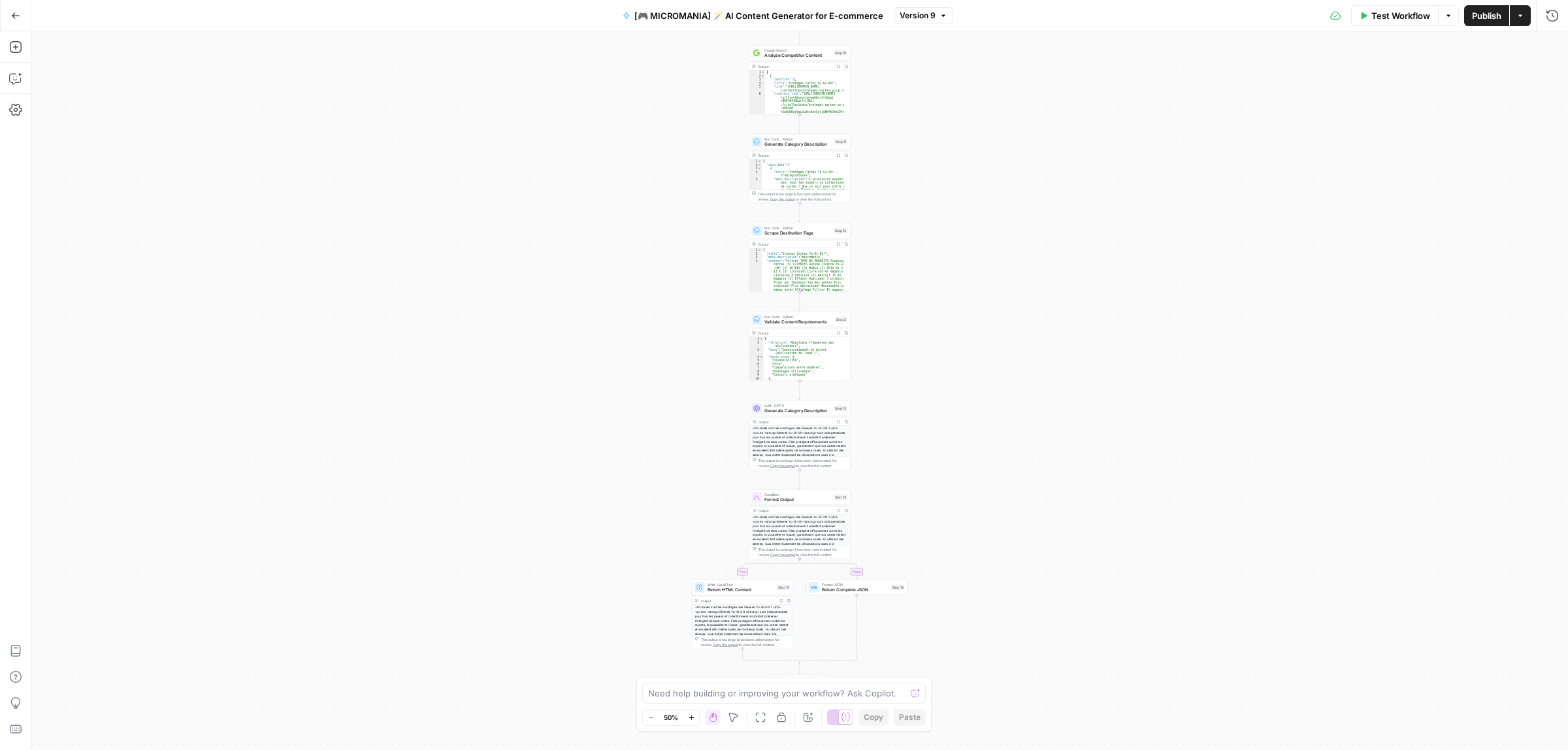
click at [762, 23] on button "[🎮 MICROMANIA] 🪄 AI Content Generator for E-commerce" at bounding box center [753, 16] width 276 height 21
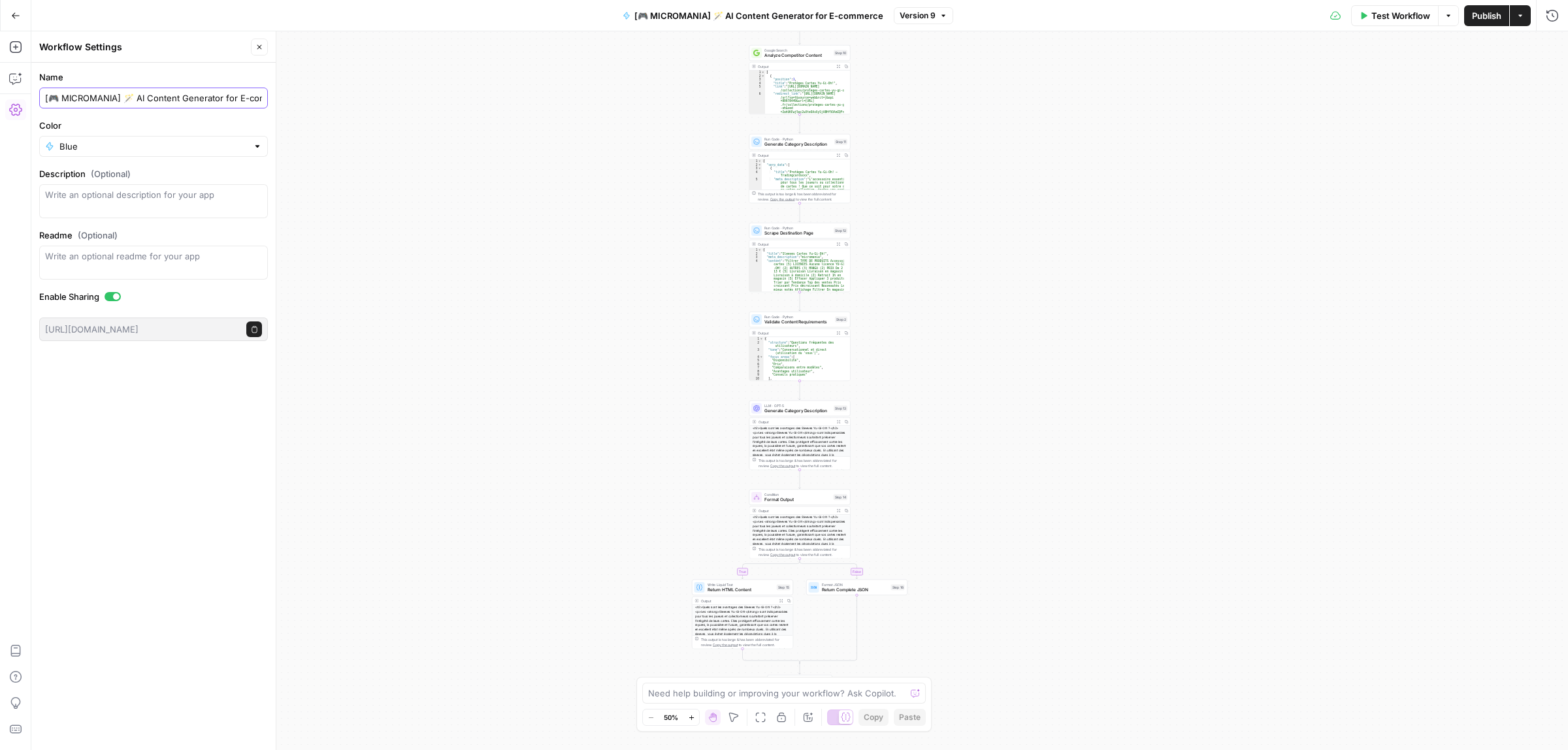
click at [155, 92] on input "[🎮 MICROMANIA] 🪄 AI Content Generator for E-commerce" at bounding box center [153, 98] width 217 height 13
